Goal: Task Accomplishment & Management: Manage account settings

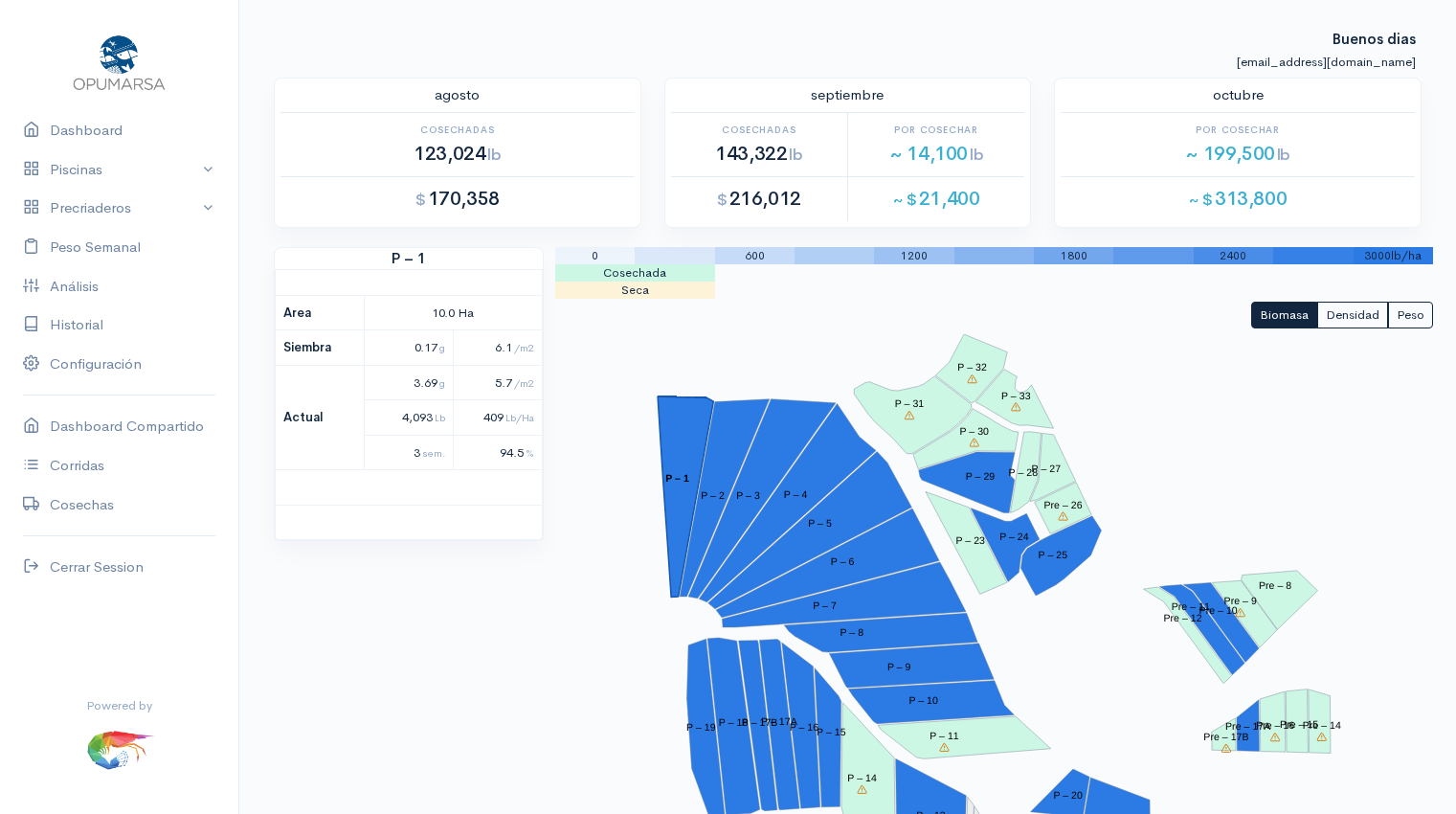
scroll to position [361, 0]
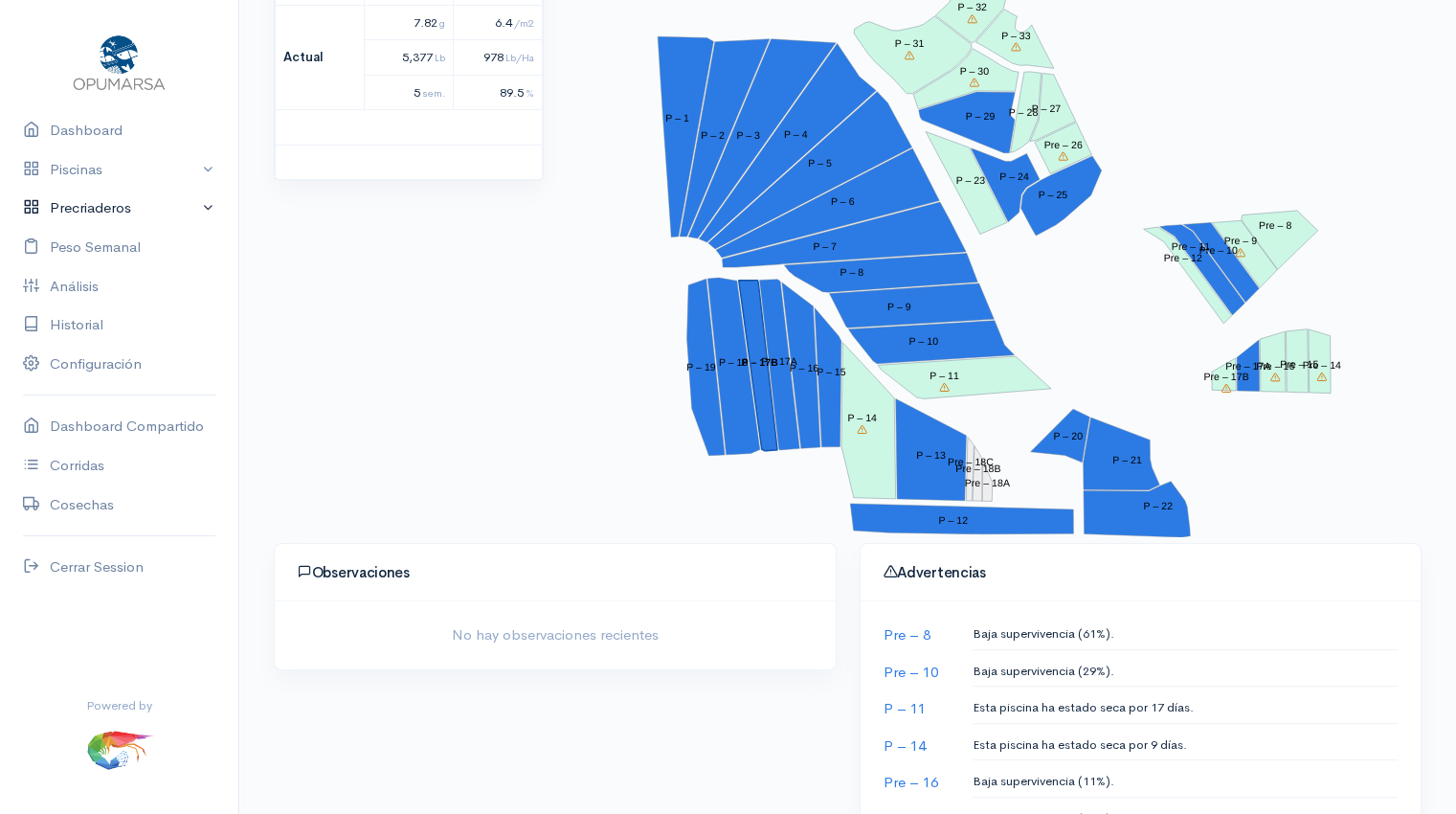
click at [121, 212] on link "Precriaderos" at bounding box center [119, 208] width 239 height 39
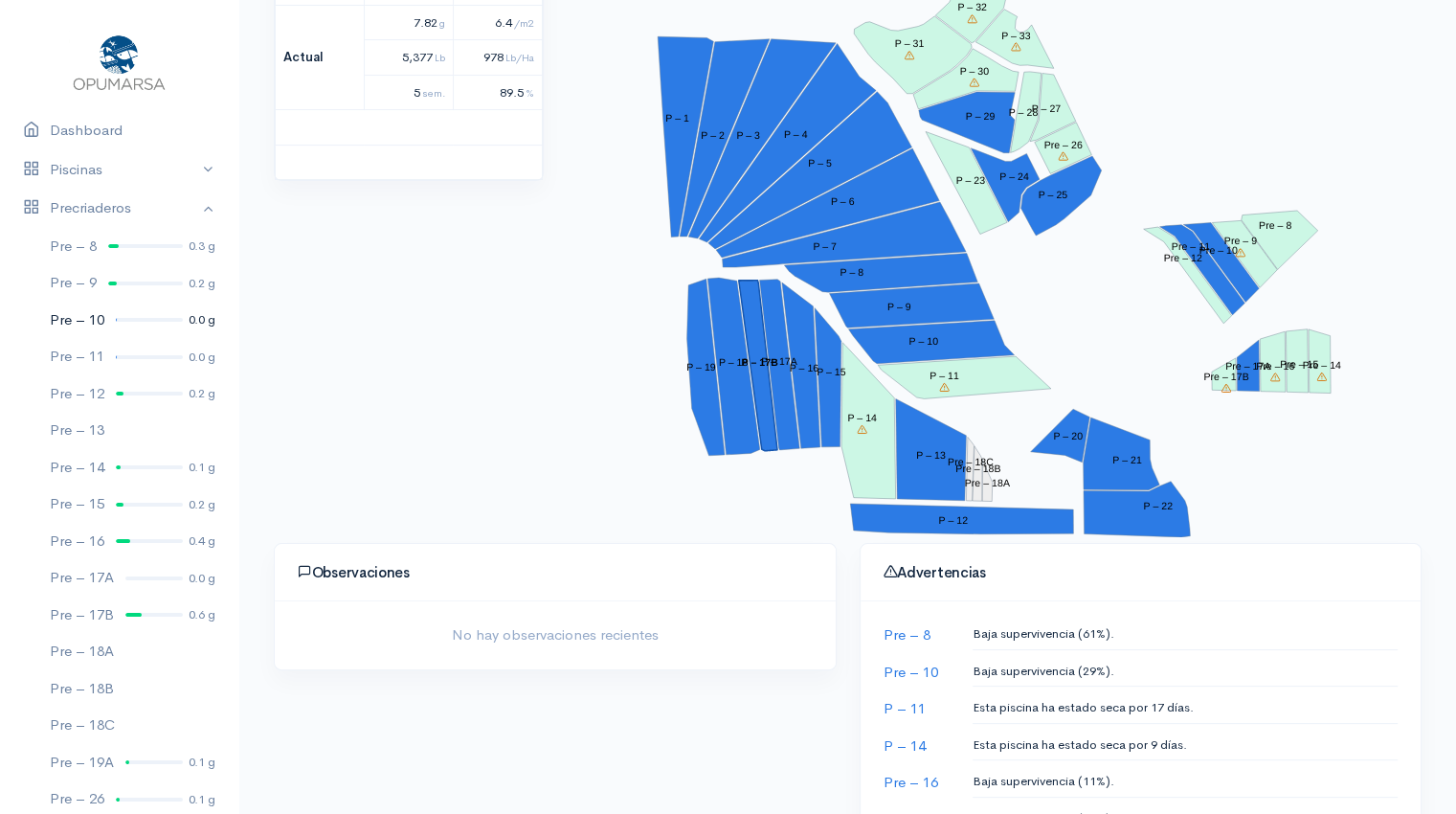
click at [134, 319] on div at bounding box center [149, 320] width 67 height 4
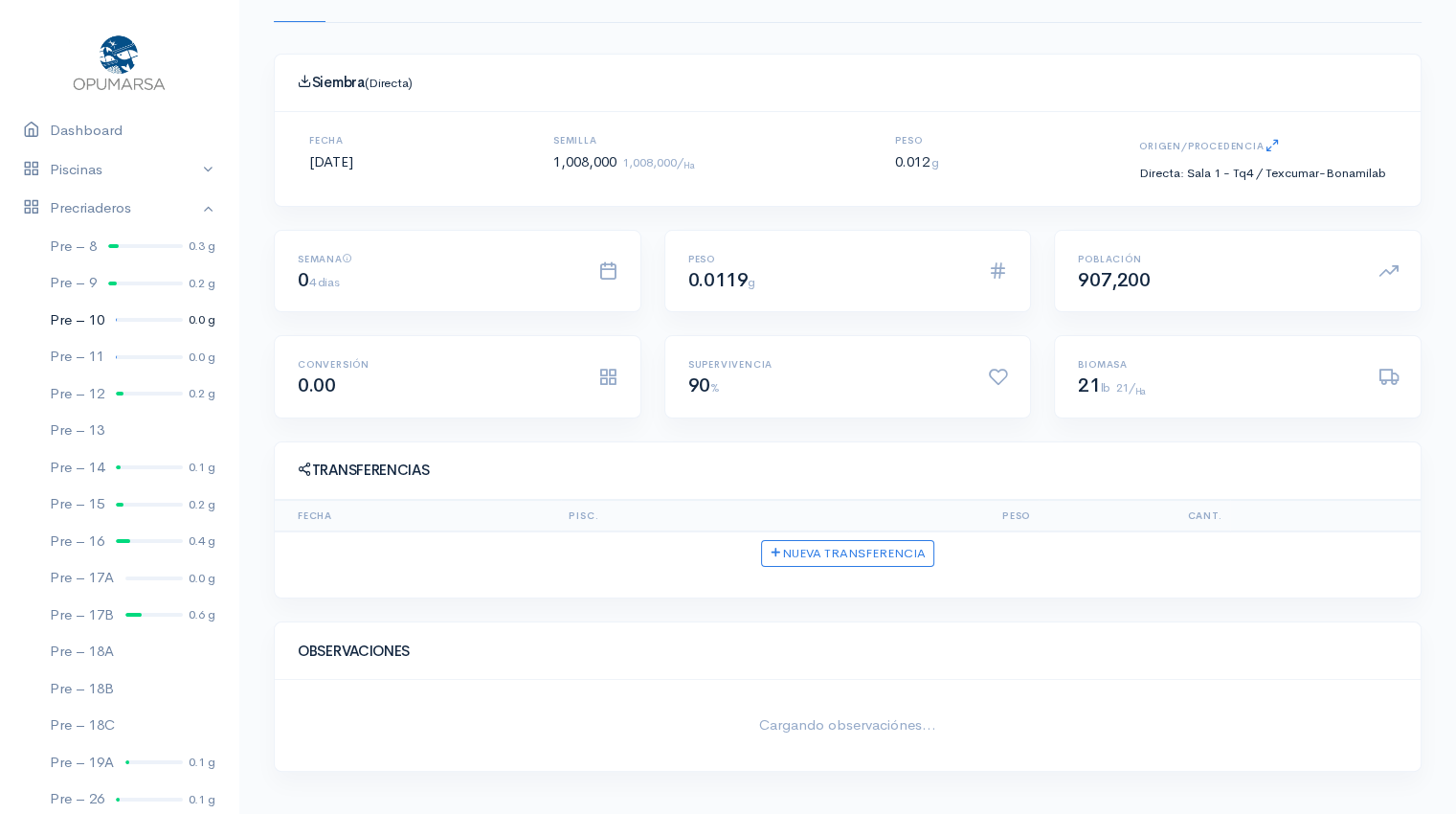
scroll to position [151, 0]
click at [138, 361] on link "Pre – 11 0.0 g" at bounding box center [119, 356] width 239 height 37
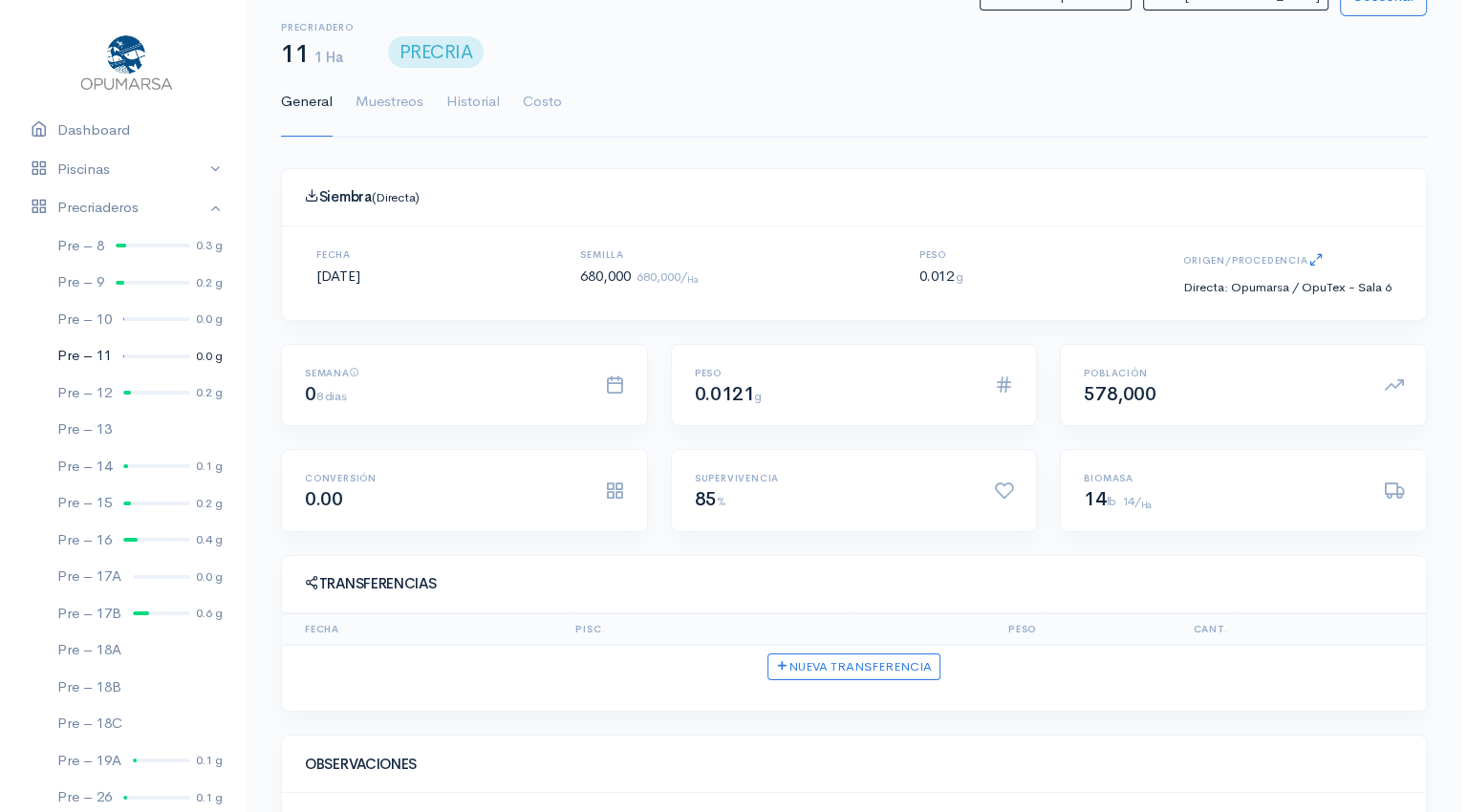
scroll to position [150, 0]
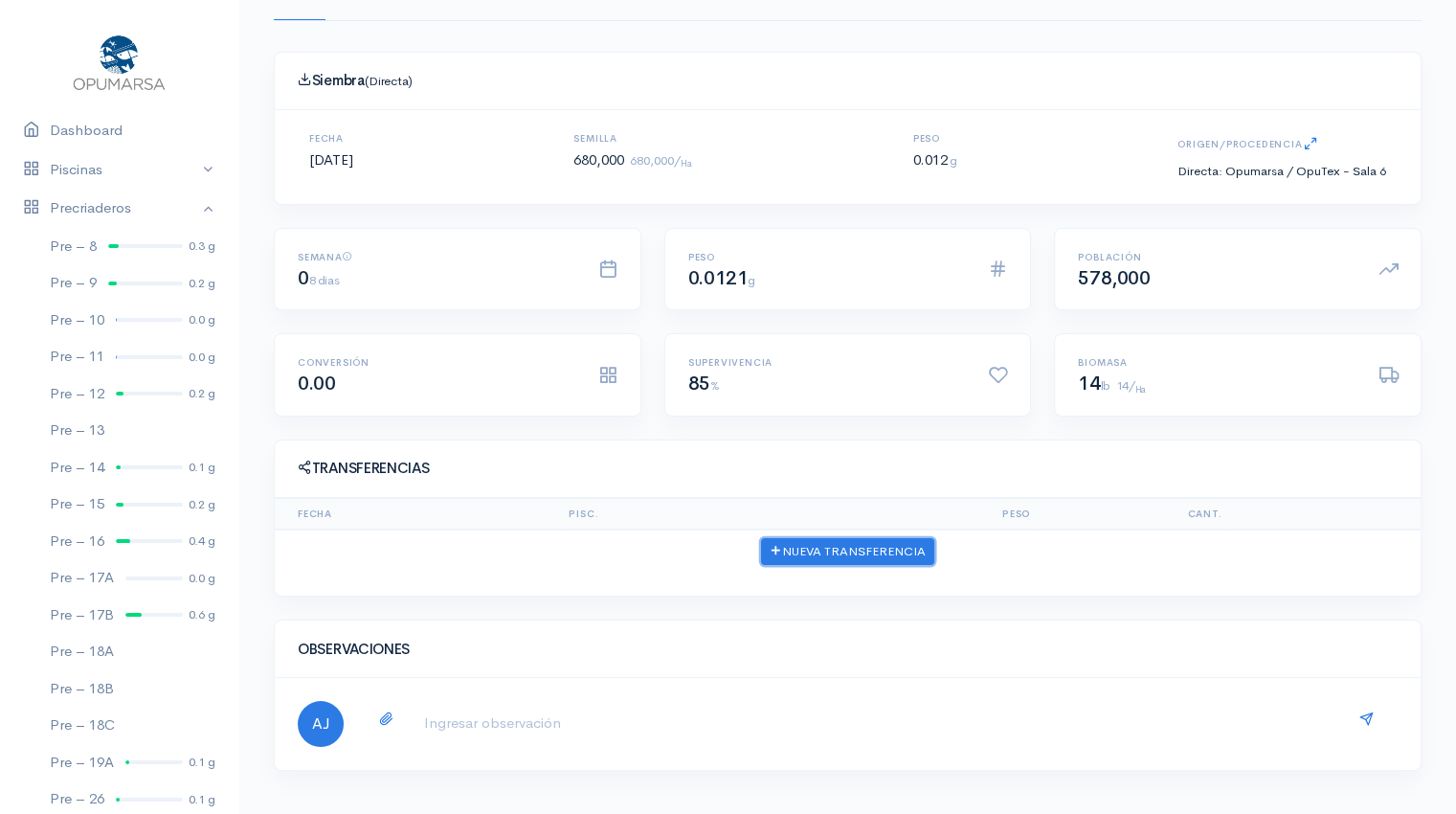
click at [831, 548] on button "Nueva Transferencia" at bounding box center [848, 552] width 174 height 28
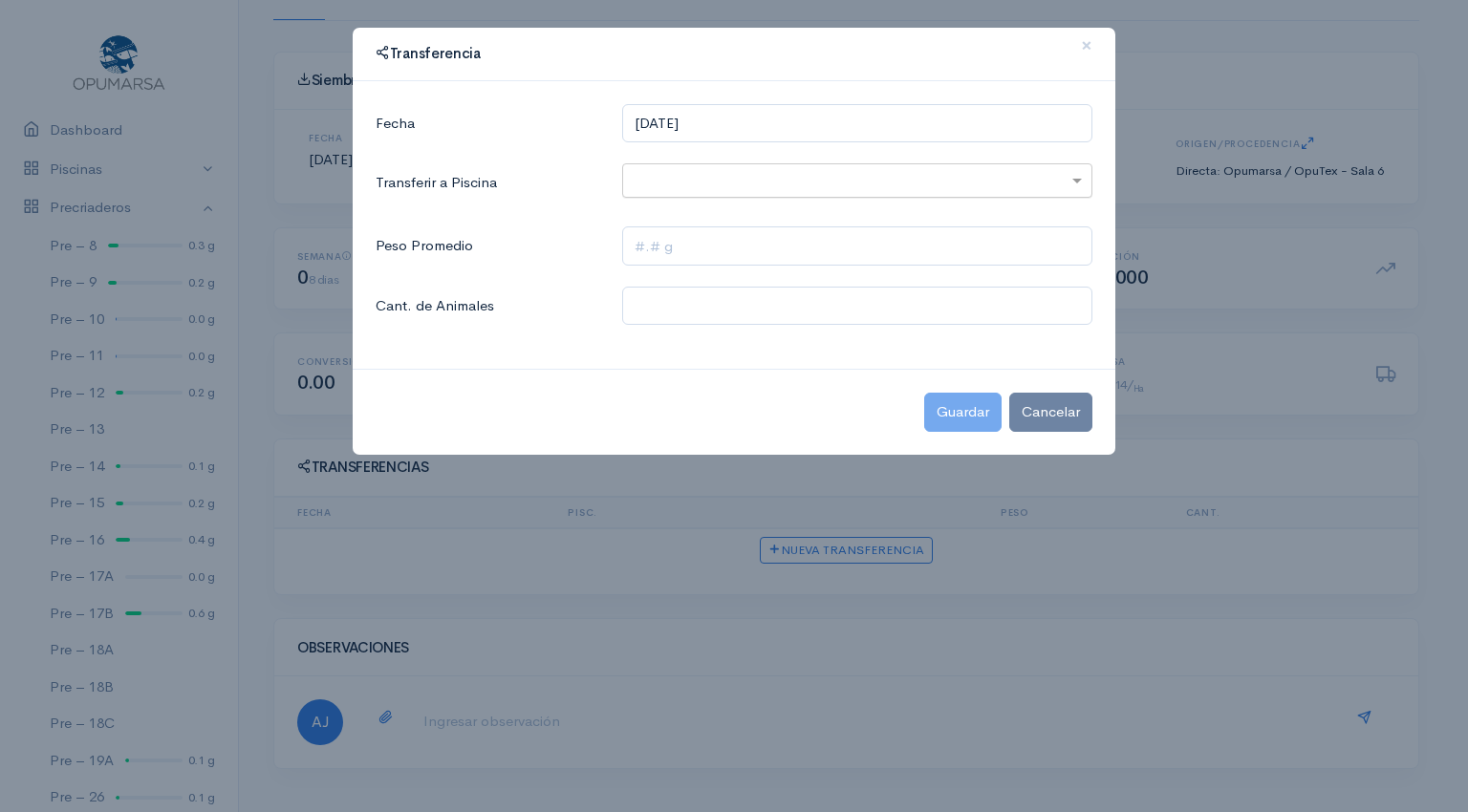
click at [692, 180] on input "text" at bounding box center [840, 181] width 415 height 24
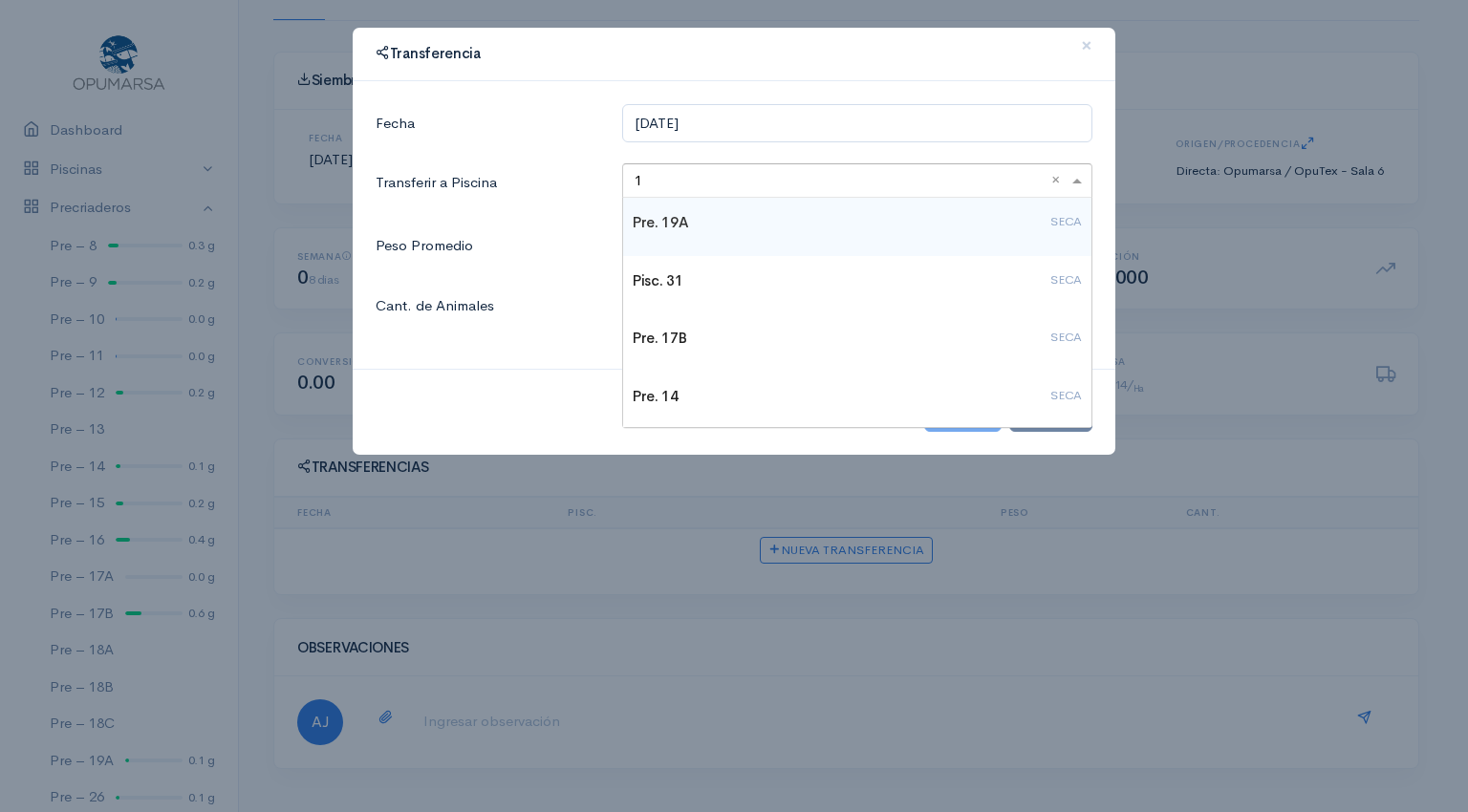
type input "11"
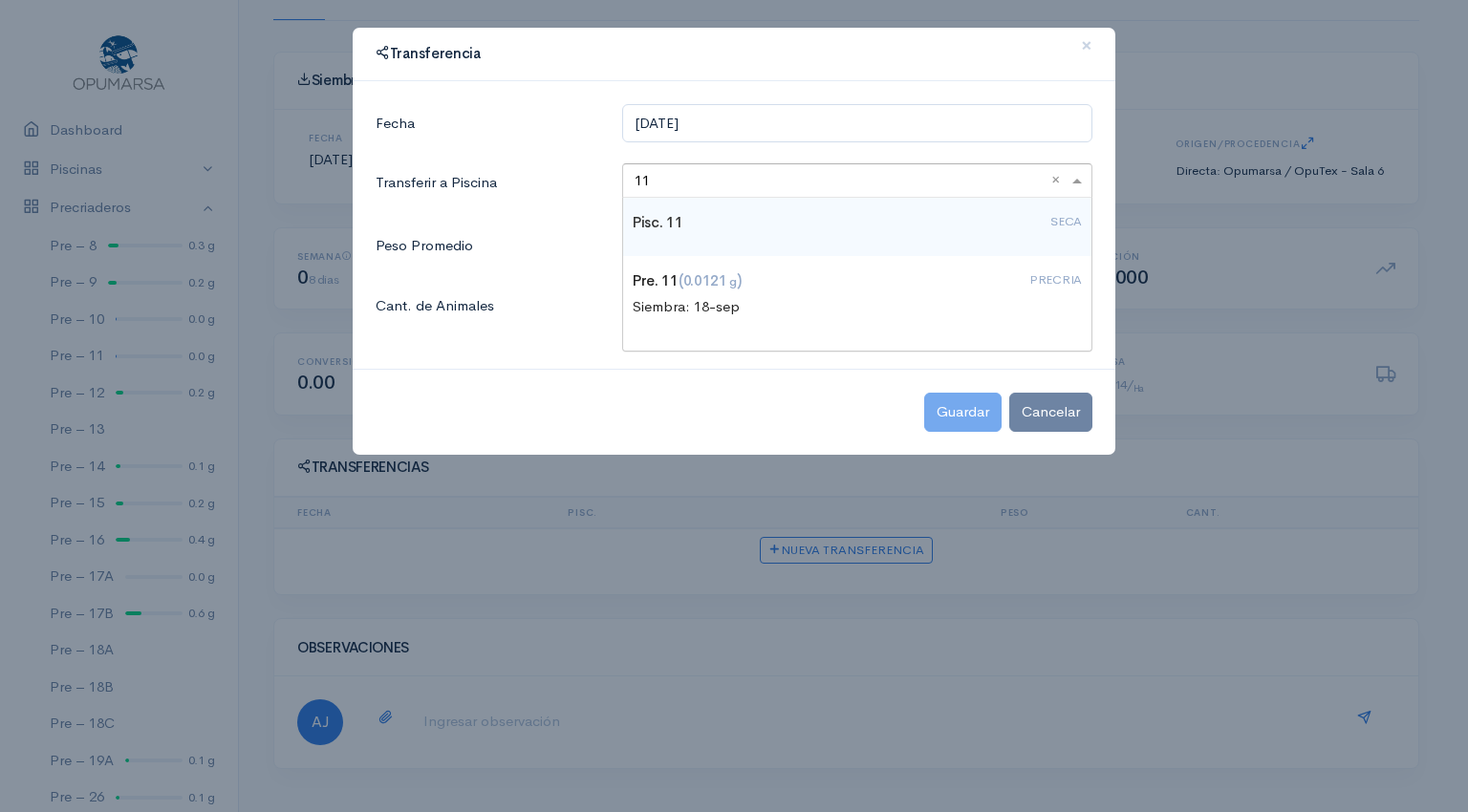
click at [682, 220] on h4 "Pisc. 11 SECA" at bounding box center [857, 223] width 449 height 16
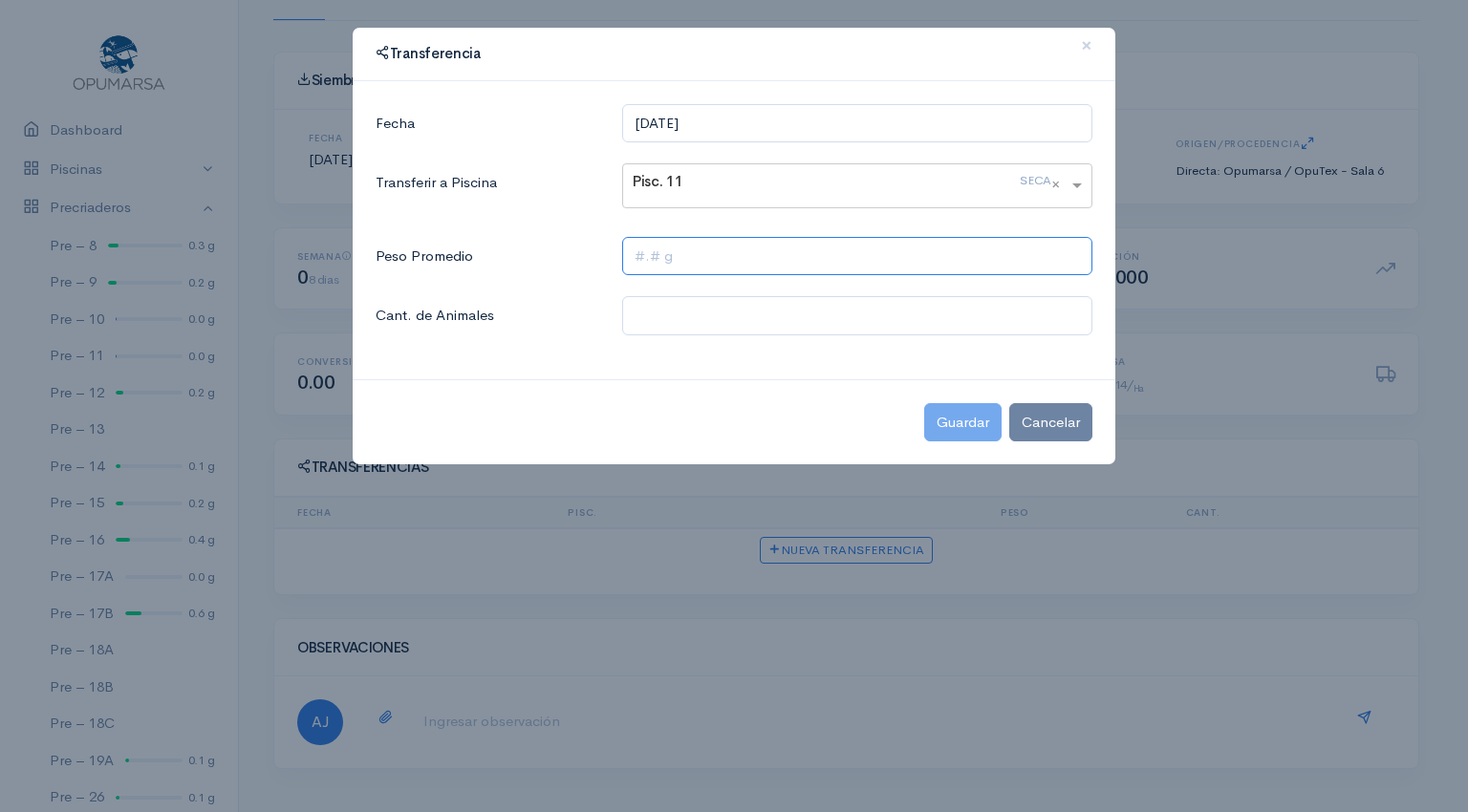
click at [657, 263] on input "text" at bounding box center [857, 256] width 470 height 39
type input ".15 g"
click at [674, 312] on input "text" at bounding box center [857, 315] width 470 height 39
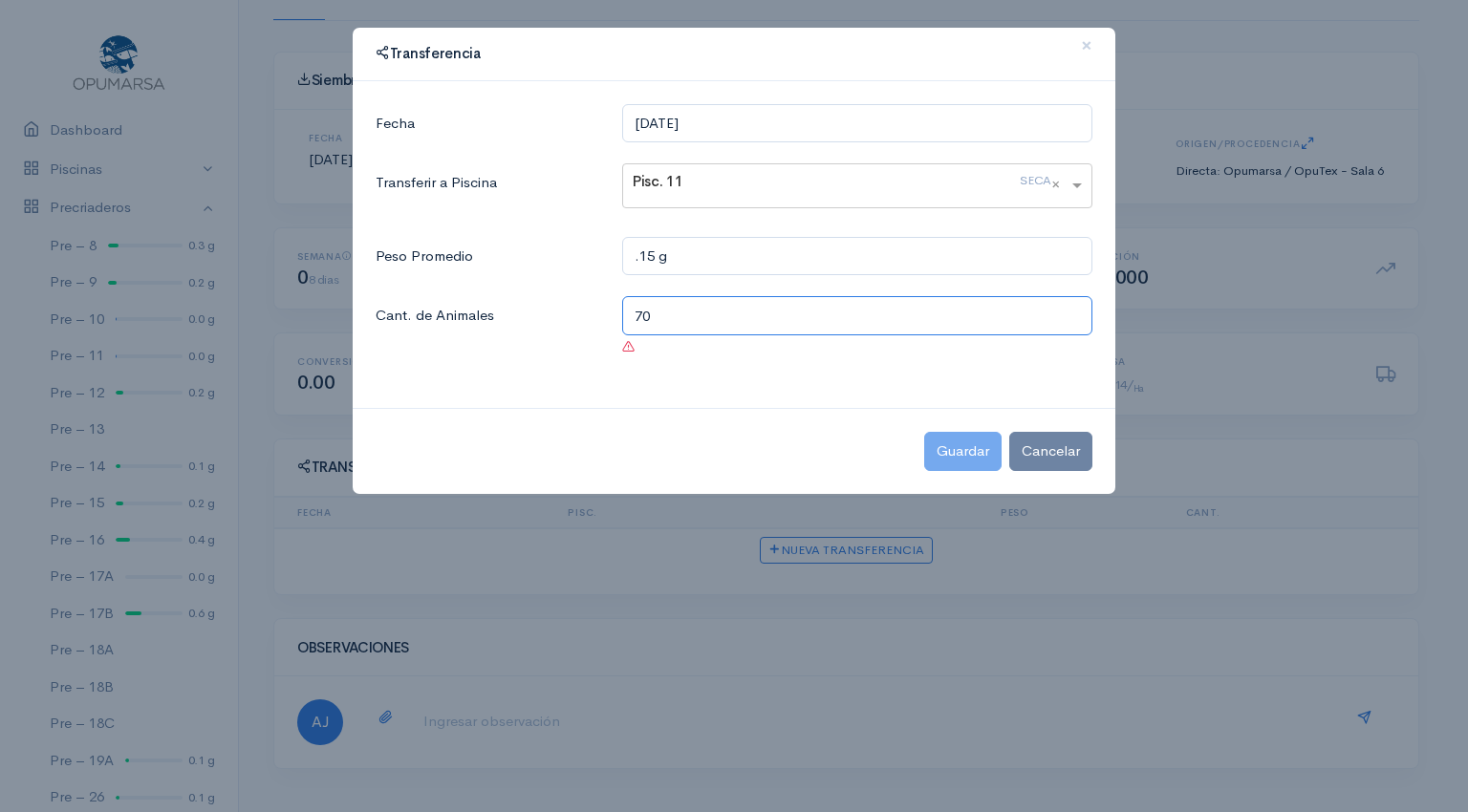
type input "7"
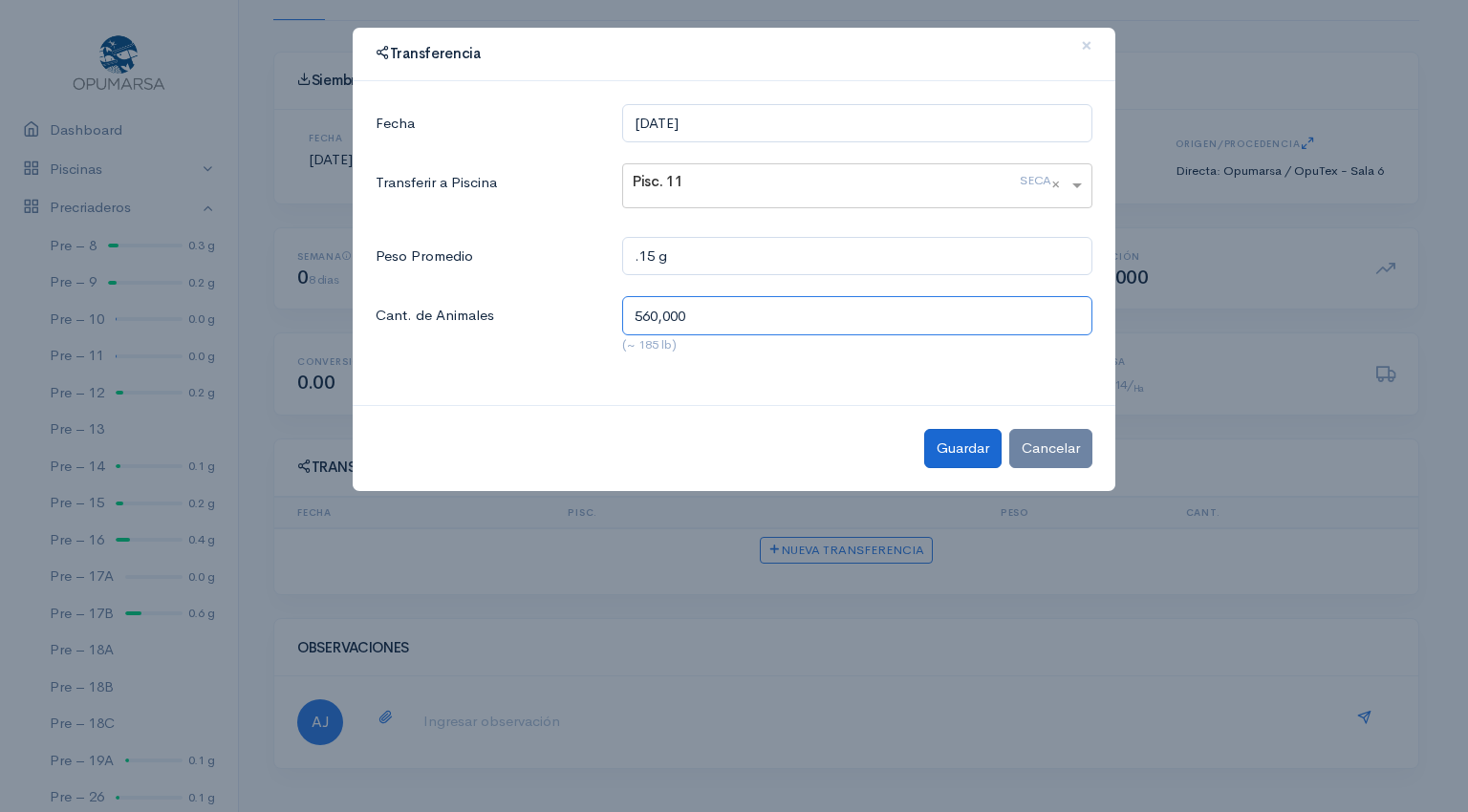
type input "560,000"
click at [943, 448] on button "Guardar" at bounding box center [963, 448] width 78 height 39
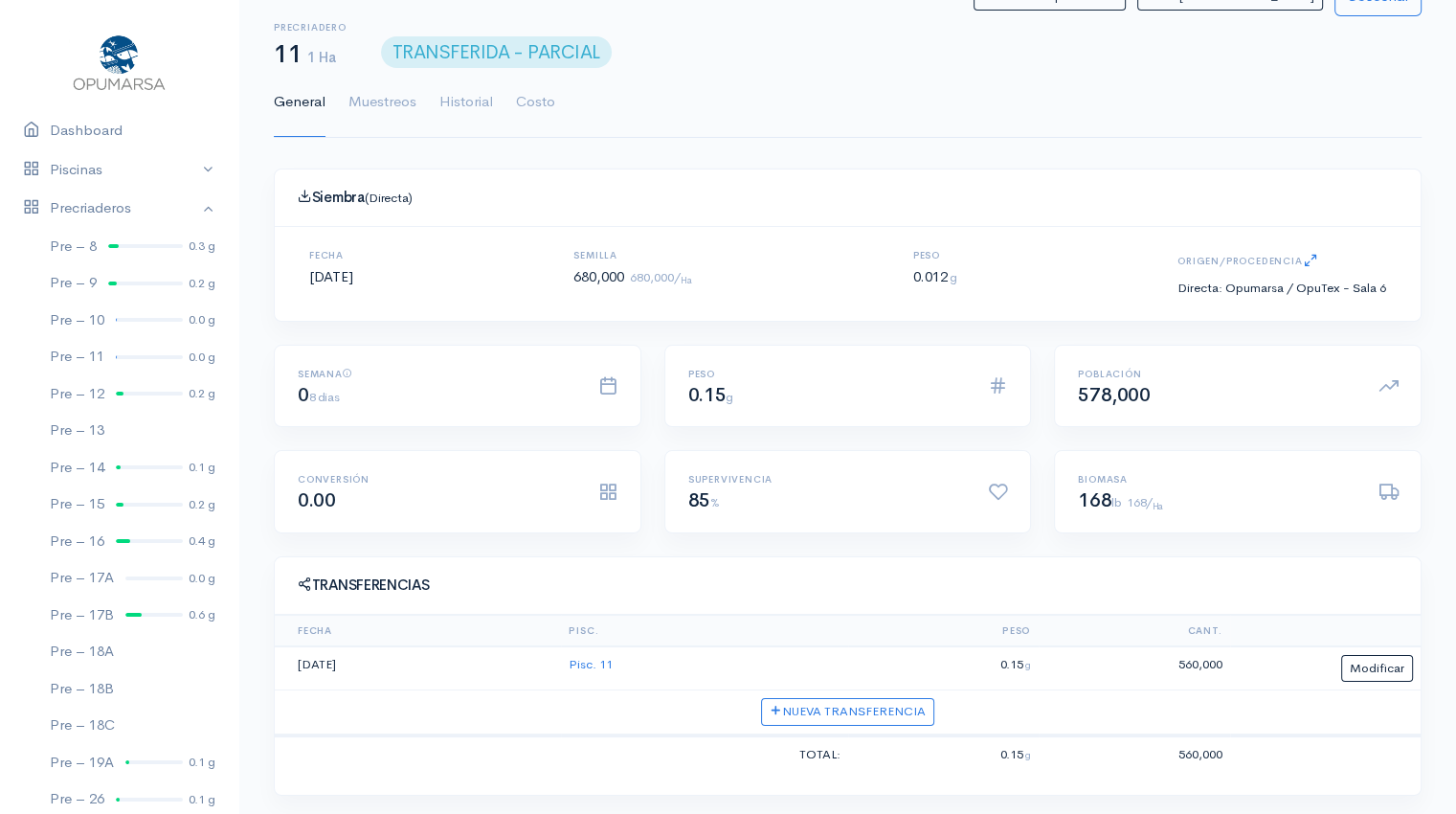
scroll to position [12, 0]
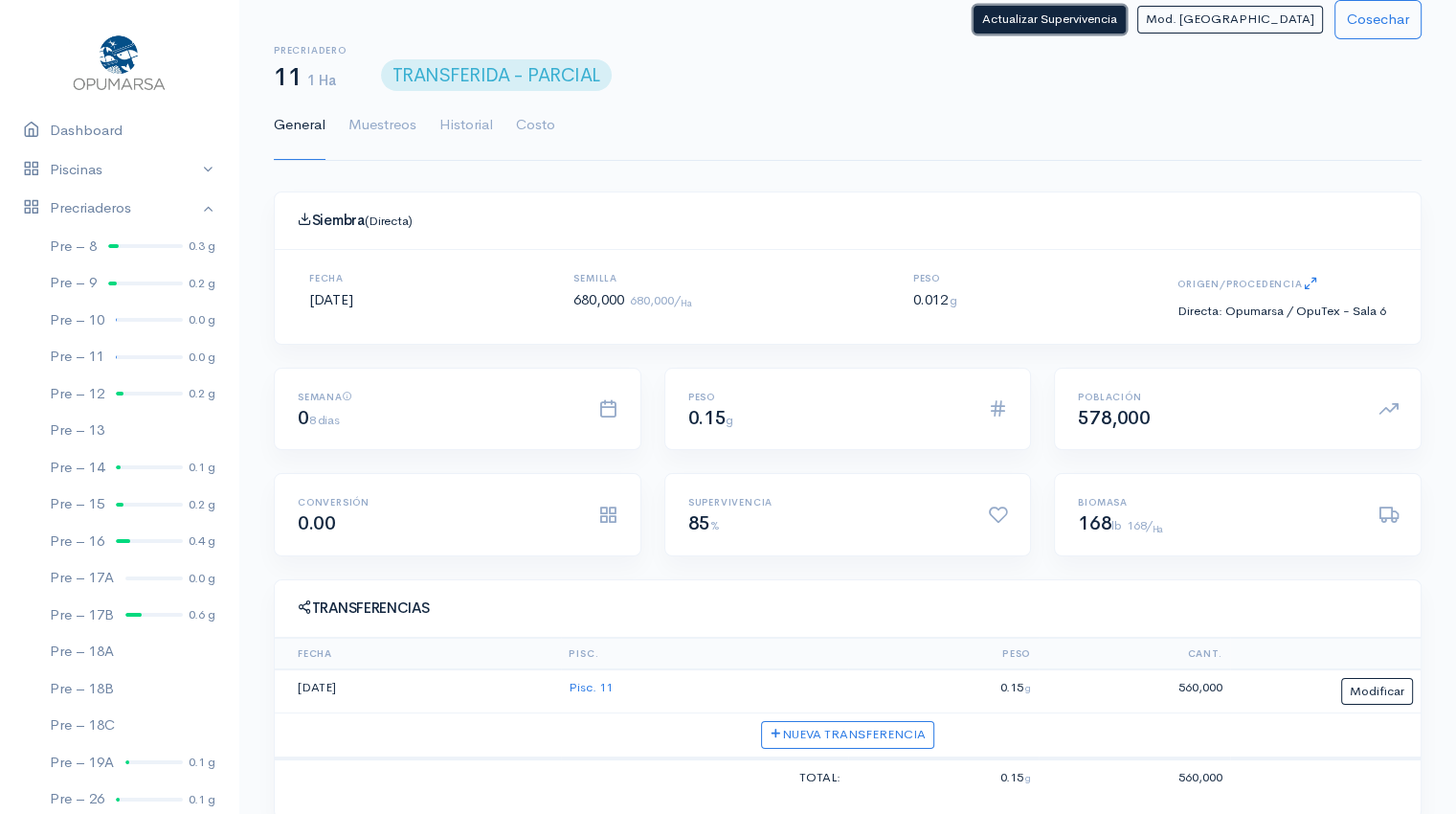
click at [1126, 32] on button "Actualizar Supervivencia" at bounding box center [1050, 20] width 152 height 28
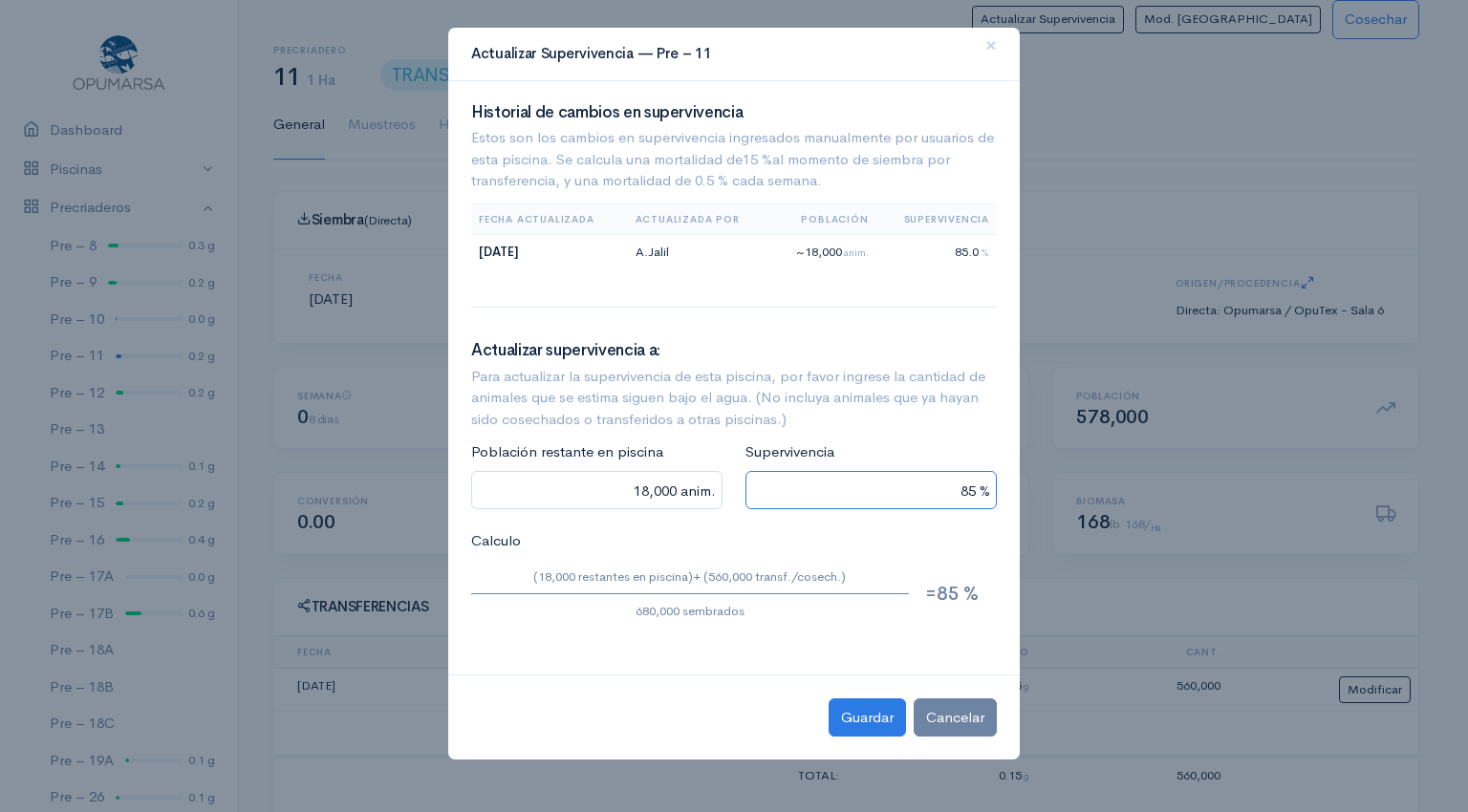
drag, startPoint x: 944, startPoint y: 494, endPoint x: 1114, endPoint y: 429, distance: 182.0
click at [1114, 429] on ngb-modal-window "Actualizar Supervivencia — Pre – 11 × Historial de cambios en supervivencia Est…" at bounding box center [734, 406] width 1468 height 812
type input "505,600 anim."
type input "8 %"
type input "16,000 anim."
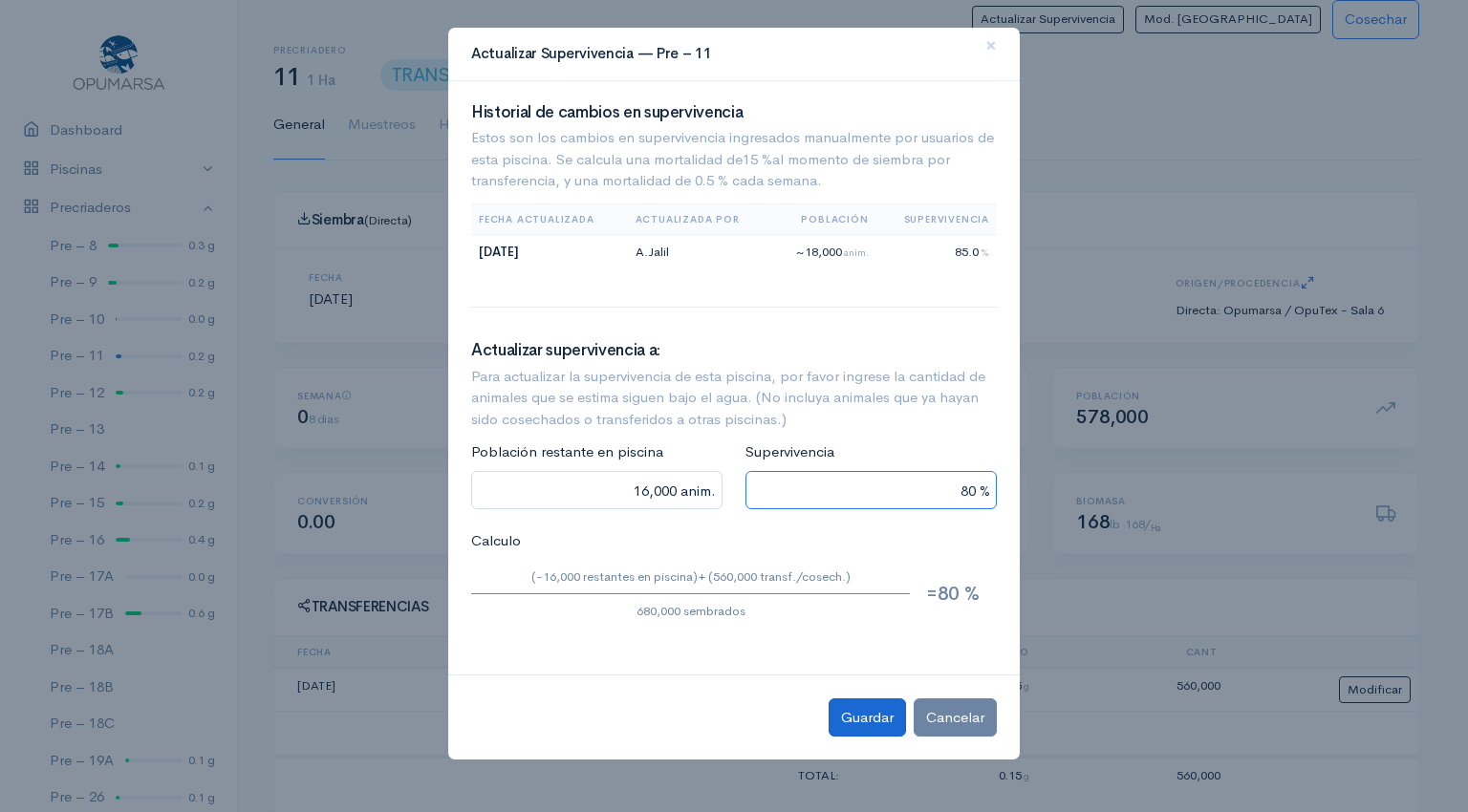
type input "80 %"
click at [864, 704] on button "Guardar" at bounding box center [867, 717] width 78 height 39
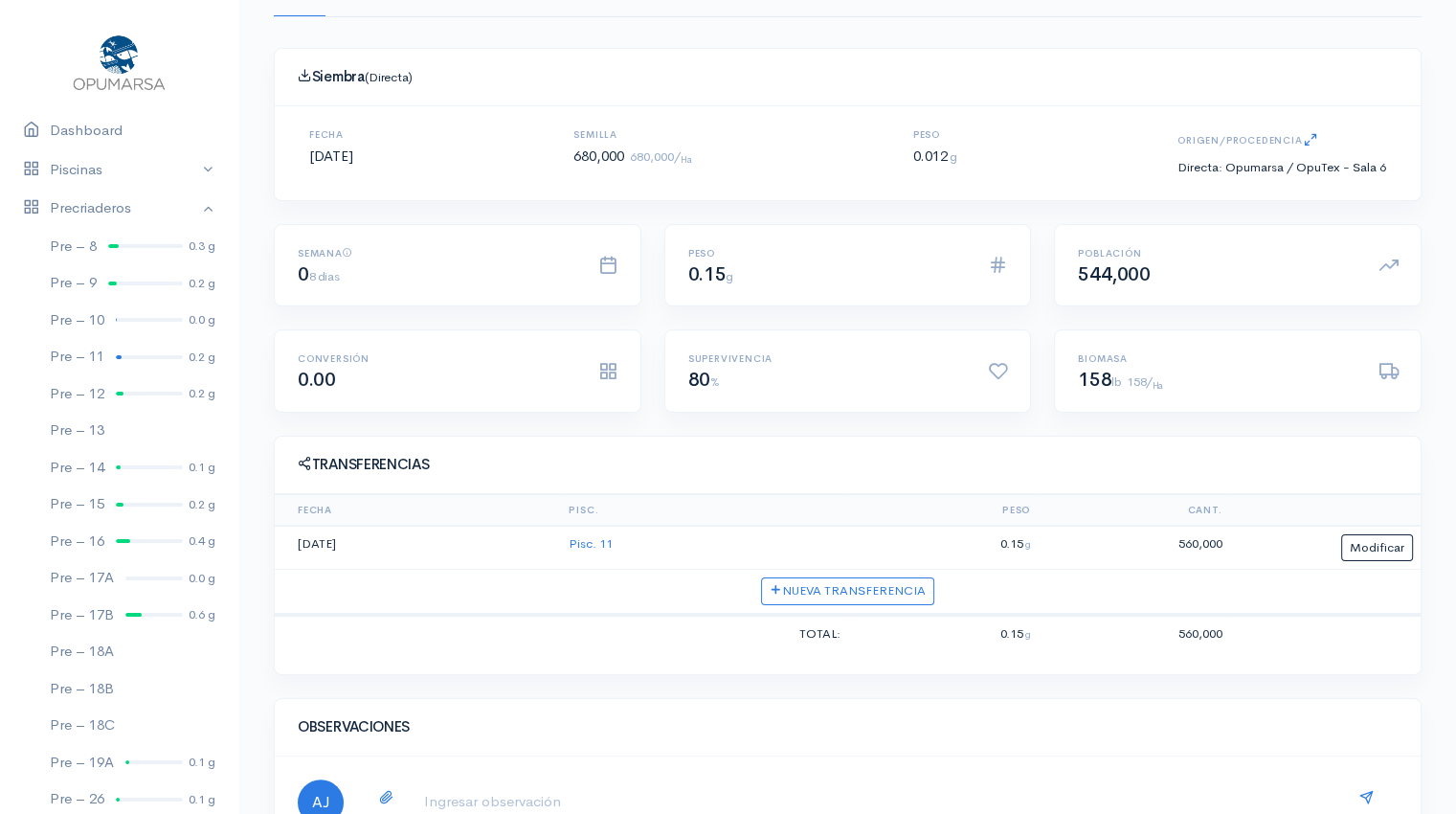
scroll to position [232, 0]
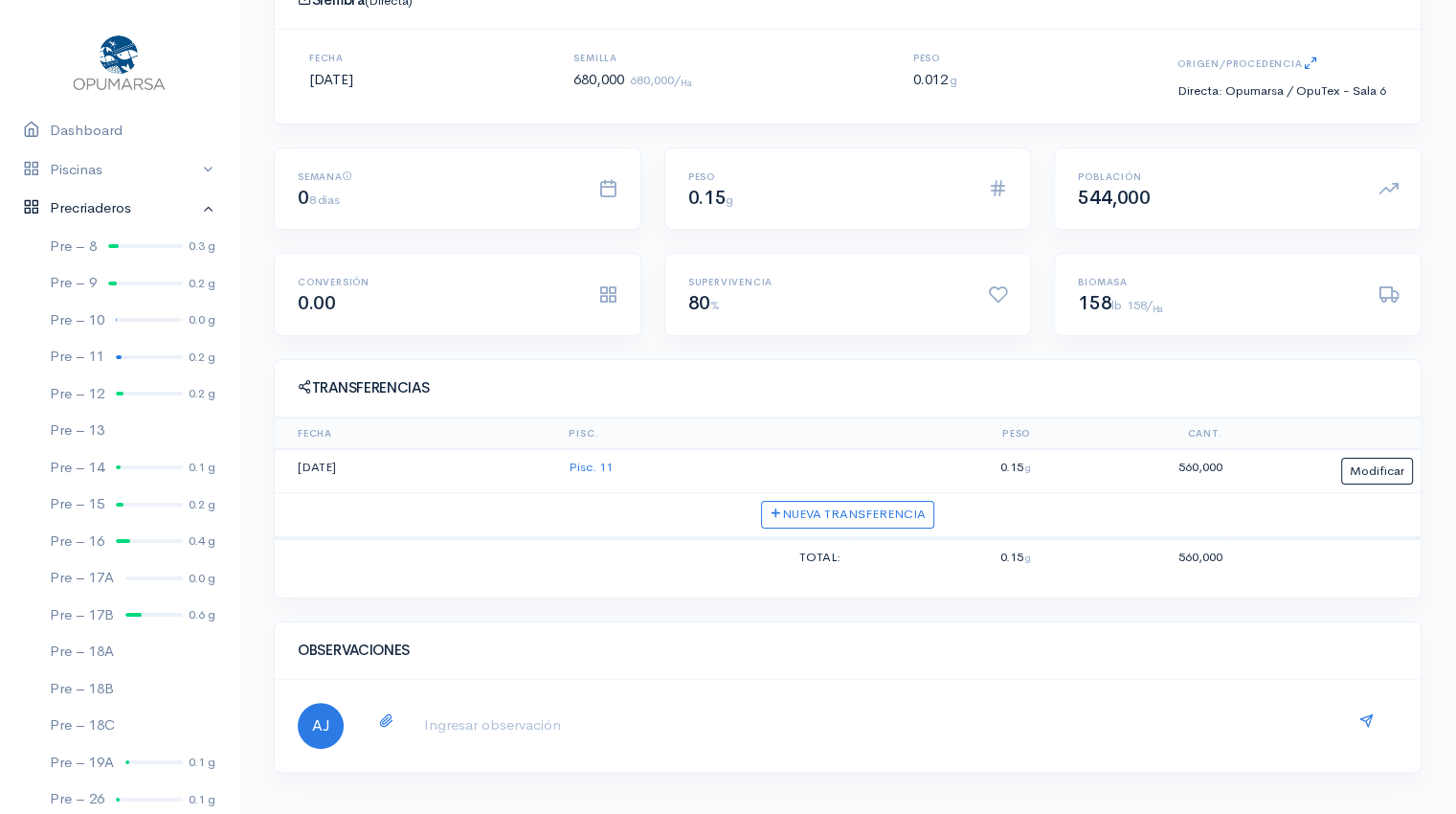
click at [196, 213] on link "Precriaderos" at bounding box center [119, 208] width 239 height 39
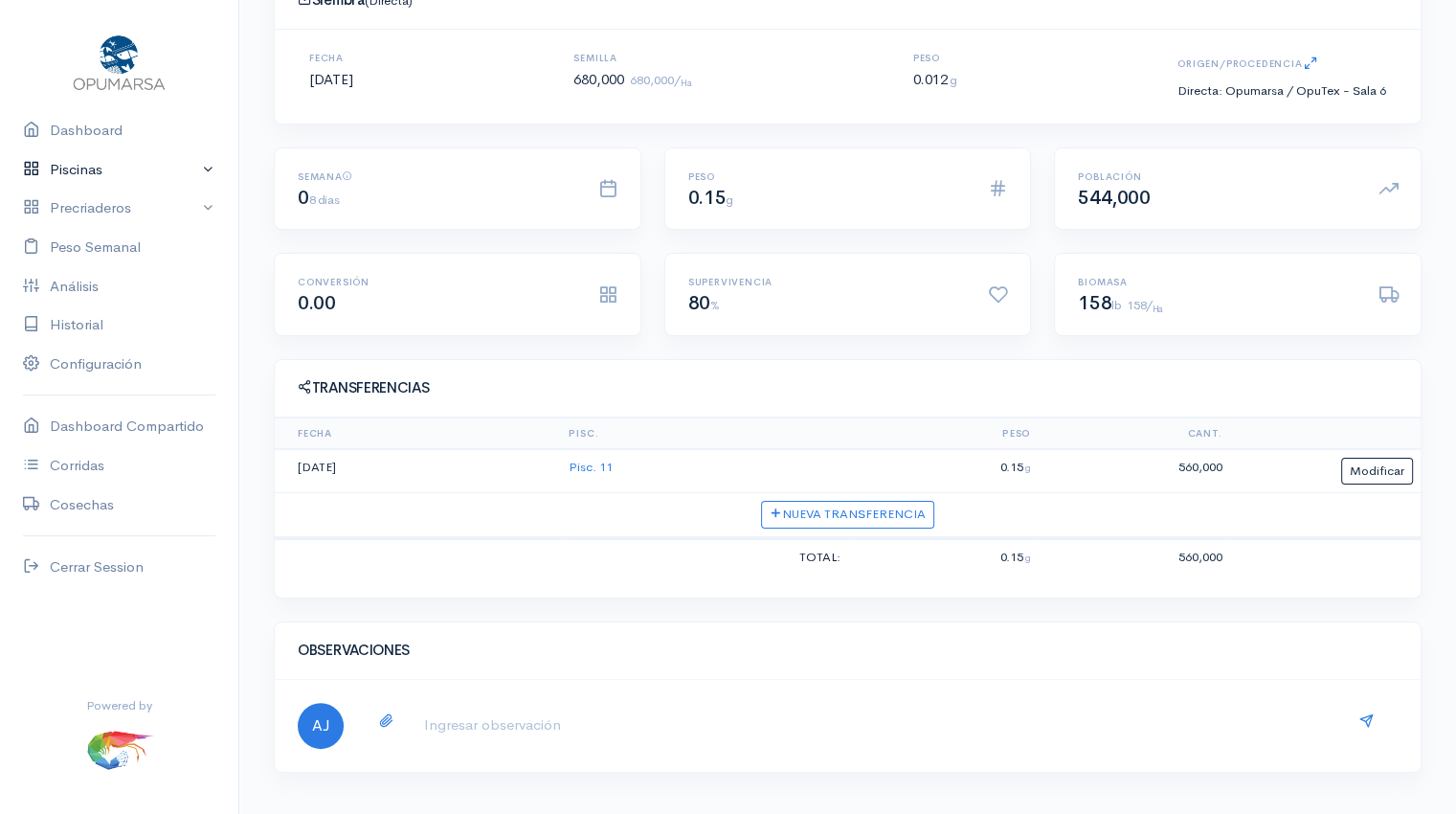
click at [210, 166] on link "Piscinas" at bounding box center [119, 170] width 239 height 39
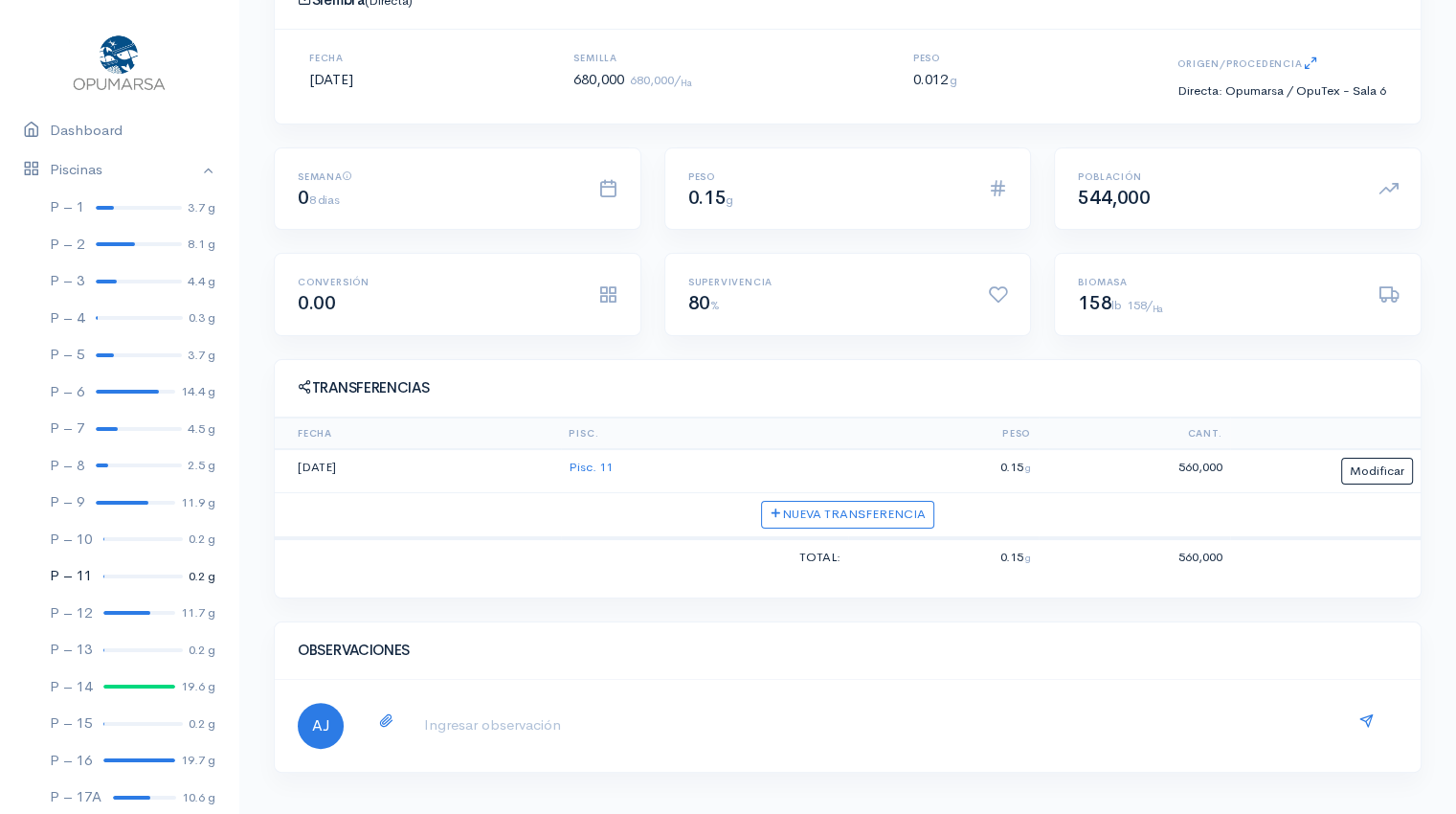
scroll to position [0, 0]
click at [196, 169] on link "Piscinas" at bounding box center [119, 170] width 239 height 39
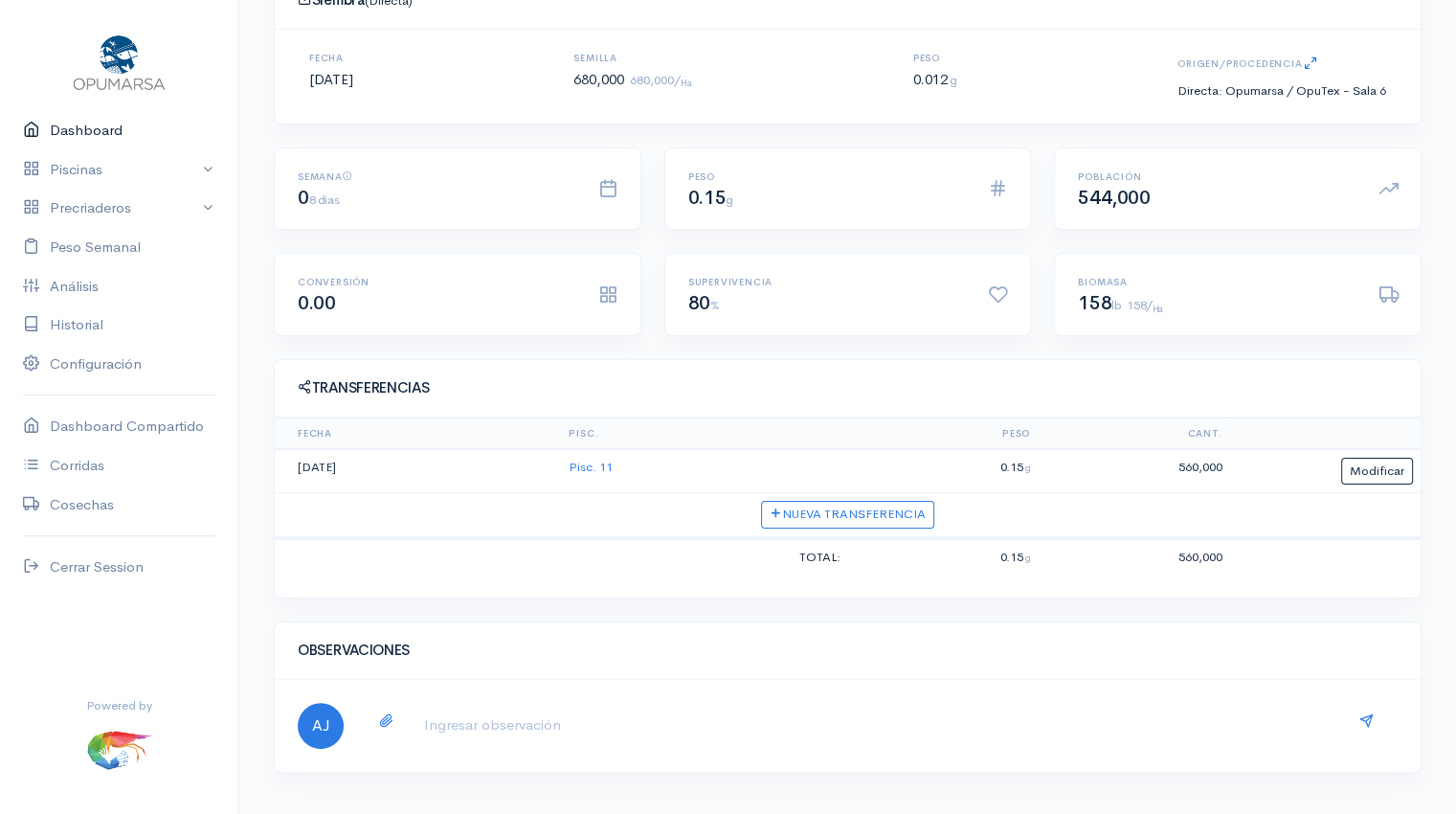
click at [71, 131] on link "Dashboard" at bounding box center [119, 130] width 239 height 39
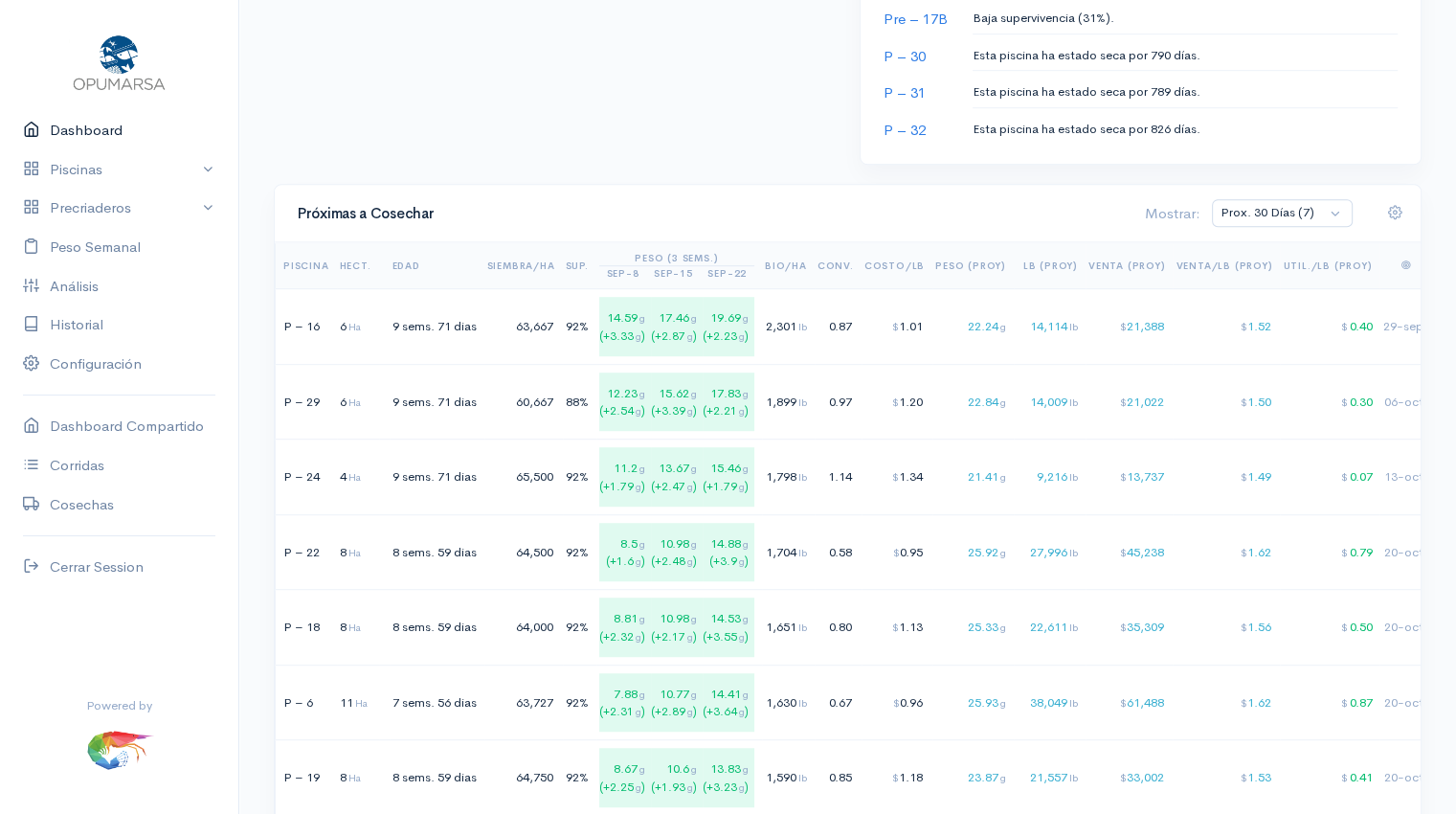
scroll to position [1064, 0]
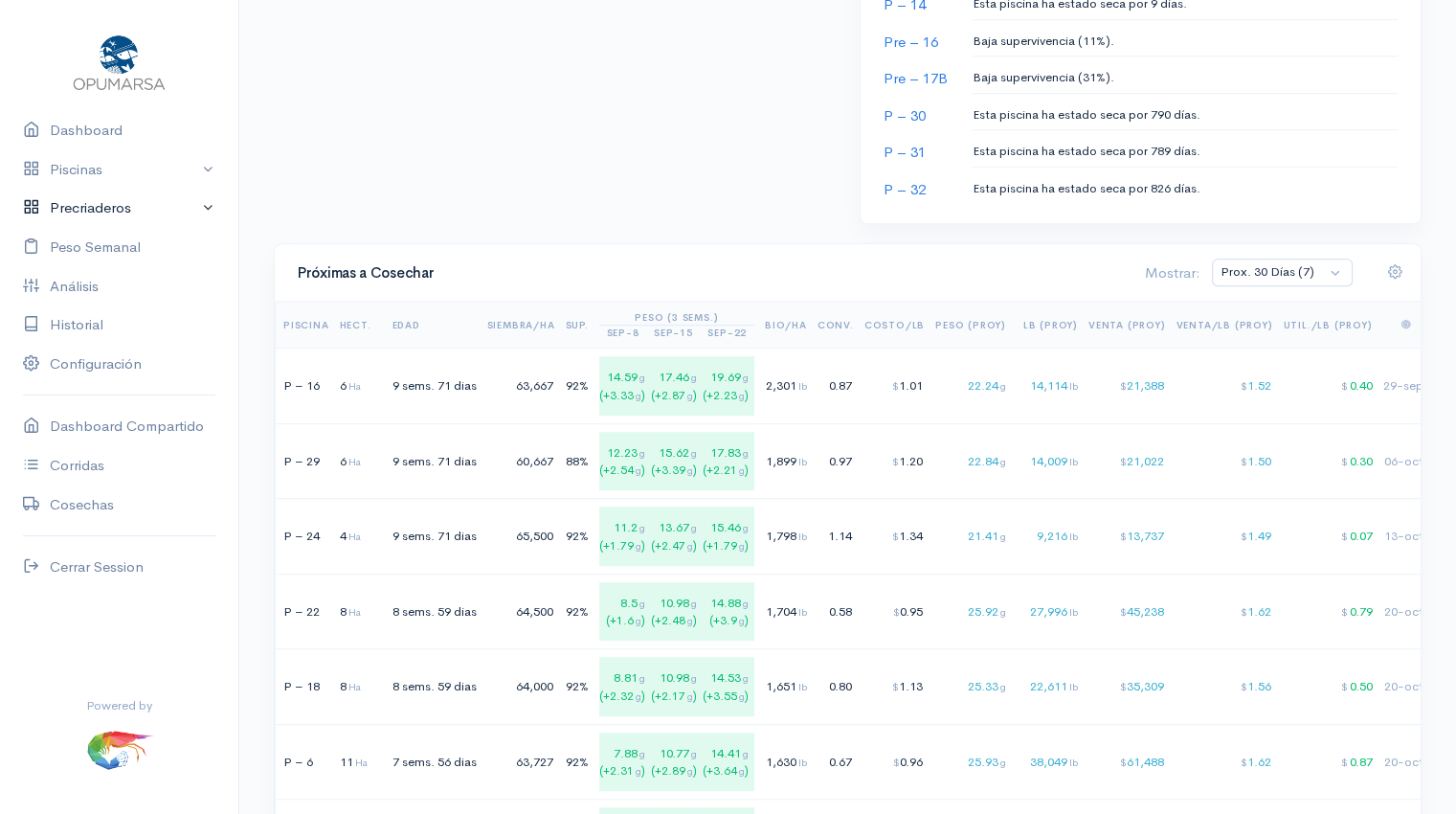
click at [115, 209] on link "Precriaderos" at bounding box center [119, 208] width 239 height 39
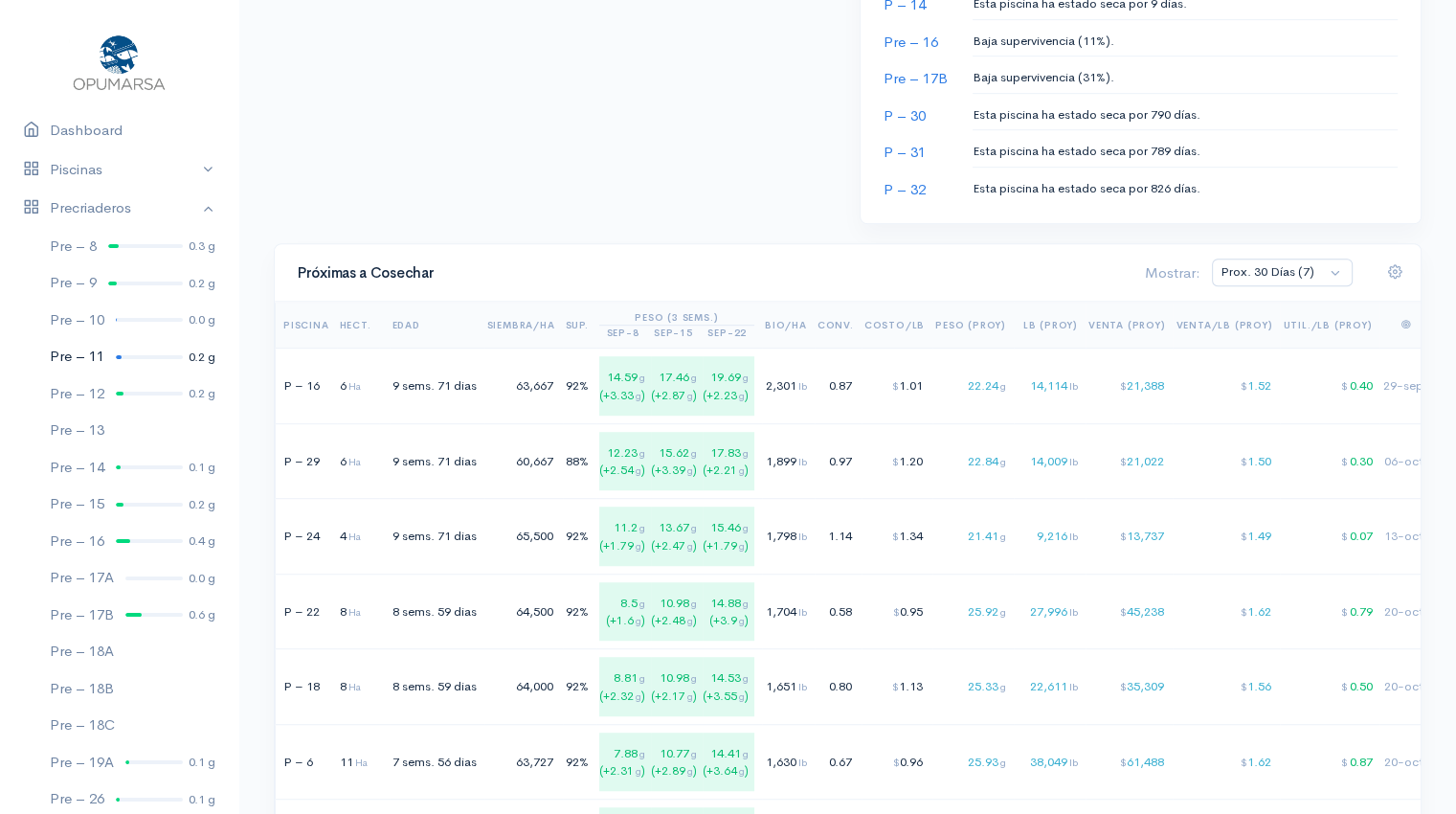
click at [126, 358] on div at bounding box center [149, 358] width 67 height 4
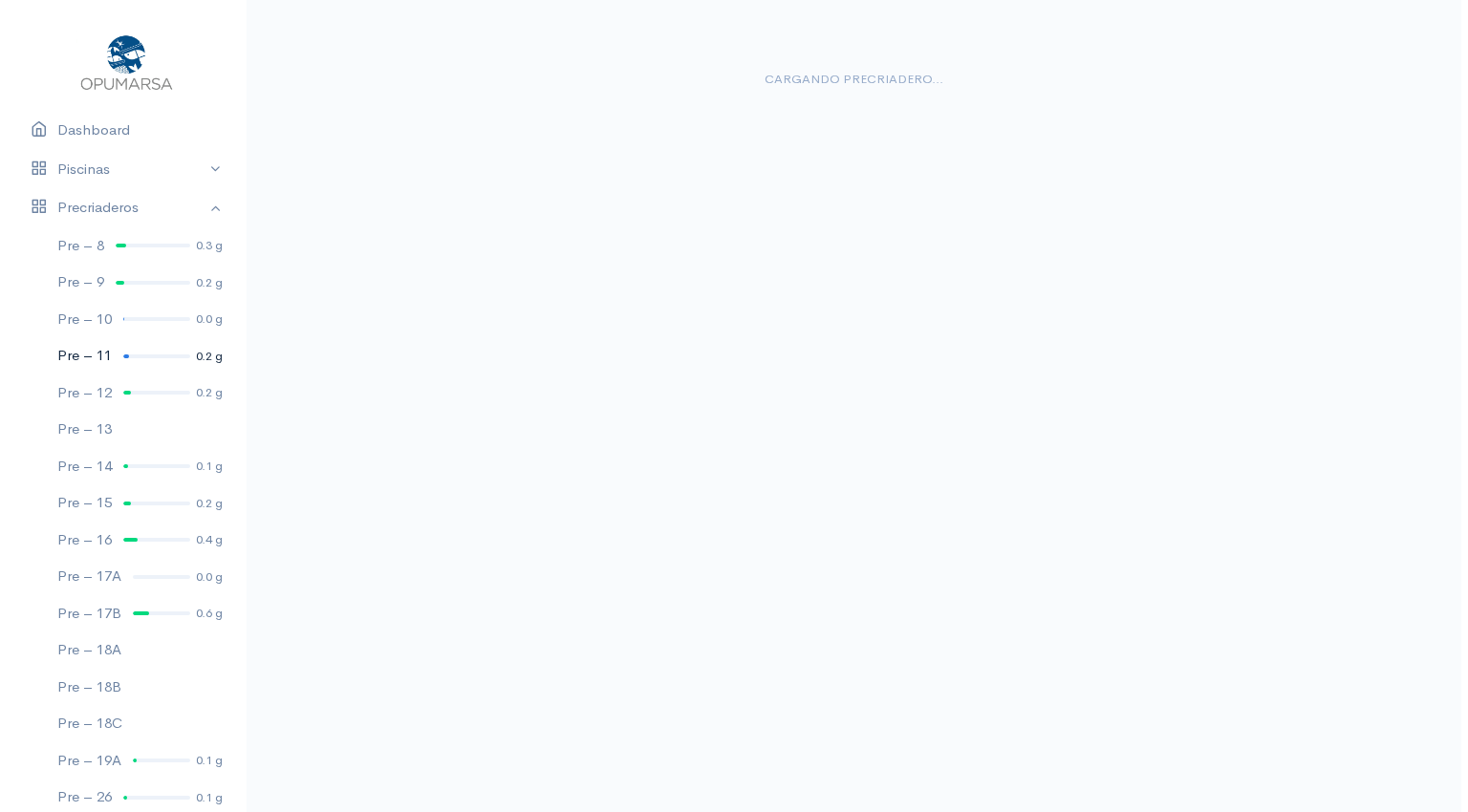
scroll to position [231, 0]
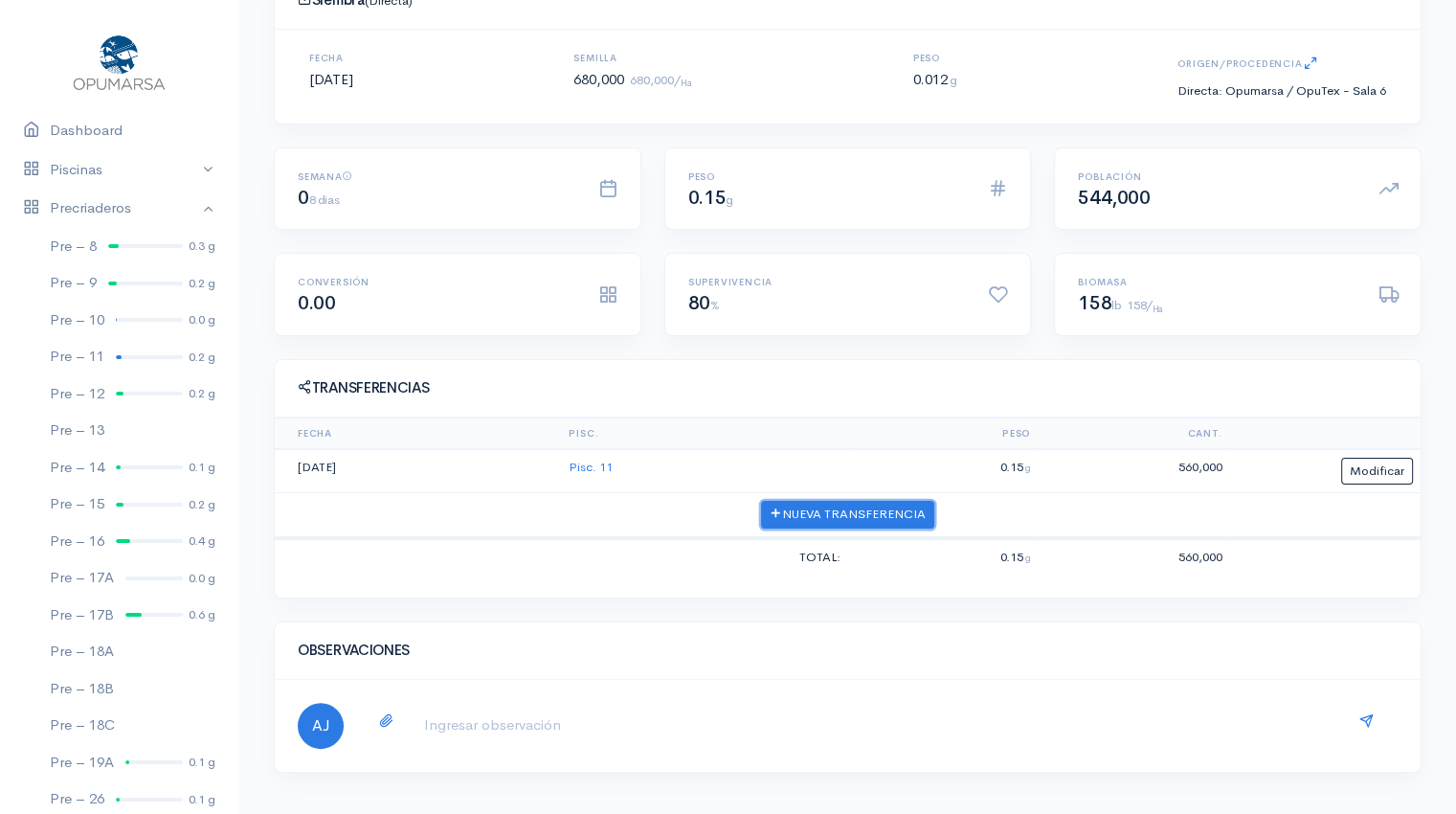
click at [857, 514] on button "Nueva Transferencia" at bounding box center [848, 514] width 174 height 28
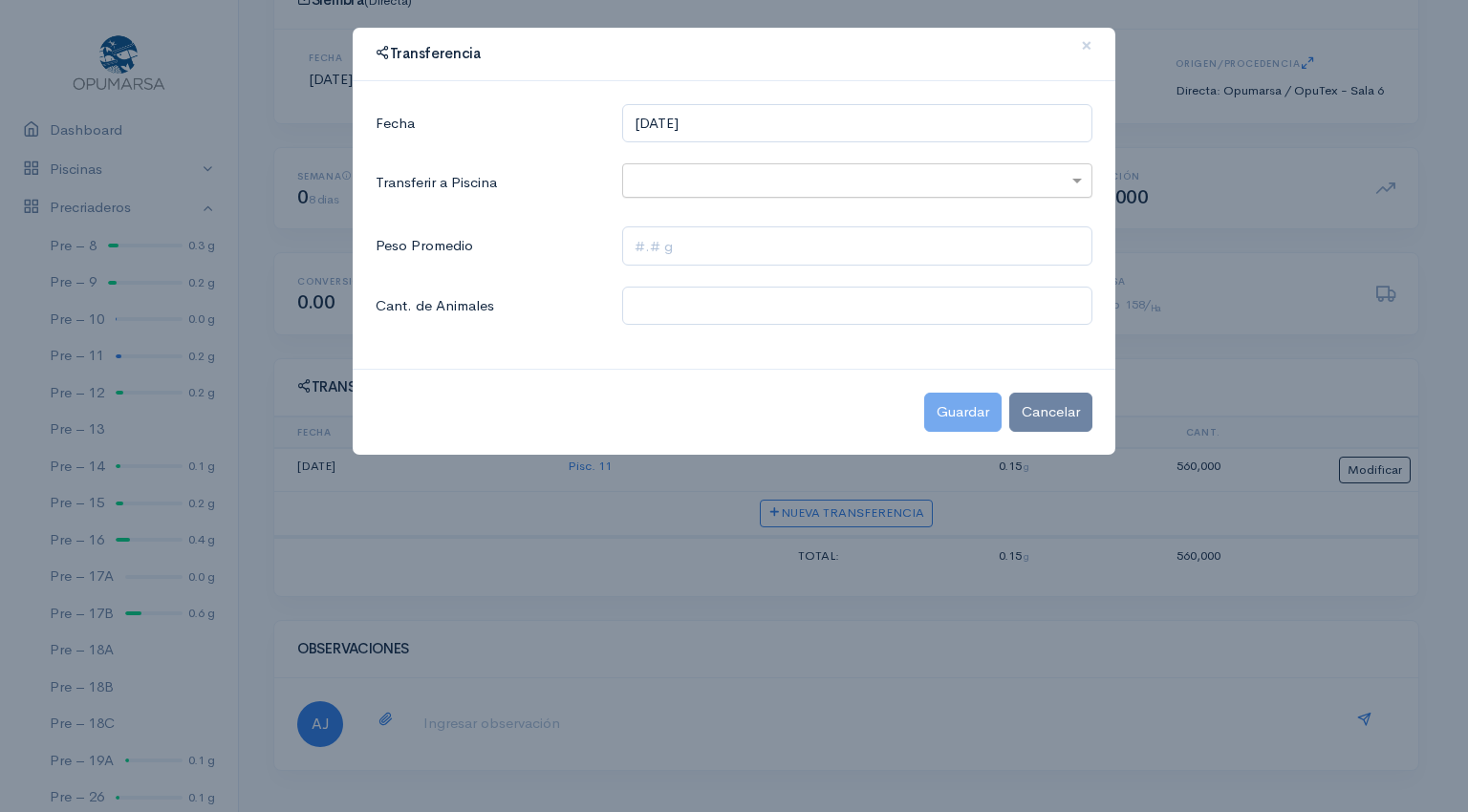
click at [719, 188] on input "text" at bounding box center [840, 181] width 415 height 24
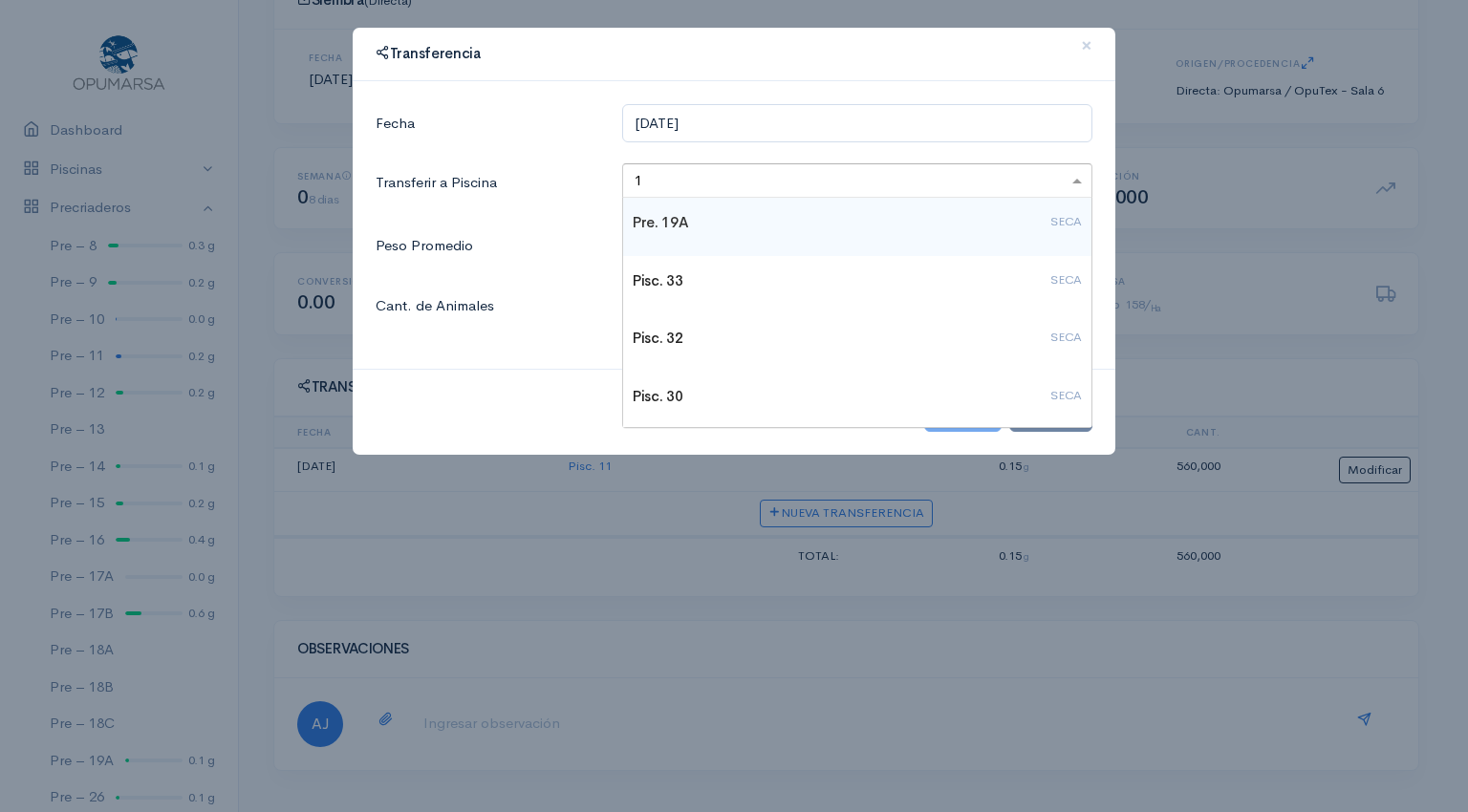
type input "15"
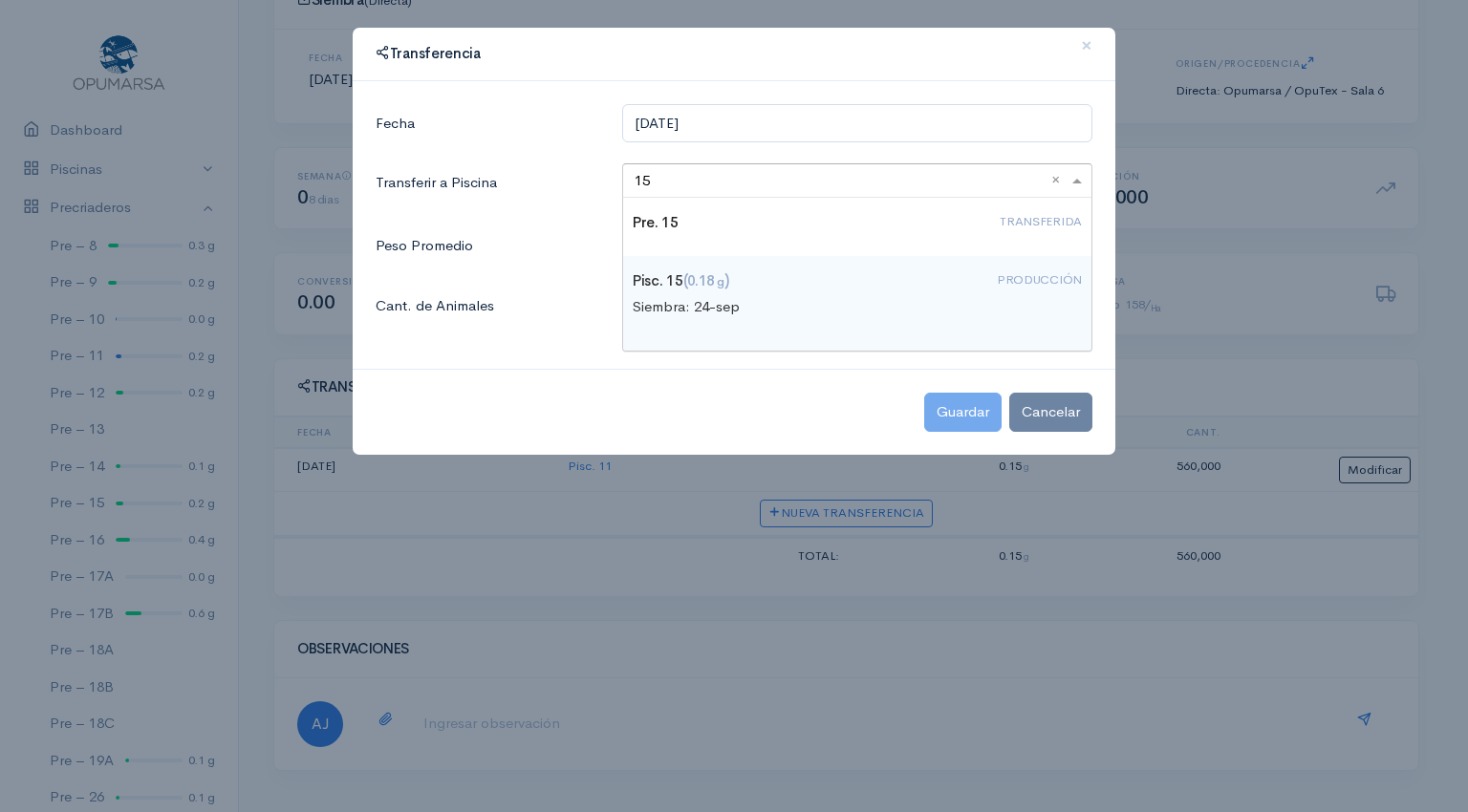
drag, startPoint x: 749, startPoint y: 227, endPoint x: 751, endPoint y: 286, distance: 59.0
click at [751, 286] on div "Pre. 15 TRANSFERIDA Pisc. 15 (0.18 g ) PRODUCCIÓN Siembra: 24-sep" at bounding box center [857, 273] width 468 height 152
drag, startPoint x: 751, startPoint y: 286, endPoint x: 694, endPoint y: 297, distance: 58.1
click at [694, 297] on div "Siembra: 24-sep" at bounding box center [857, 307] width 449 height 22
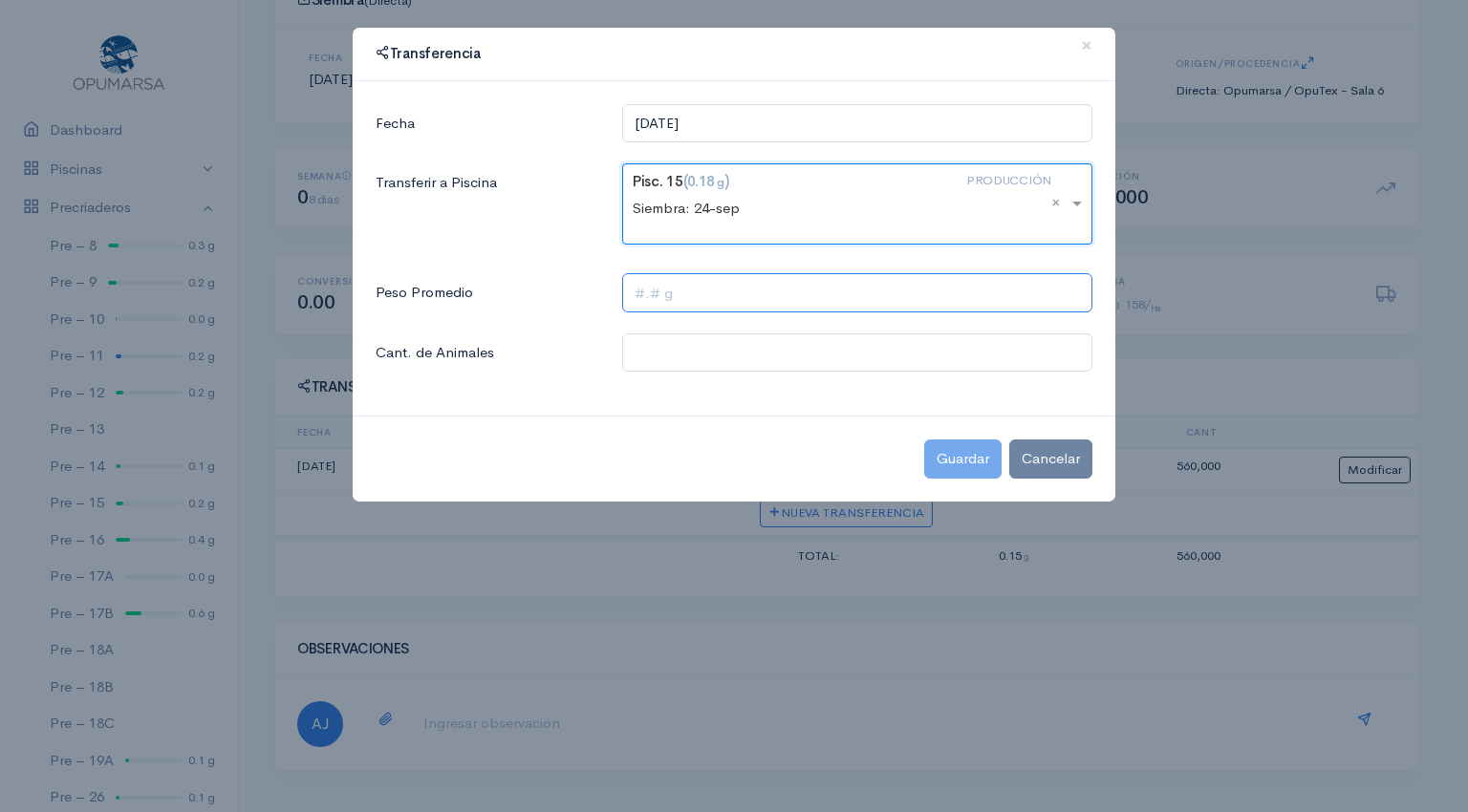
click at [691, 301] on input "text" at bounding box center [857, 292] width 470 height 39
type input ".15 g"
click at [688, 351] on input "text" at bounding box center [857, 353] width 470 height 39
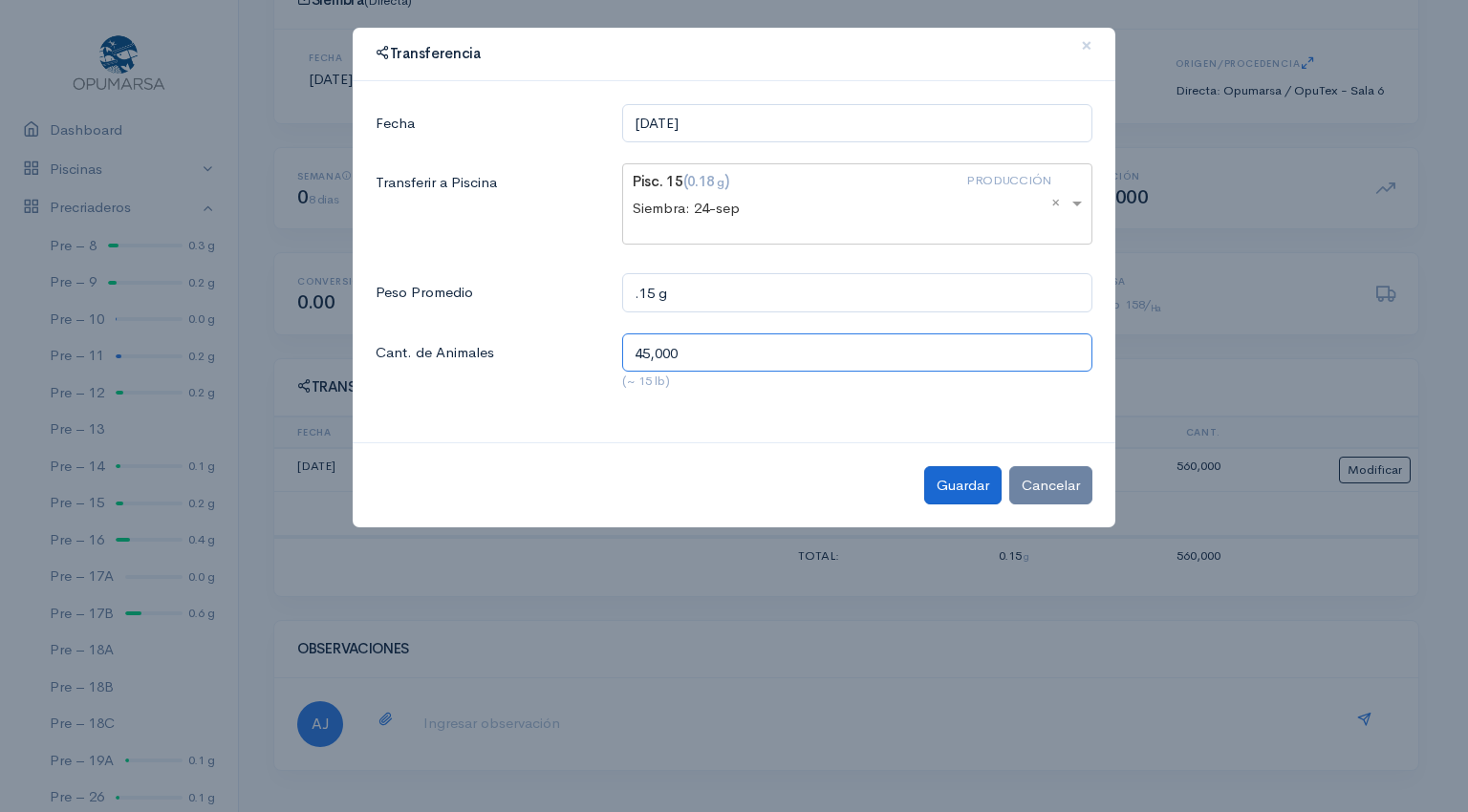
type input "45,000"
click at [961, 482] on button "Guardar" at bounding box center [963, 485] width 78 height 39
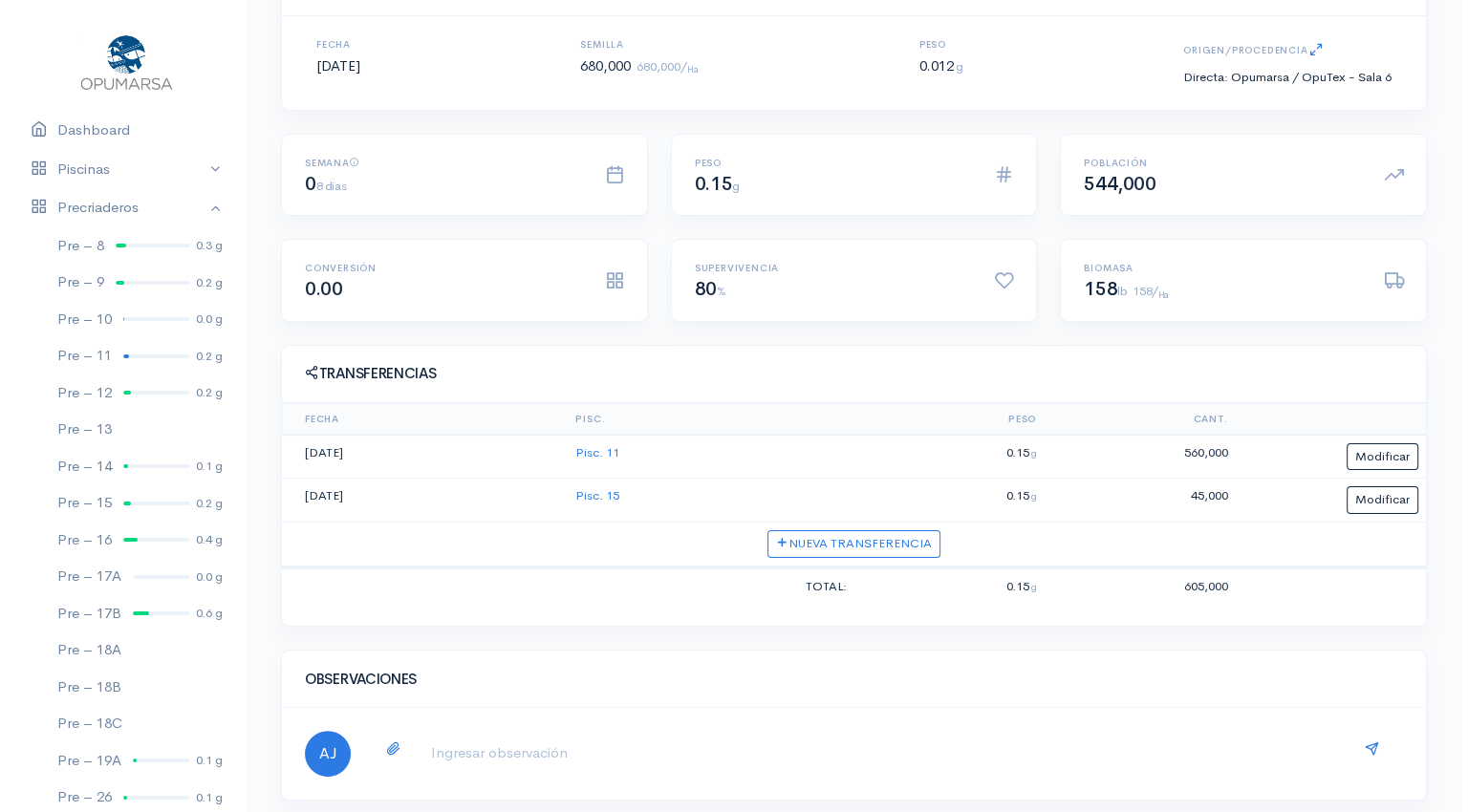
scroll to position [275, 0]
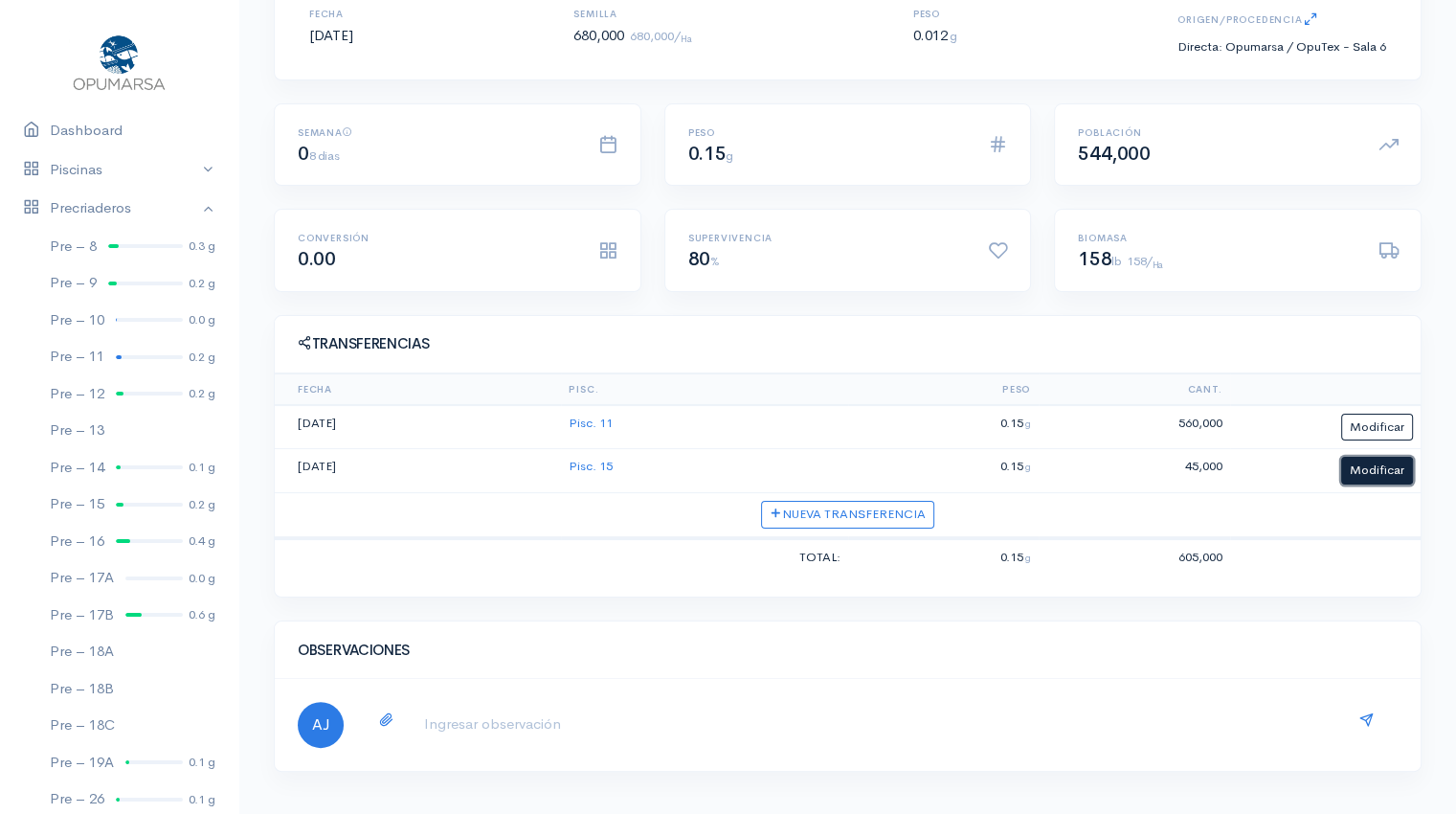
click at [1365, 472] on button "Modificar" at bounding box center [1377, 470] width 72 height 28
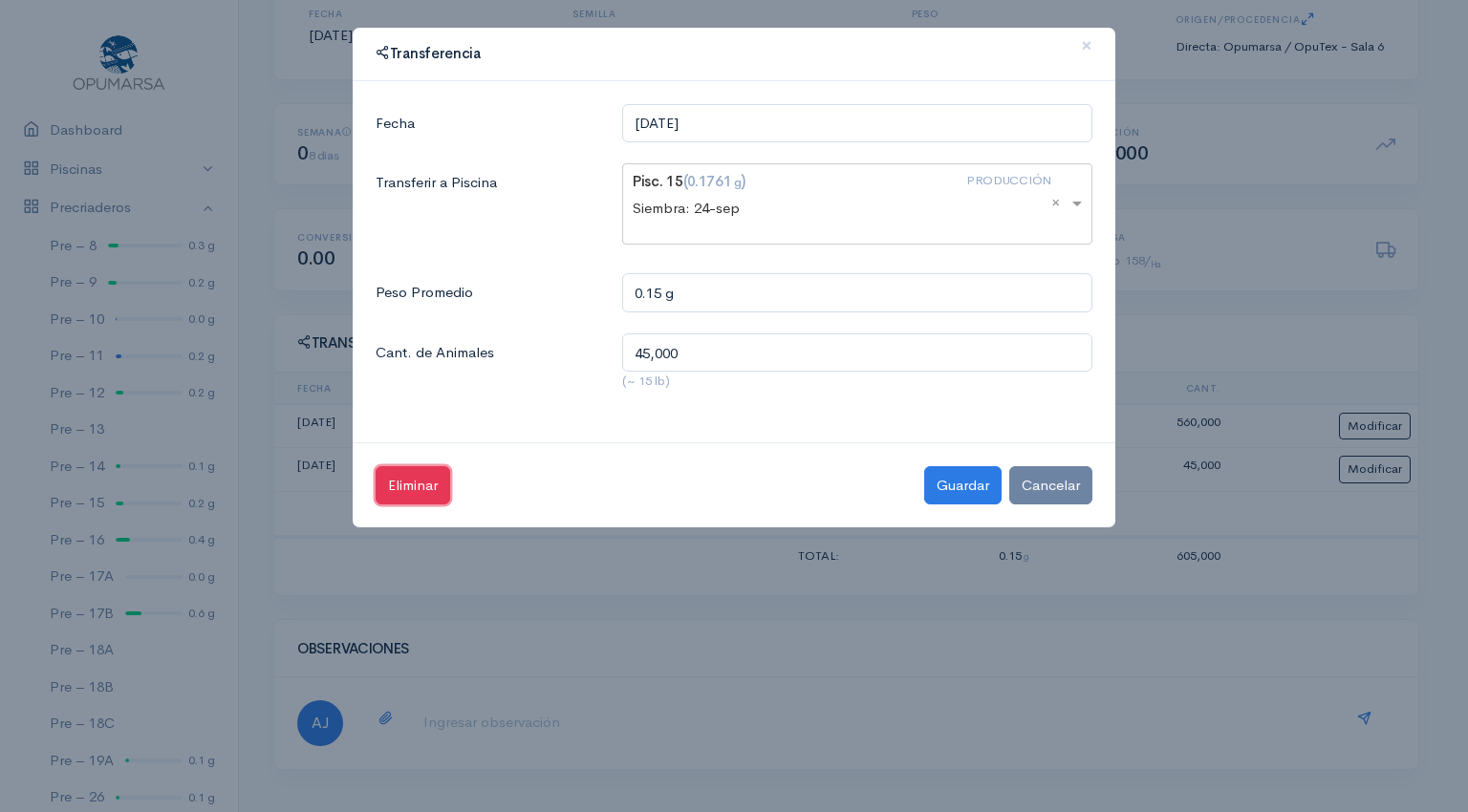
click at [397, 494] on button "Eliminar" at bounding box center [413, 485] width 75 height 39
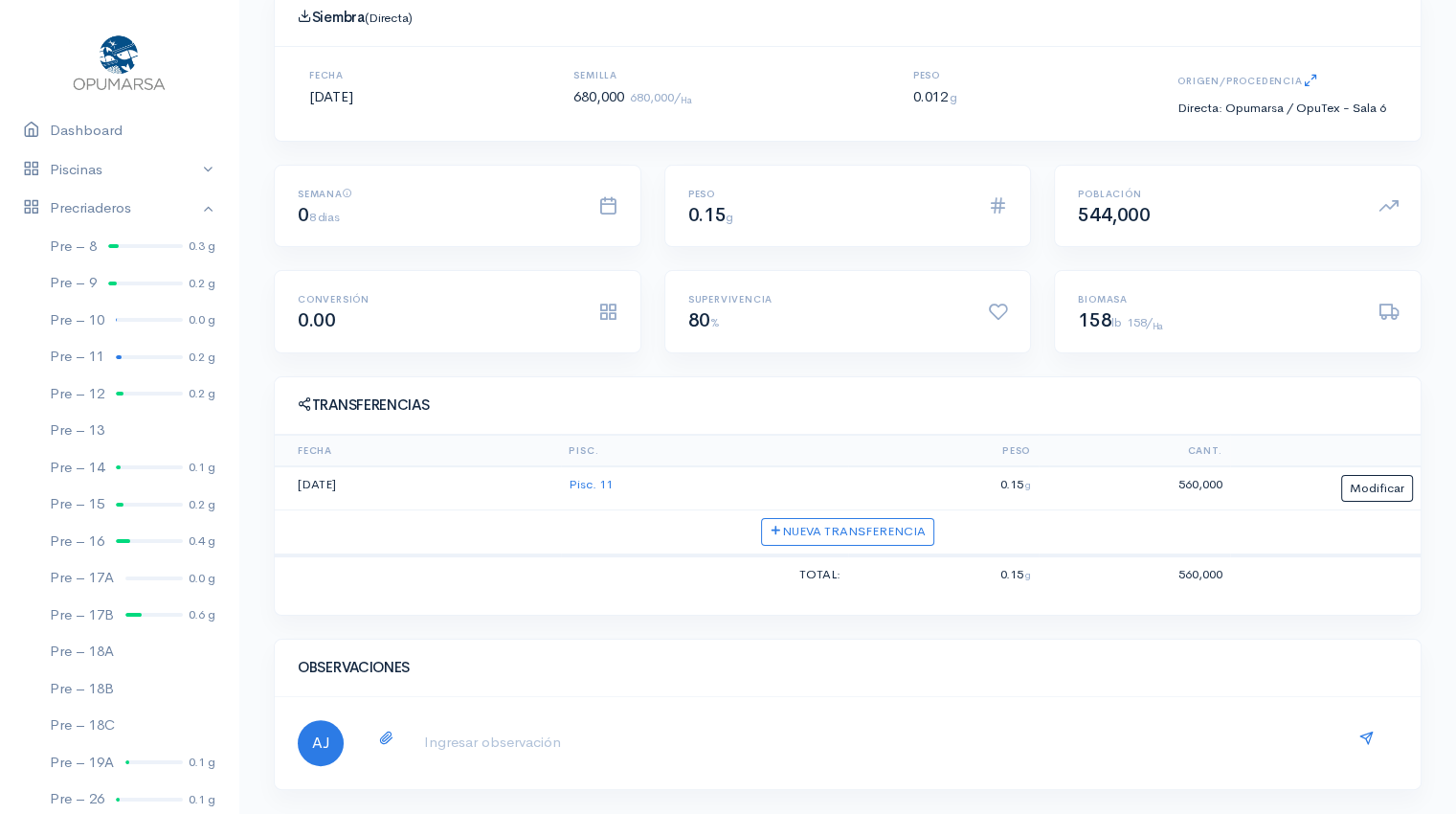
scroll to position [232, 0]
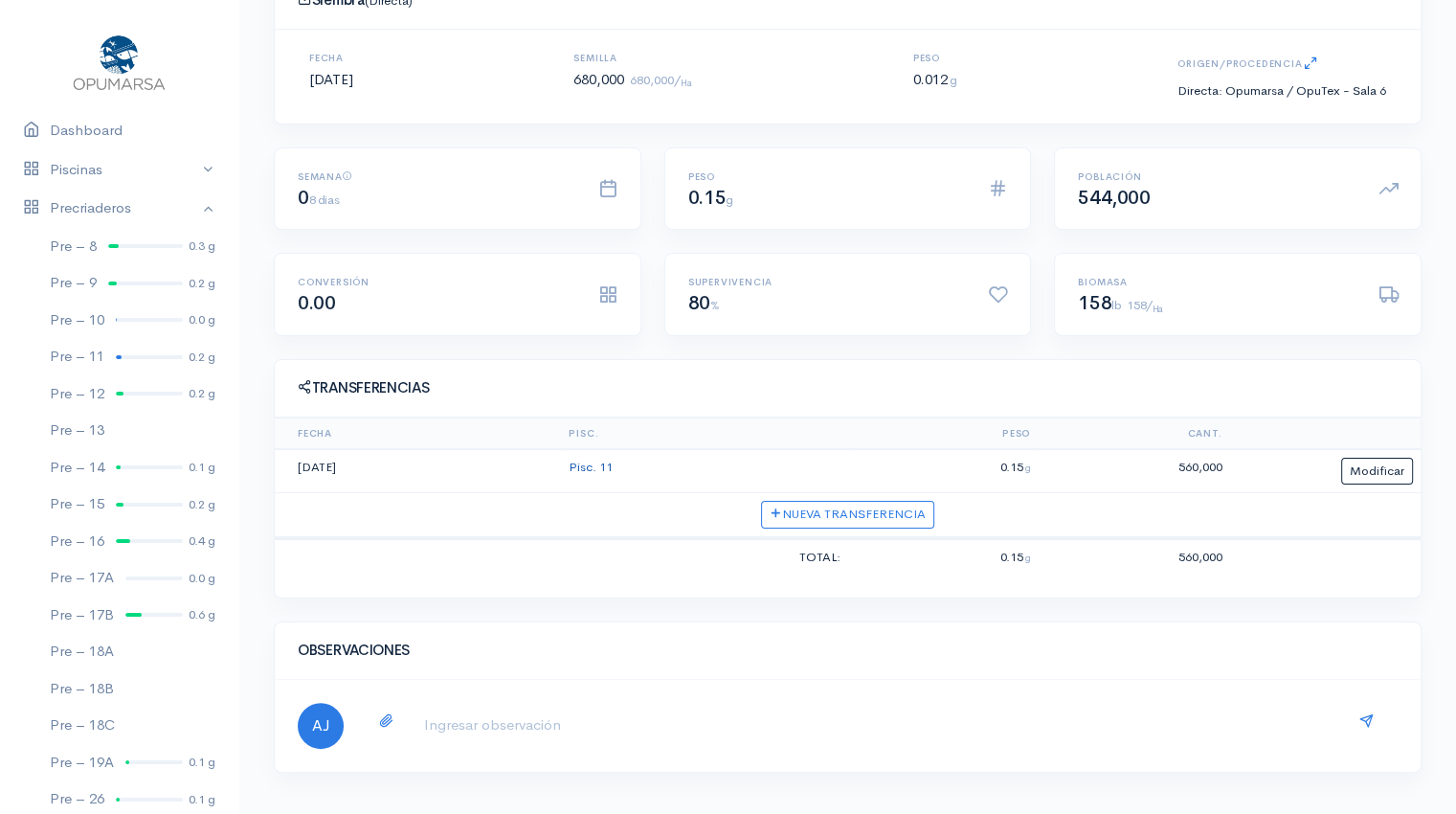
click at [583, 470] on link "Pisc. 11" at bounding box center [591, 466] width 44 height 16
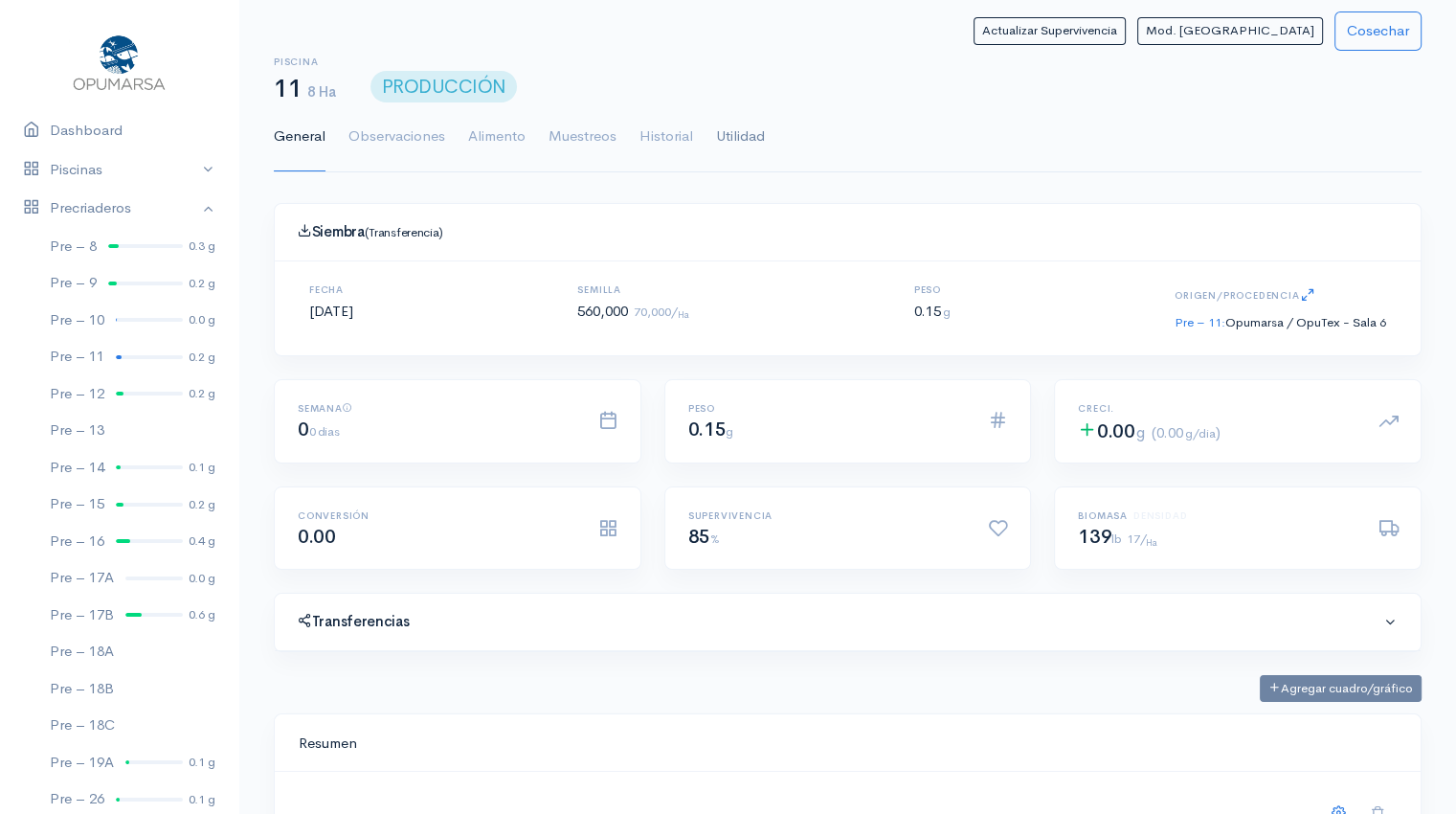
click at [732, 128] on link "Utilidad" at bounding box center [740, 137] width 49 height 69
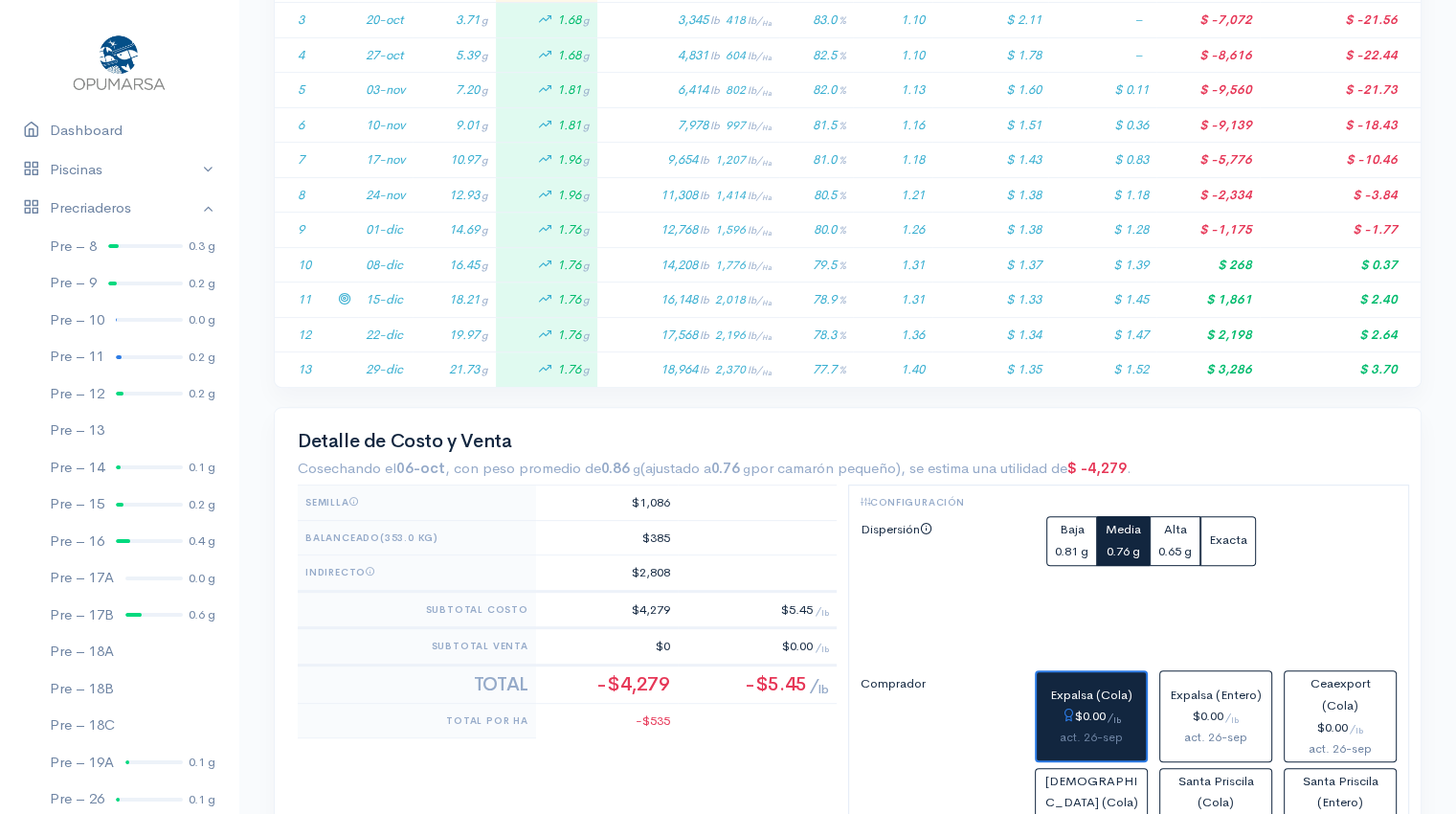
scroll to position [538, 0]
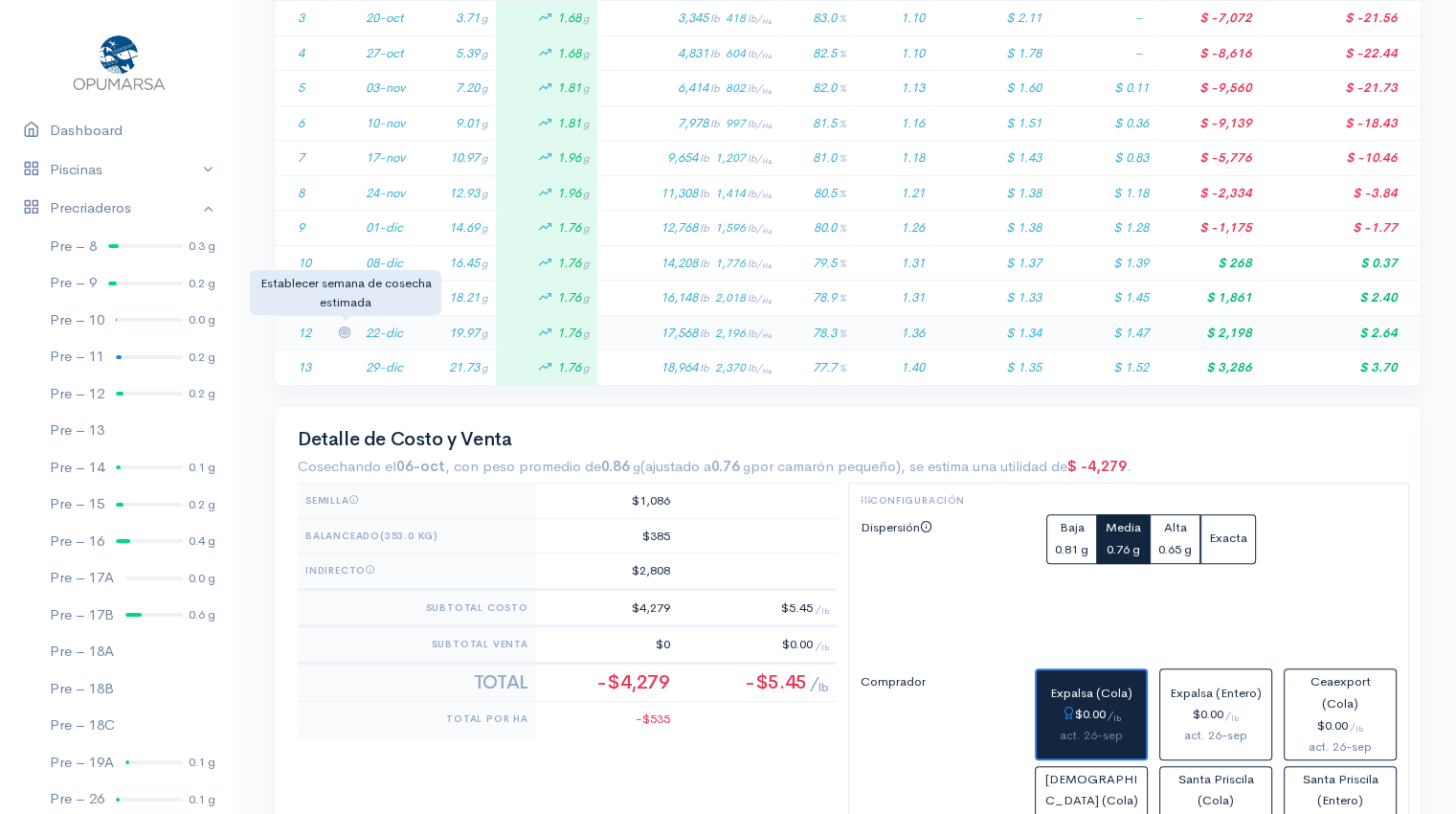
click at [346, 331] on icon at bounding box center [344, 332] width 12 height 12
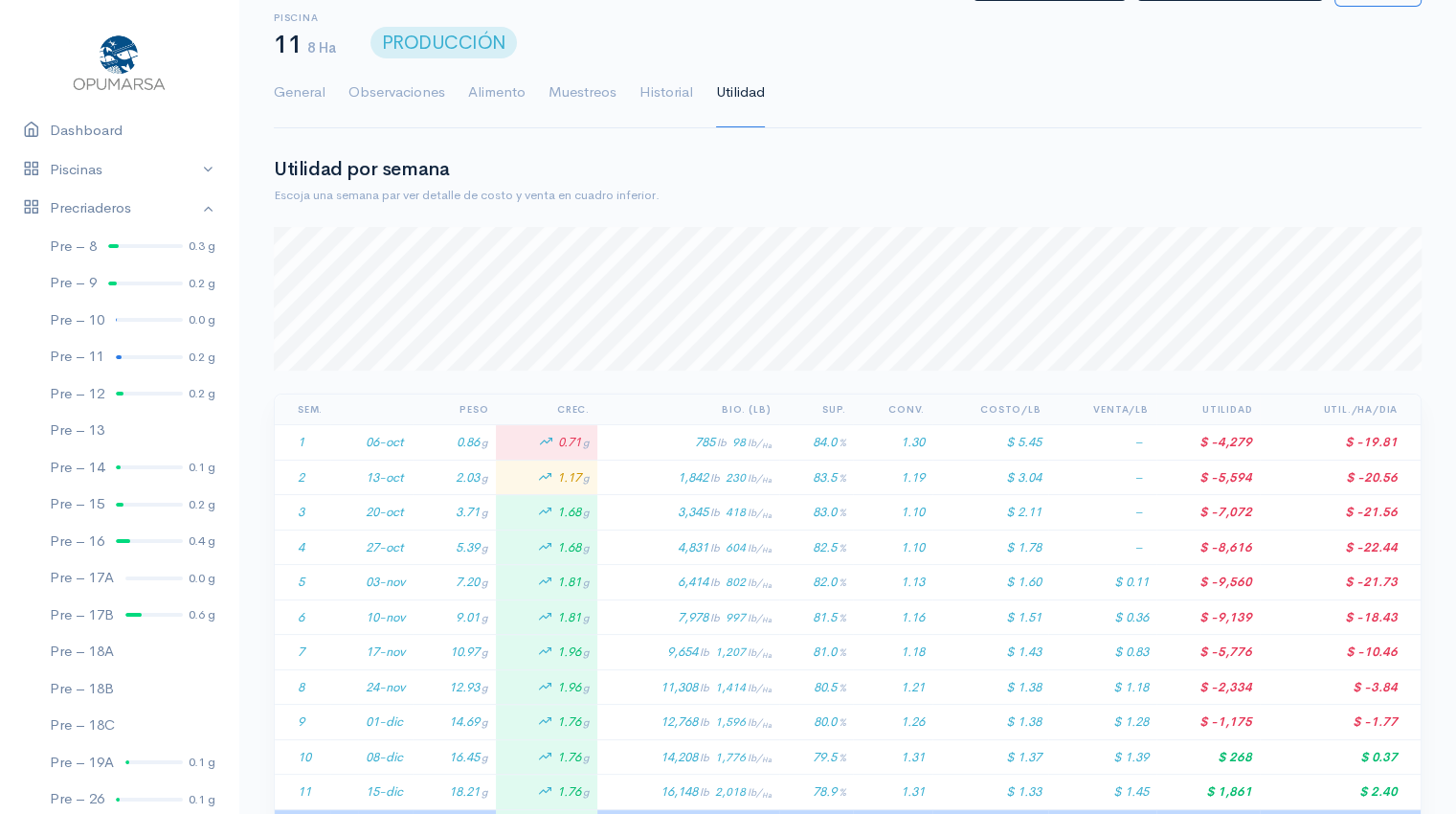
scroll to position [0, 0]
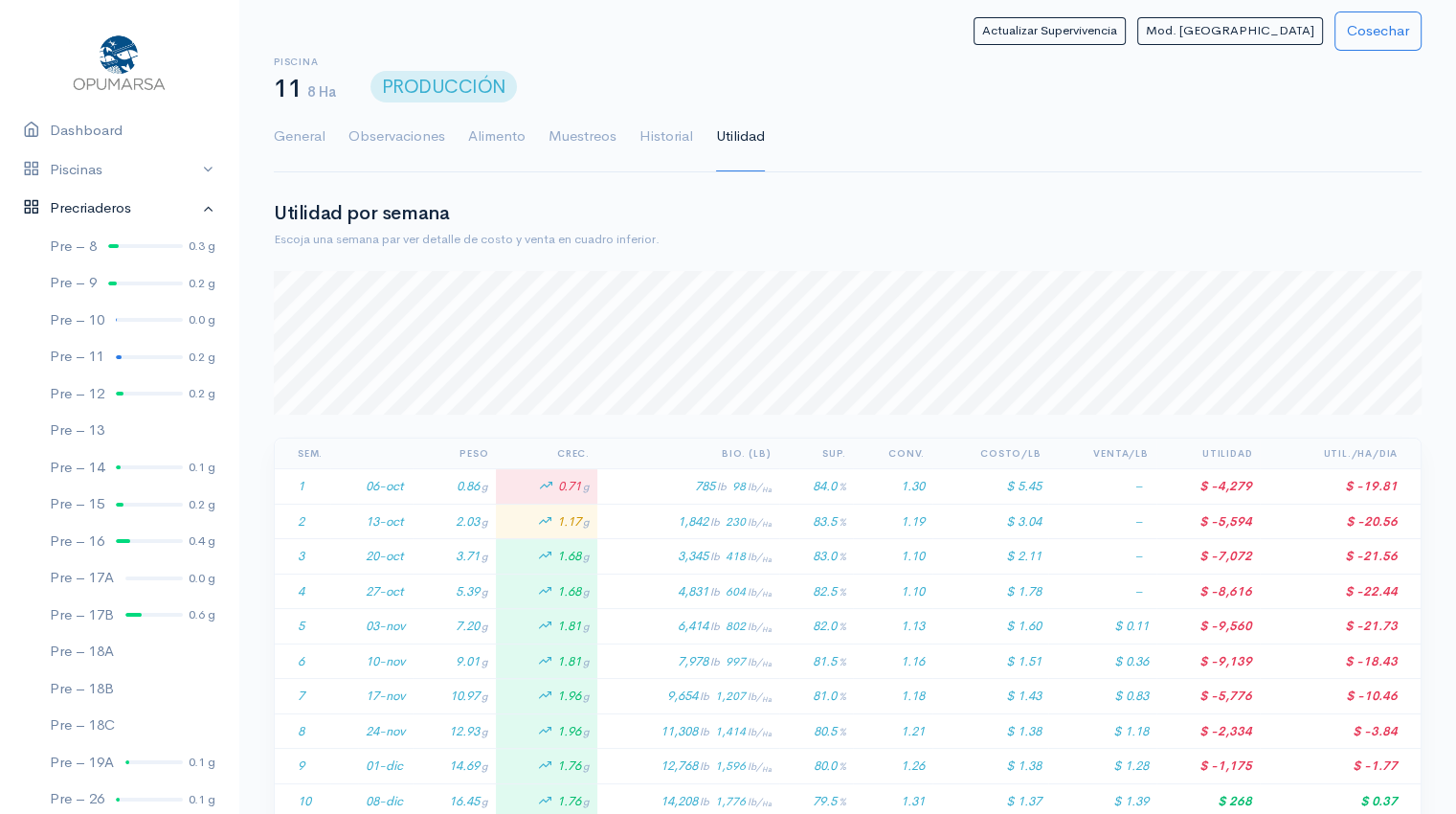
click at [119, 212] on link "Precriaderos" at bounding box center [119, 208] width 239 height 39
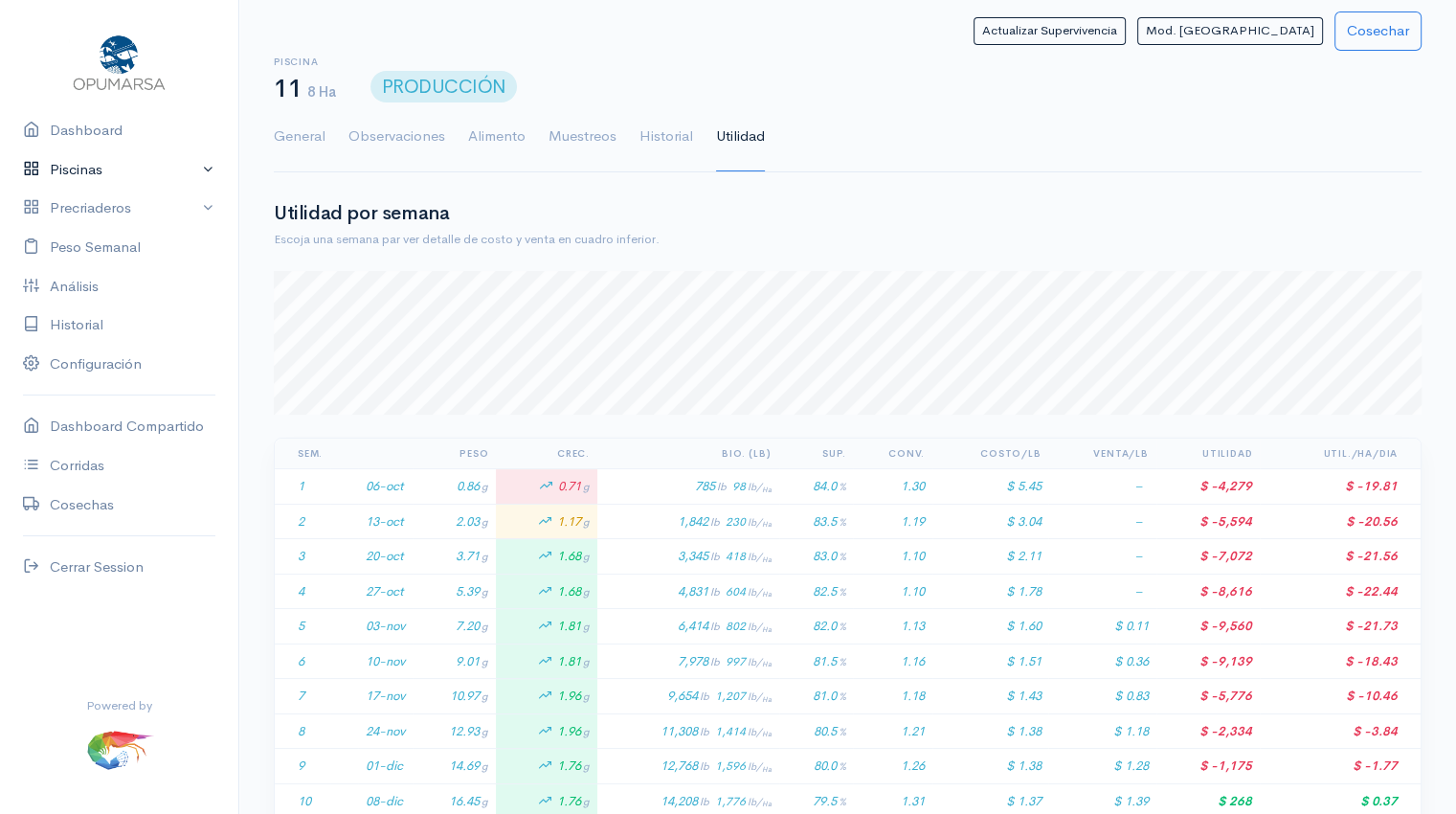
click at [112, 167] on link "Piscinas" at bounding box center [119, 170] width 239 height 39
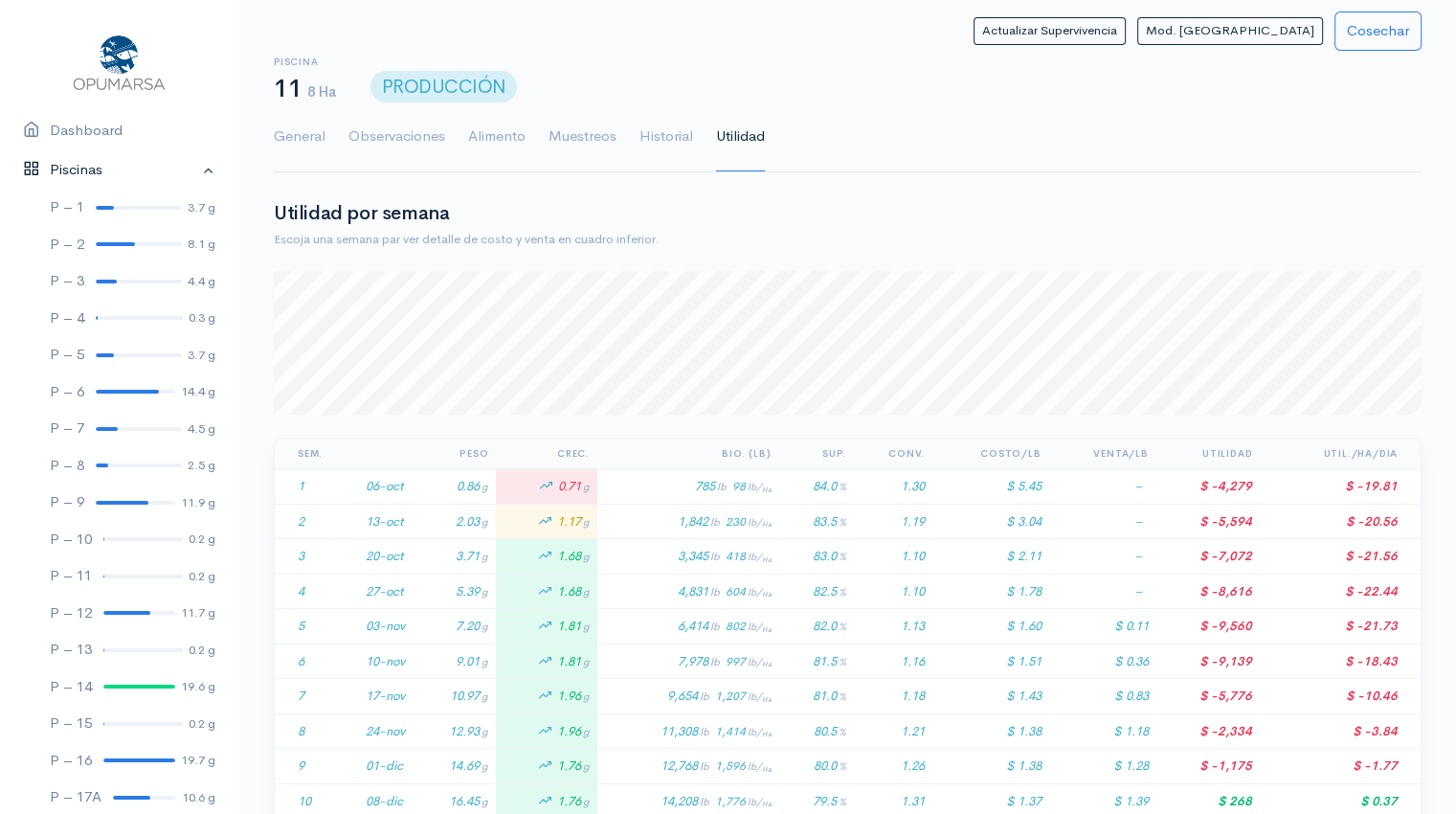
click at [95, 174] on link "Piscinas" at bounding box center [119, 170] width 239 height 39
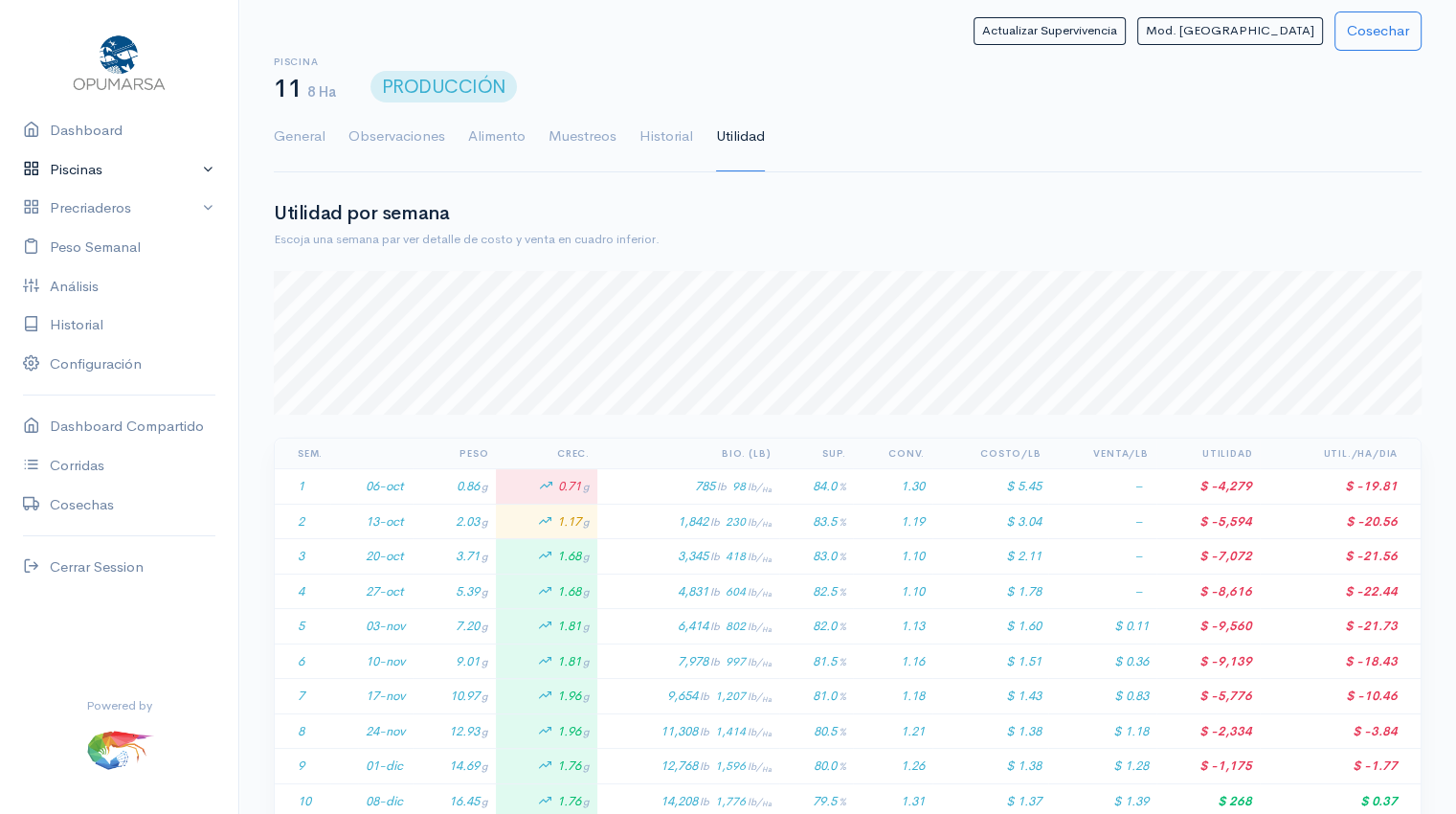
click at [121, 171] on link "Piscinas" at bounding box center [119, 170] width 239 height 39
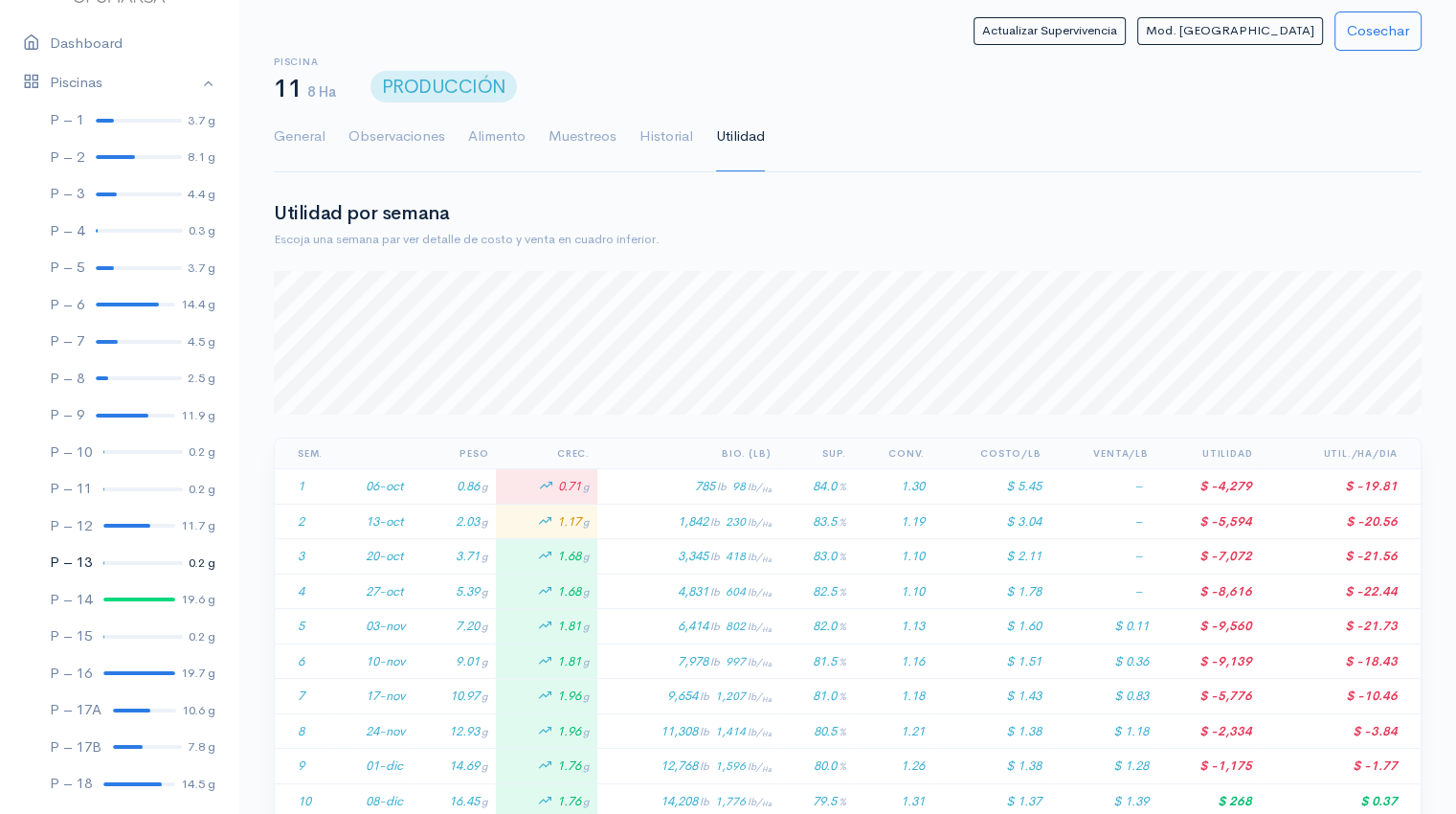
scroll to position [87, 0]
click at [126, 637] on div at bounding box center [144, 637] width 80 height 4
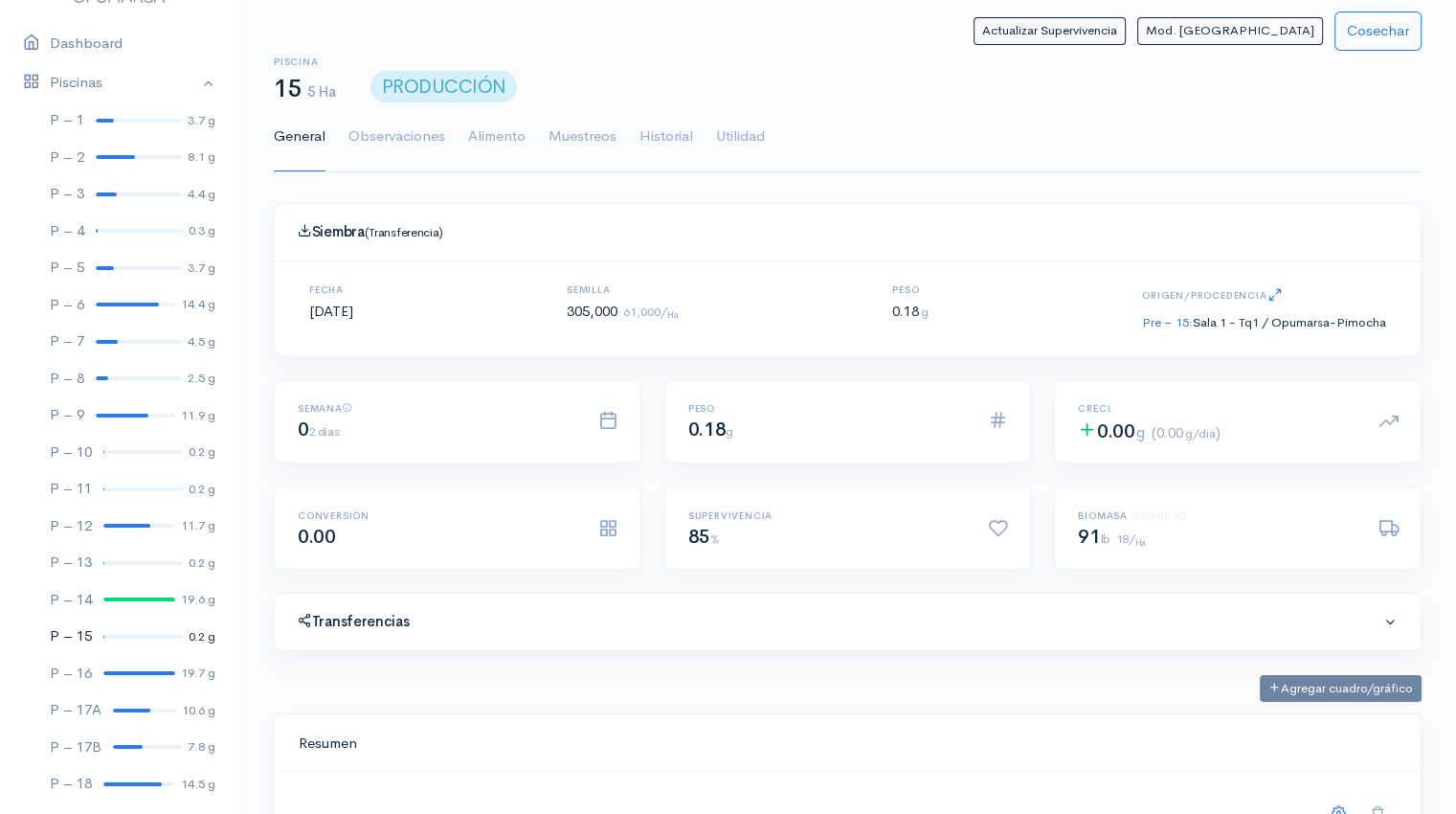
scroll to position [288, 1099]
click at [194, 83] on link "Piscinas" at bounding box center [119, 82] width 239 height 39
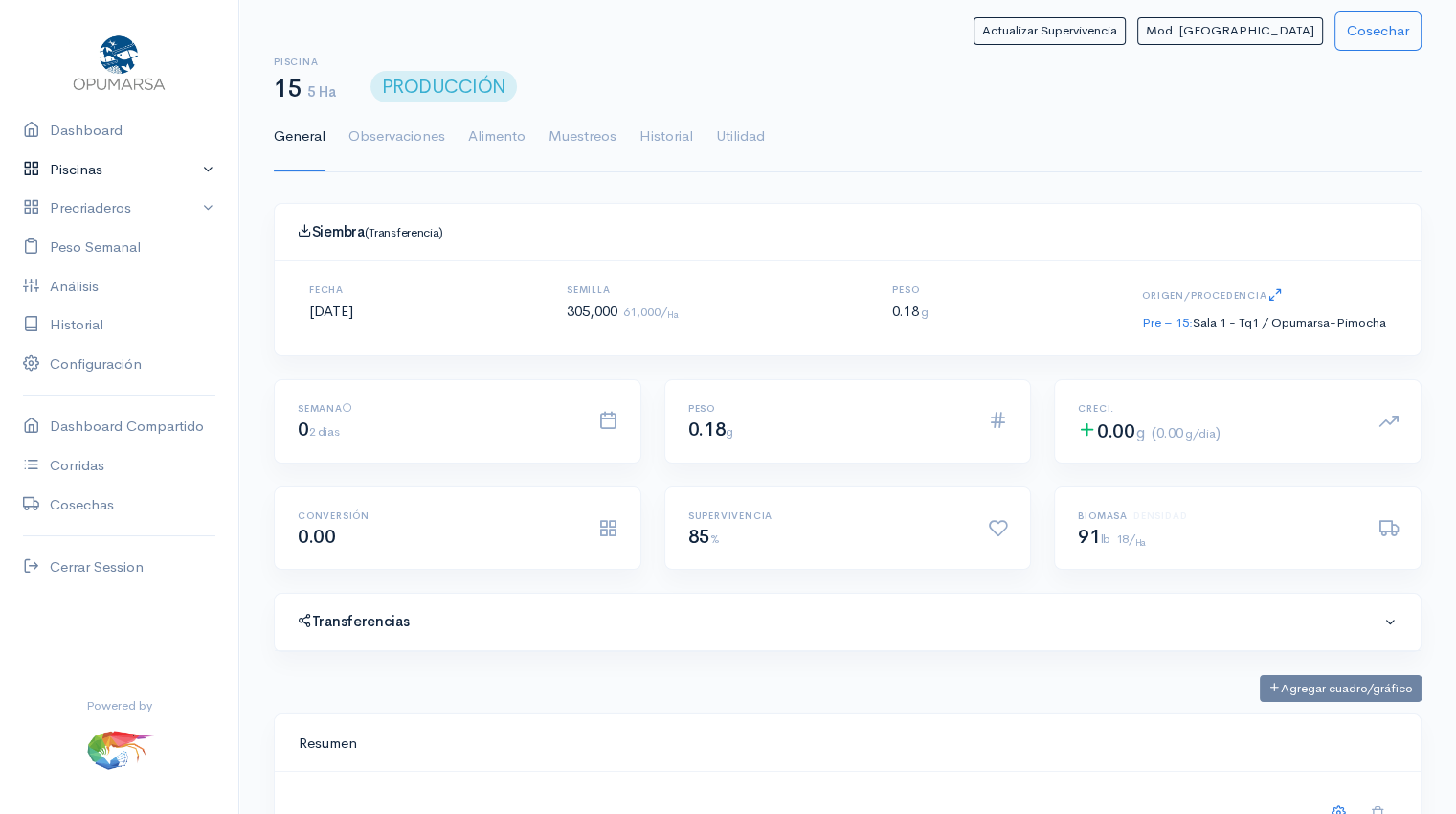
scroll to position [0, 0]
click at [112, 135] on link "Dashboard" at bounding box center [119, 130] width 239 height 39
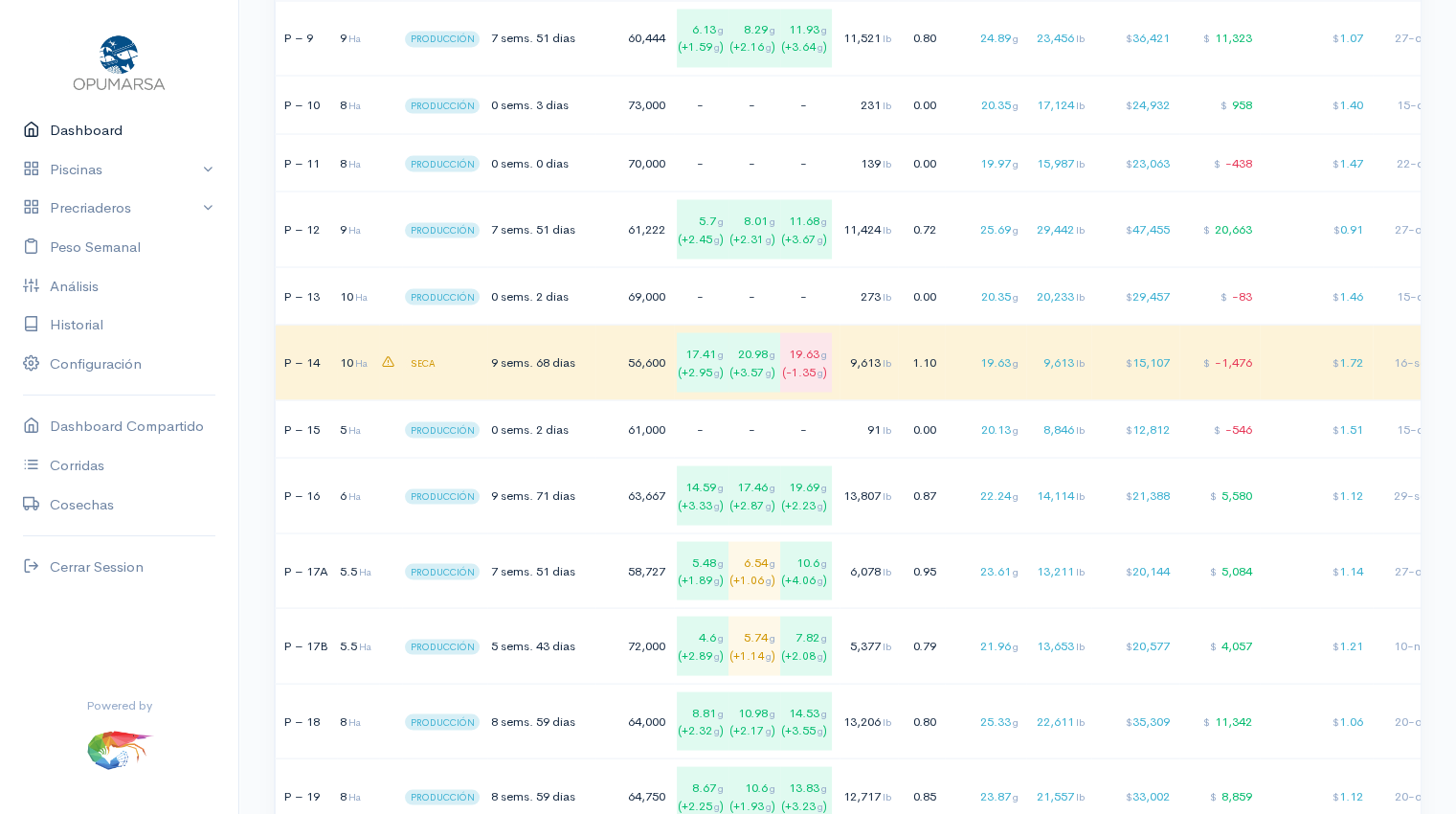
scroll to position [3532, 0]
click at [1117, 168] on td "$ 23,063" at bounding box center [1135, 164] width 88 height 58
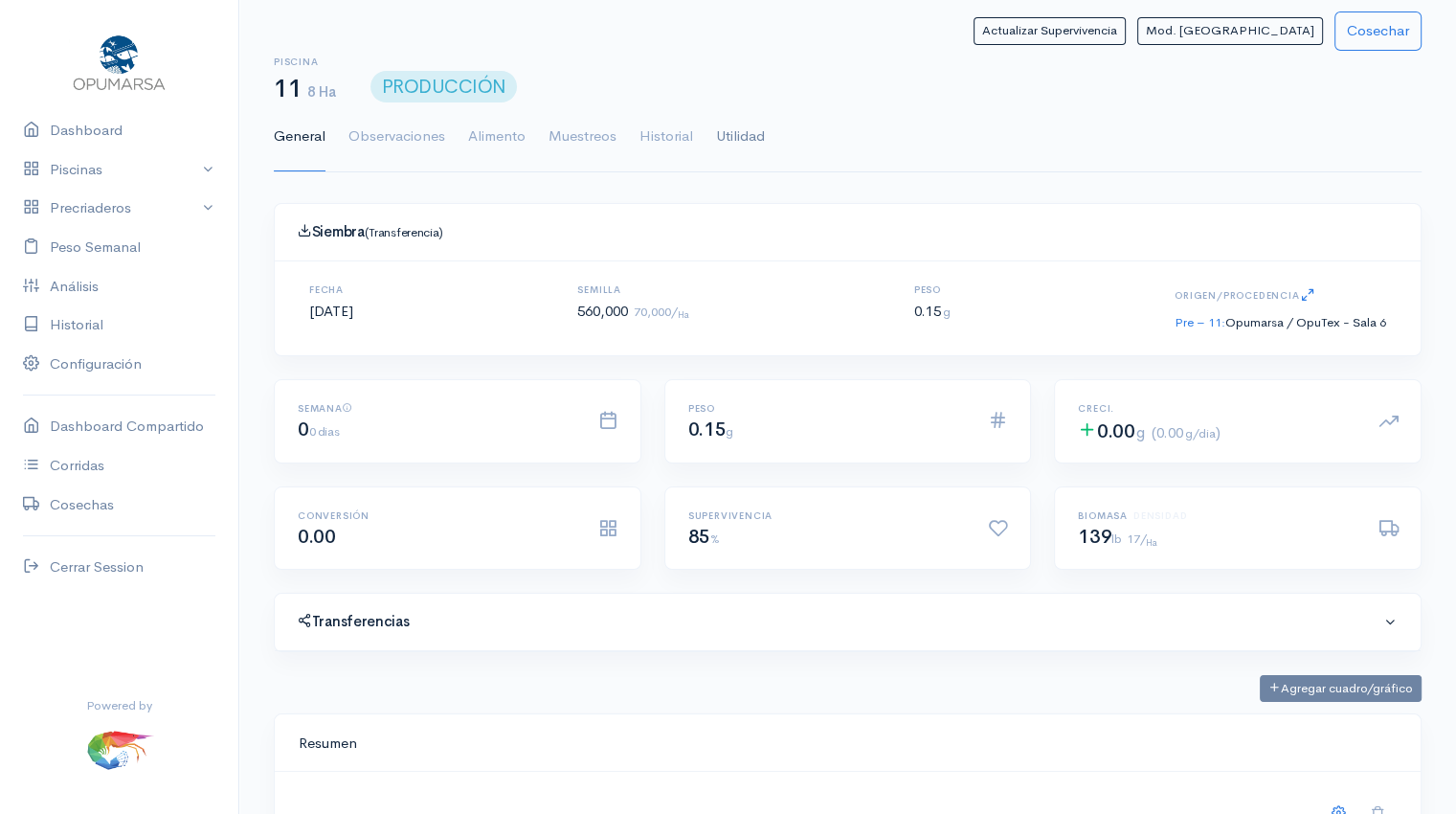
click at [741, 132] on link "Utilidad" at bounding box center [740, 137] width 49 height 69
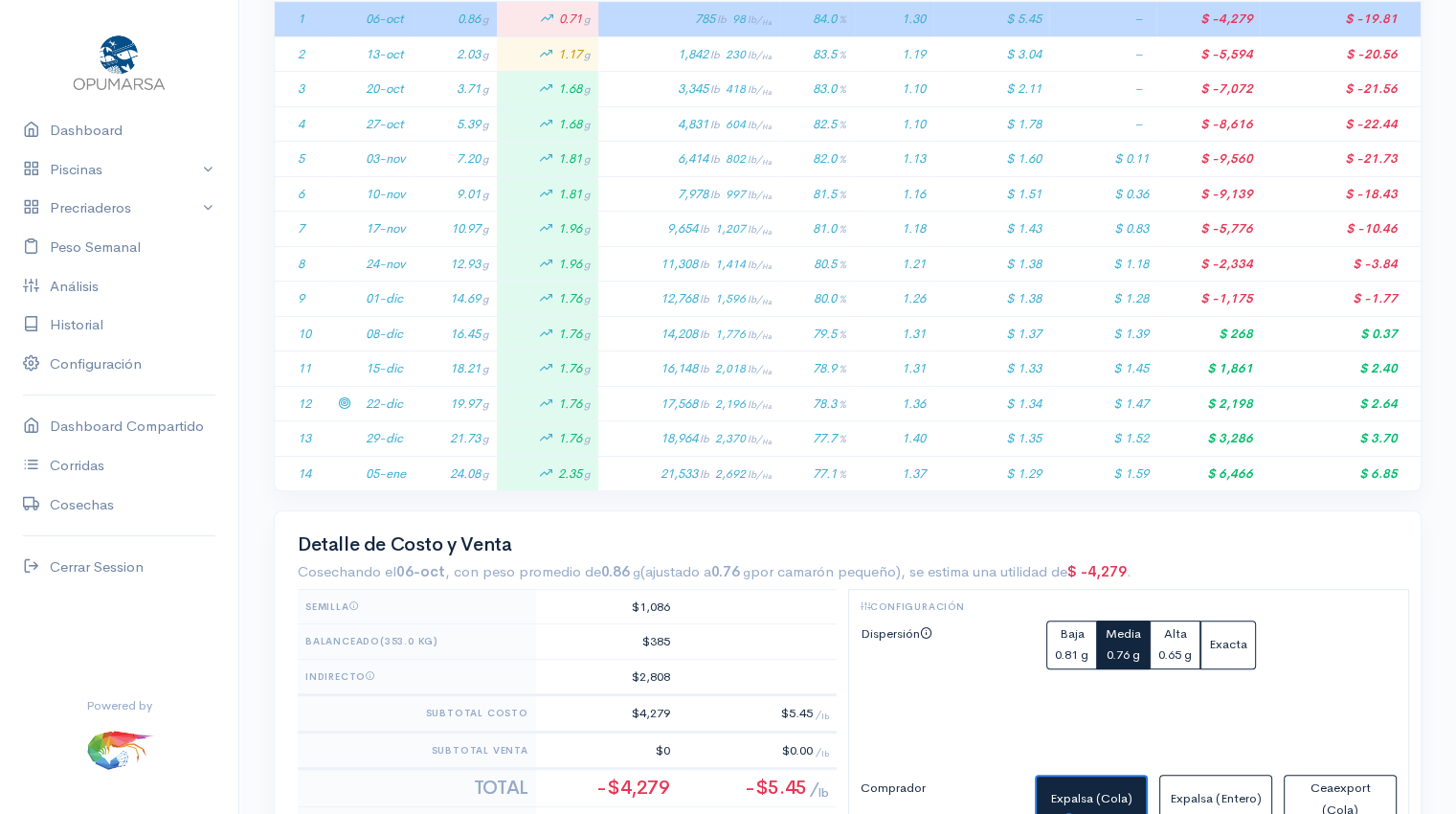
scroll to position [470, 0]
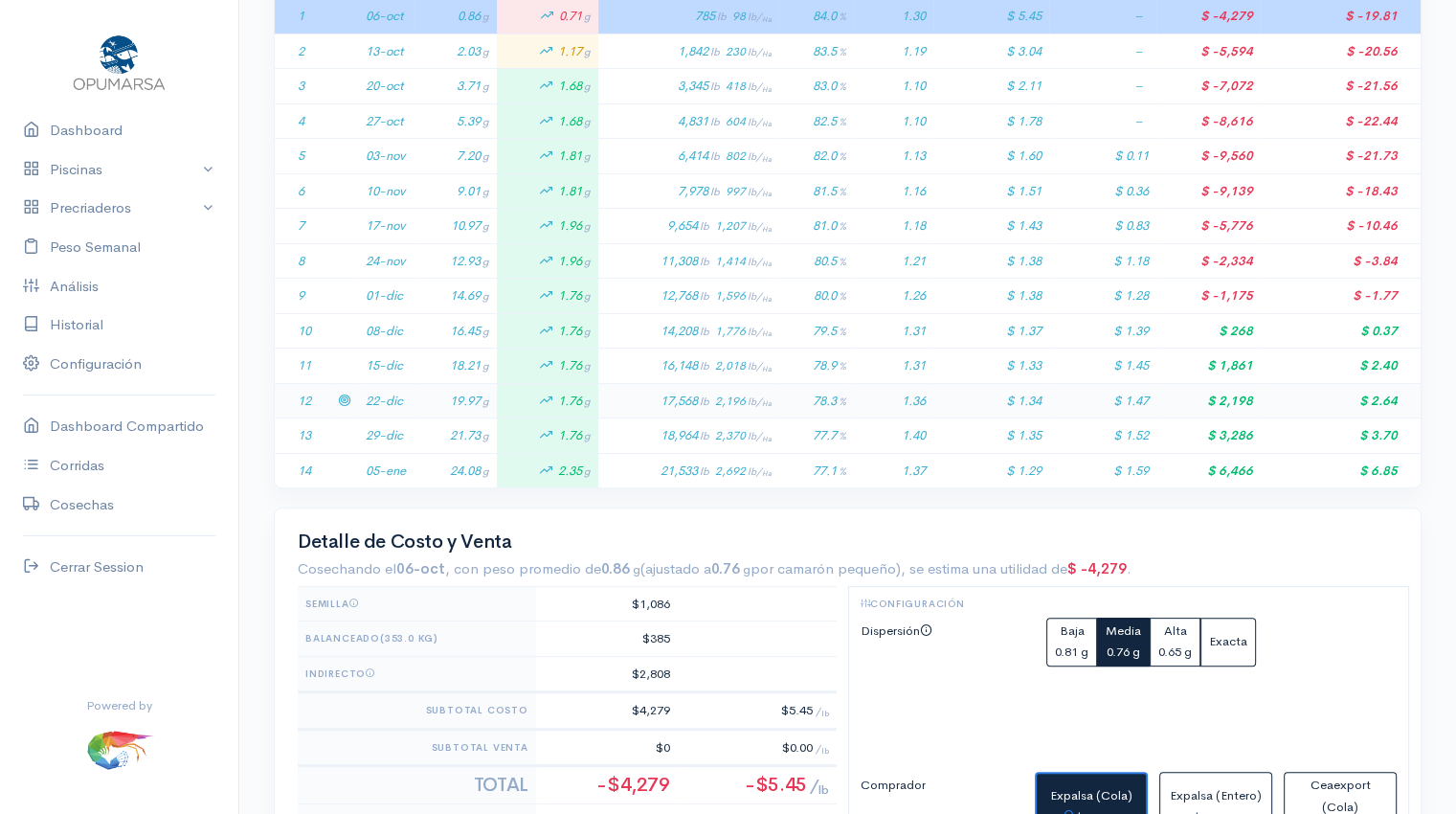
click at [428, 396] on td "19.97 g" at bounding box center [454, 401] width 83 height 35
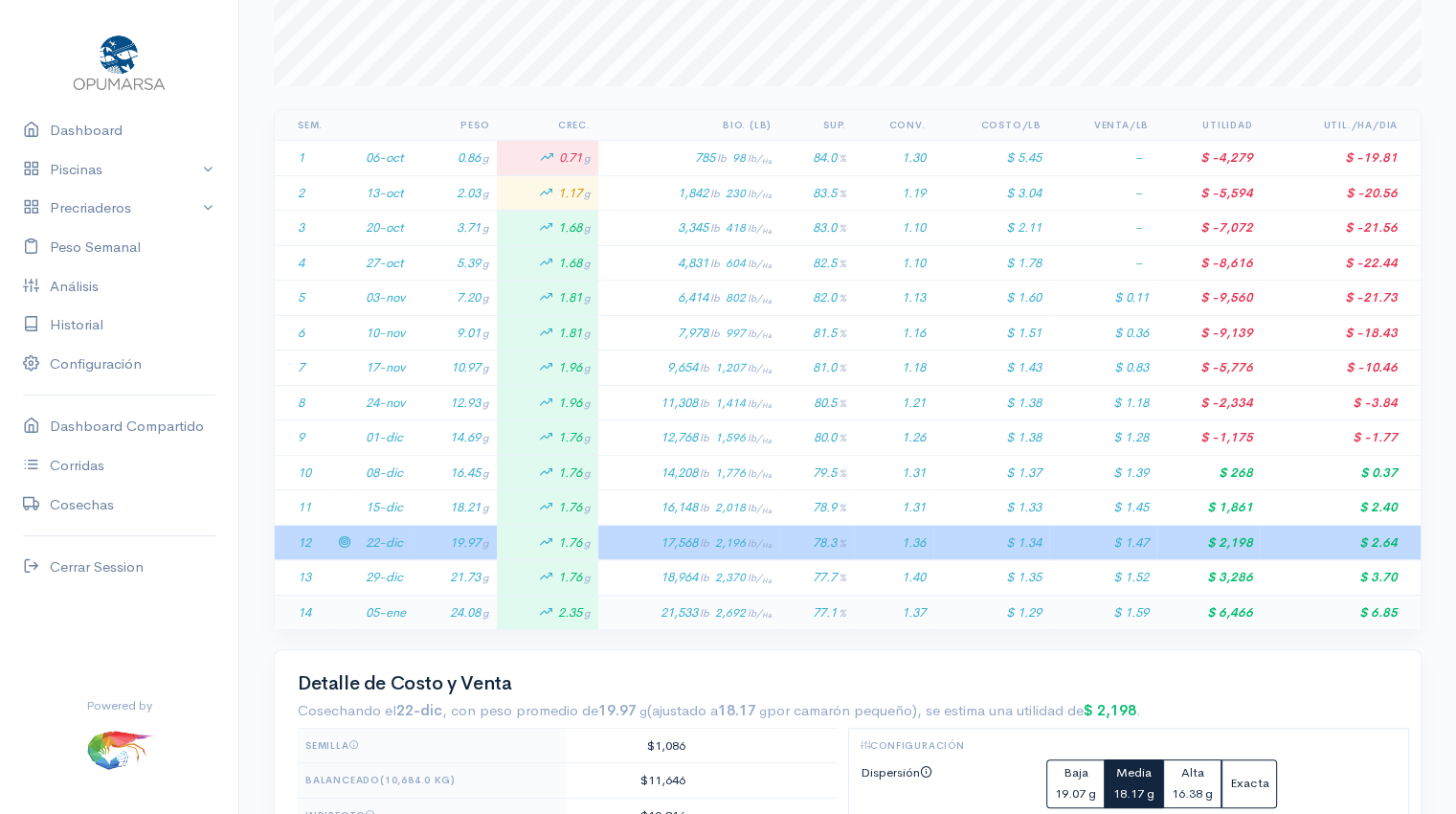
scroll to position [0, 0]
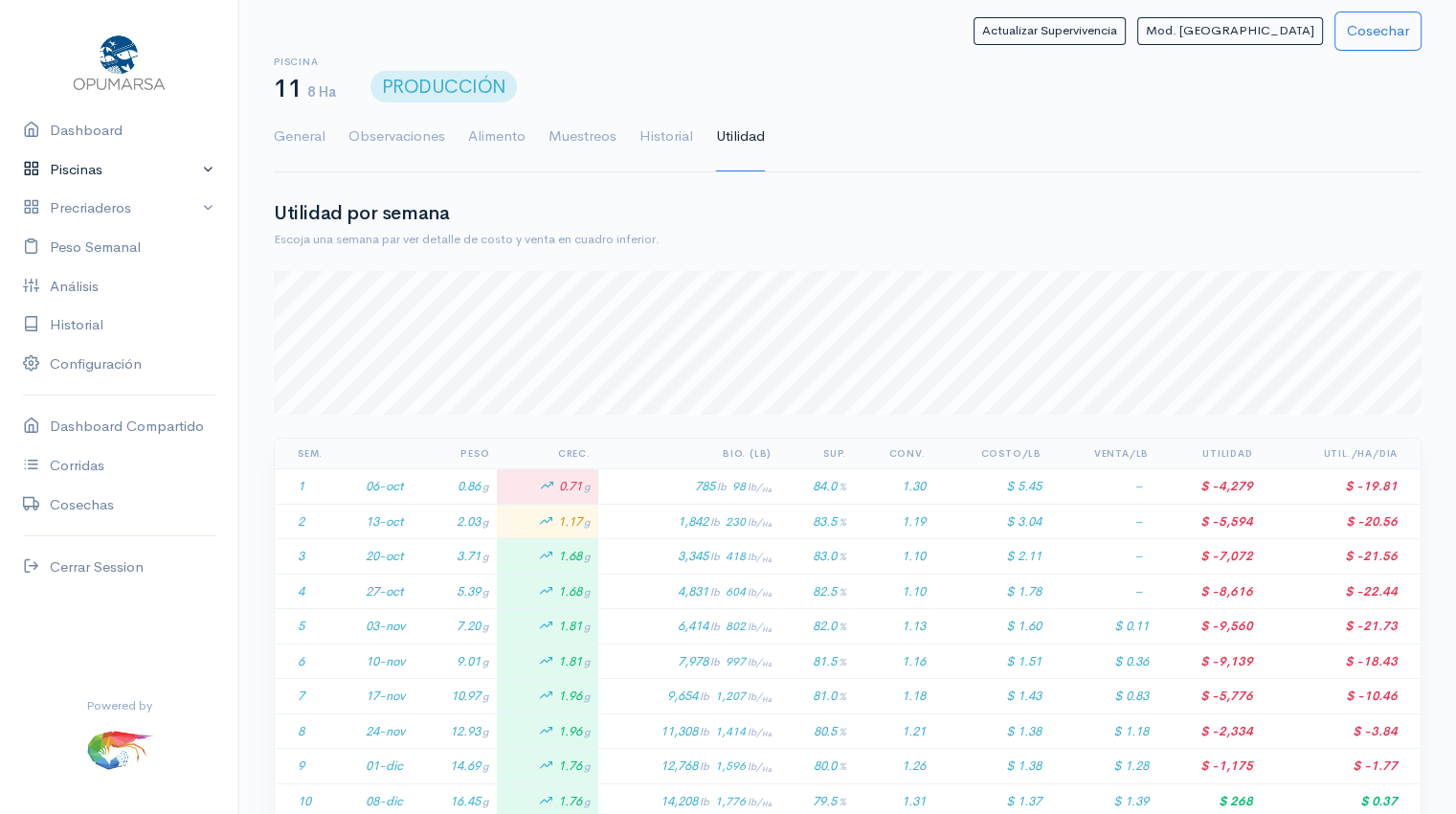
click at [111, 165] on link "Piscinas" at bounding box center [119, 170] width 239 height 39
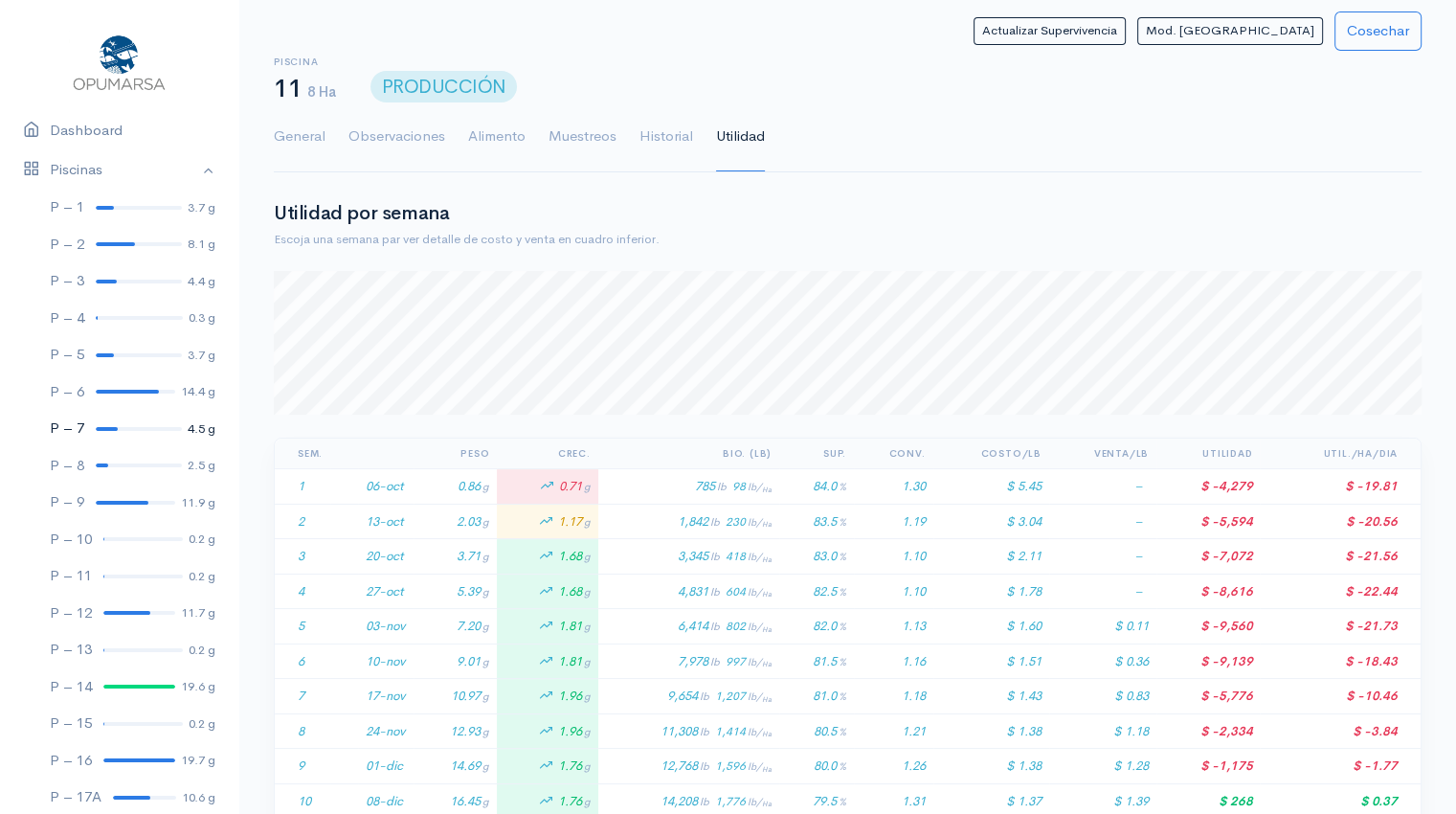
click at [128, 425] on link "P – 7 4.5 g" at bounding box center [119, 427] width 239 height 37
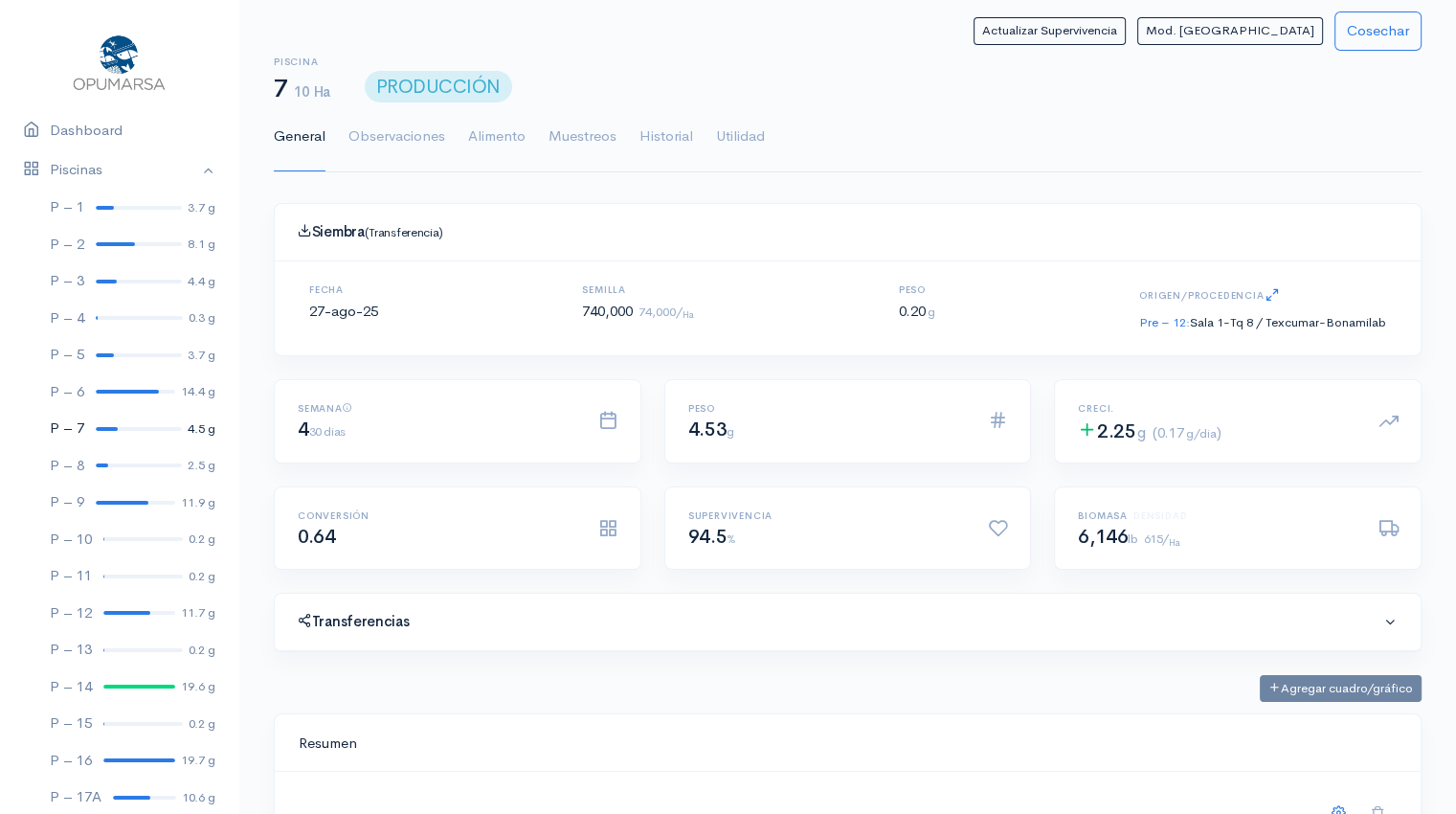
scroll to position [288, 1099]
click at [747, 124] on link "Utilidad" at bounding box center [740, 137] width 49 height 69
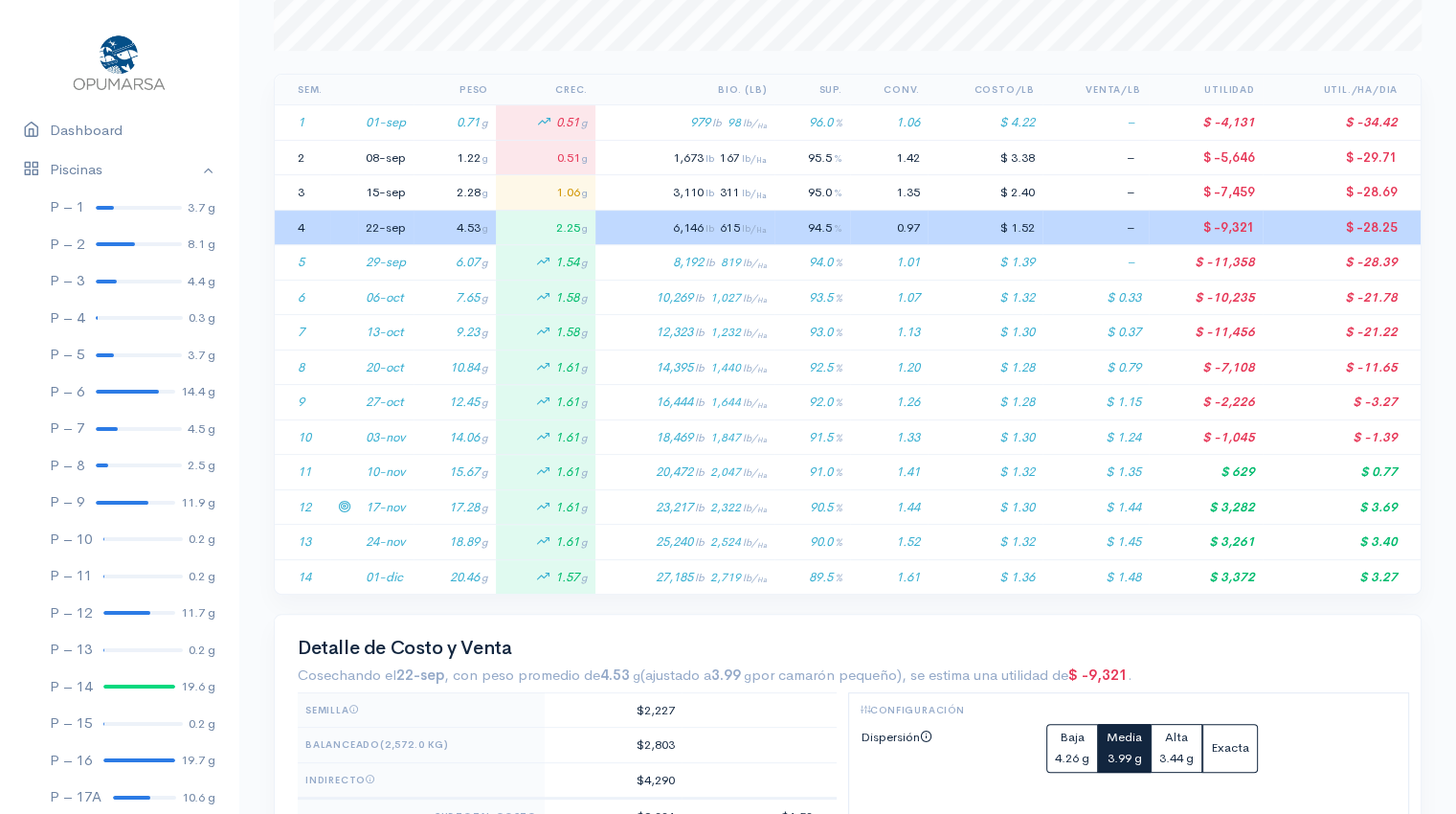
scroll to position [368, 0]
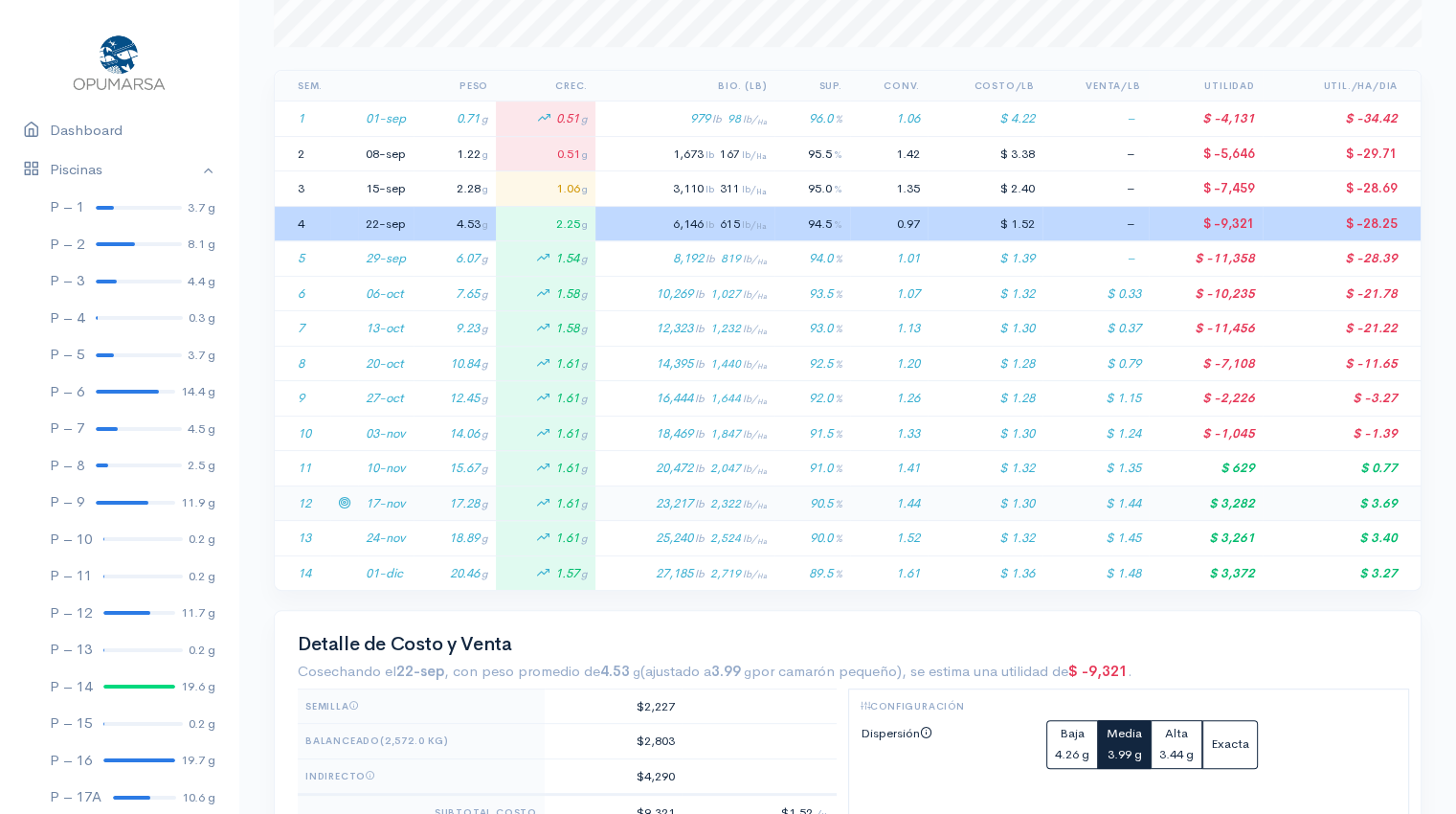
click at [413, 504] on td "17-nov" at bounding box center [386, 502] width 56 height 35
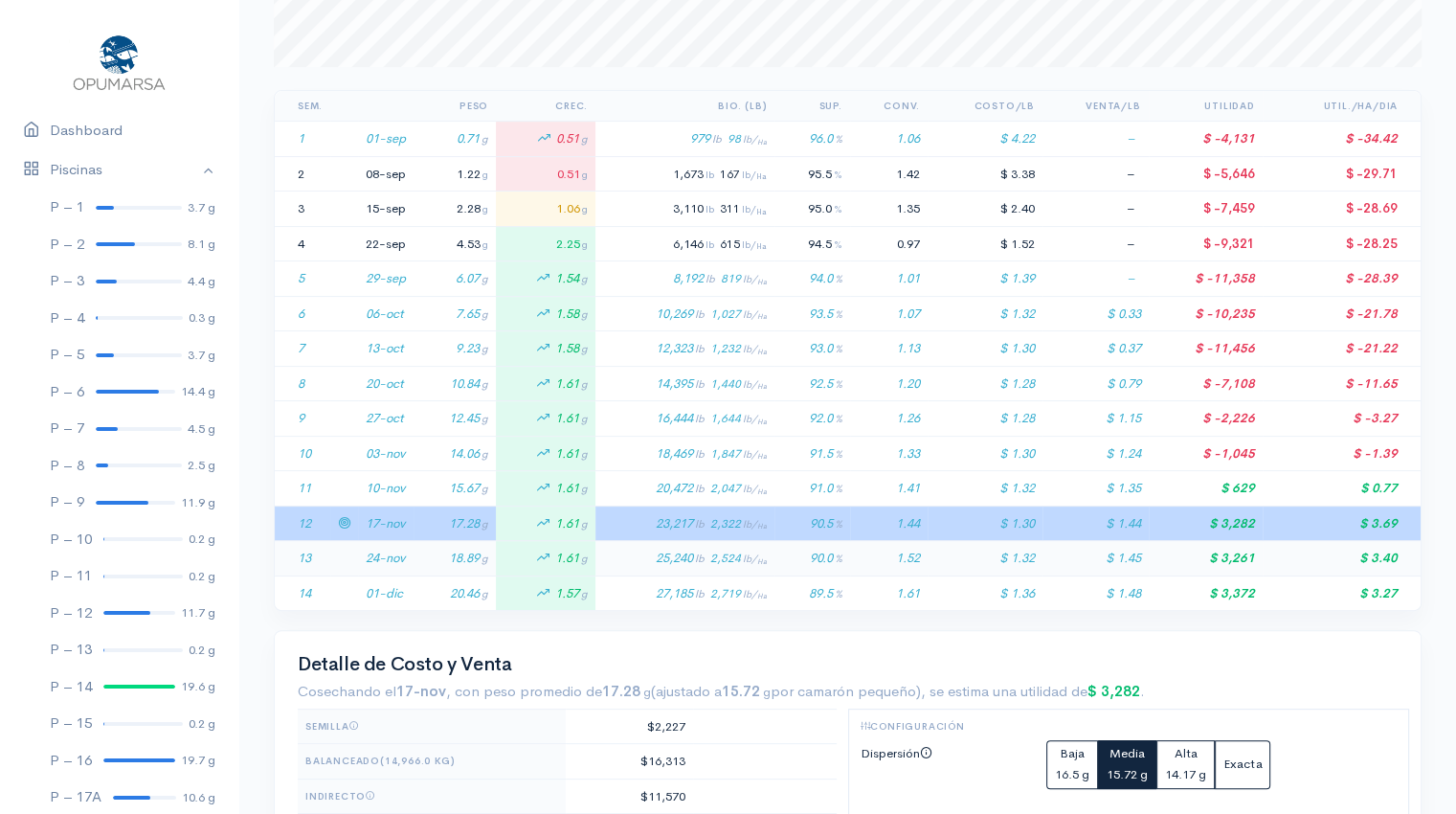
scroll to position [0, 0]
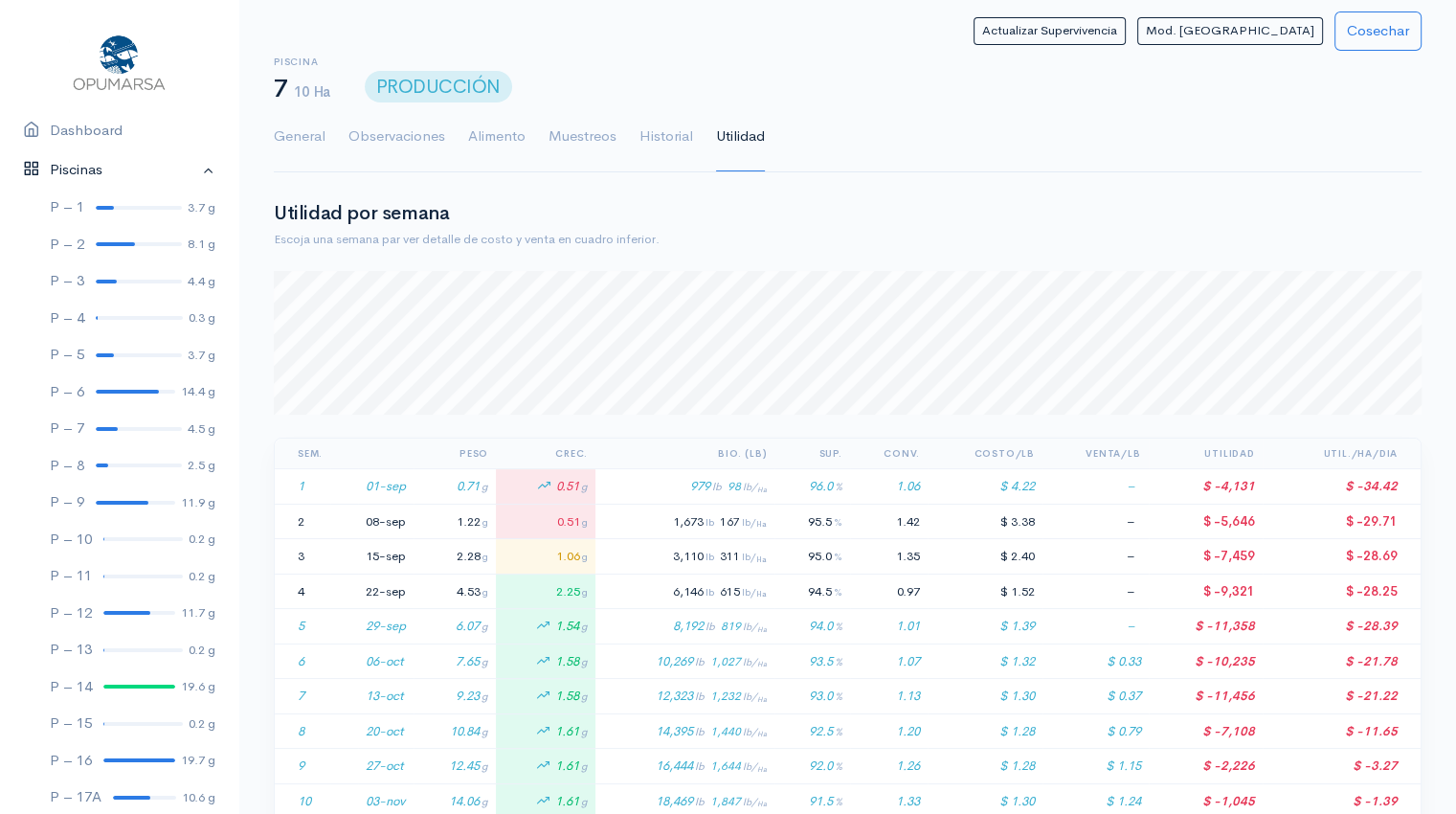
click at [194, 170] on link "Piscinas" at bounding box center [119, 170] width 239 height 39
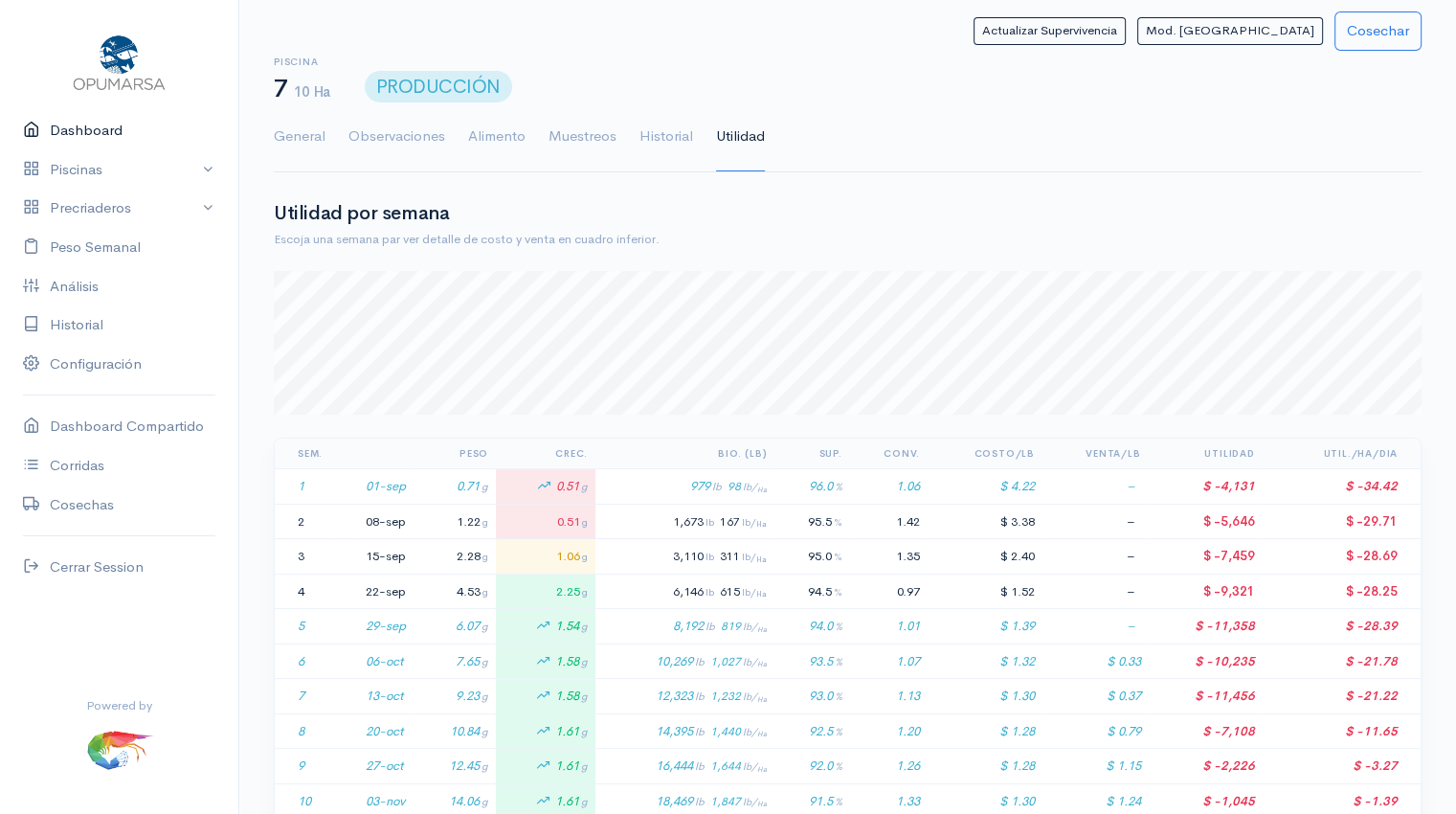
click at [115, 128] on link "Dashboard" at bounding box center [119, 130] width 239 height 39
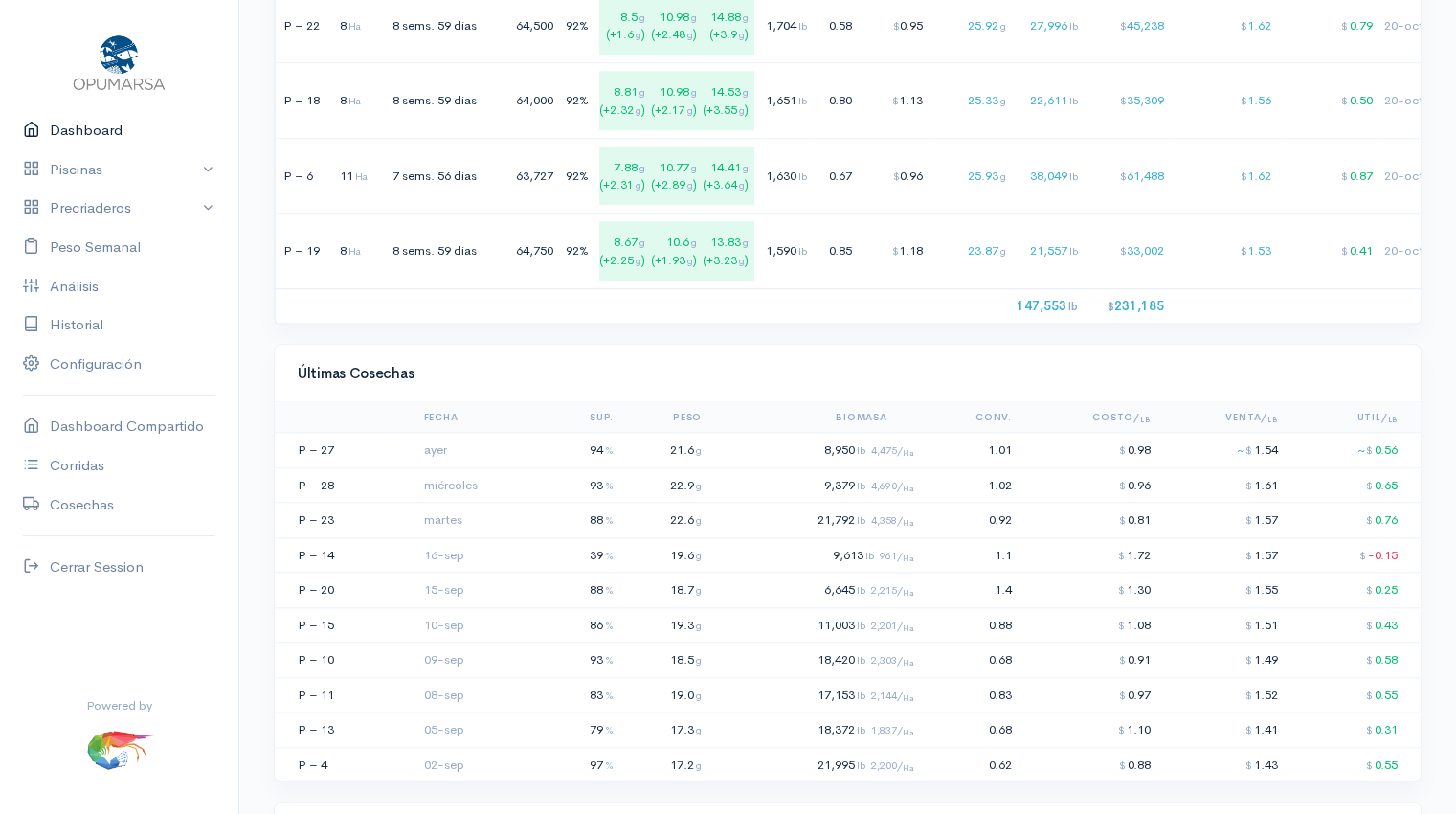
scroll to position [1615, 0]
